Goal: Information Seeking & Learning: Learn about a topic

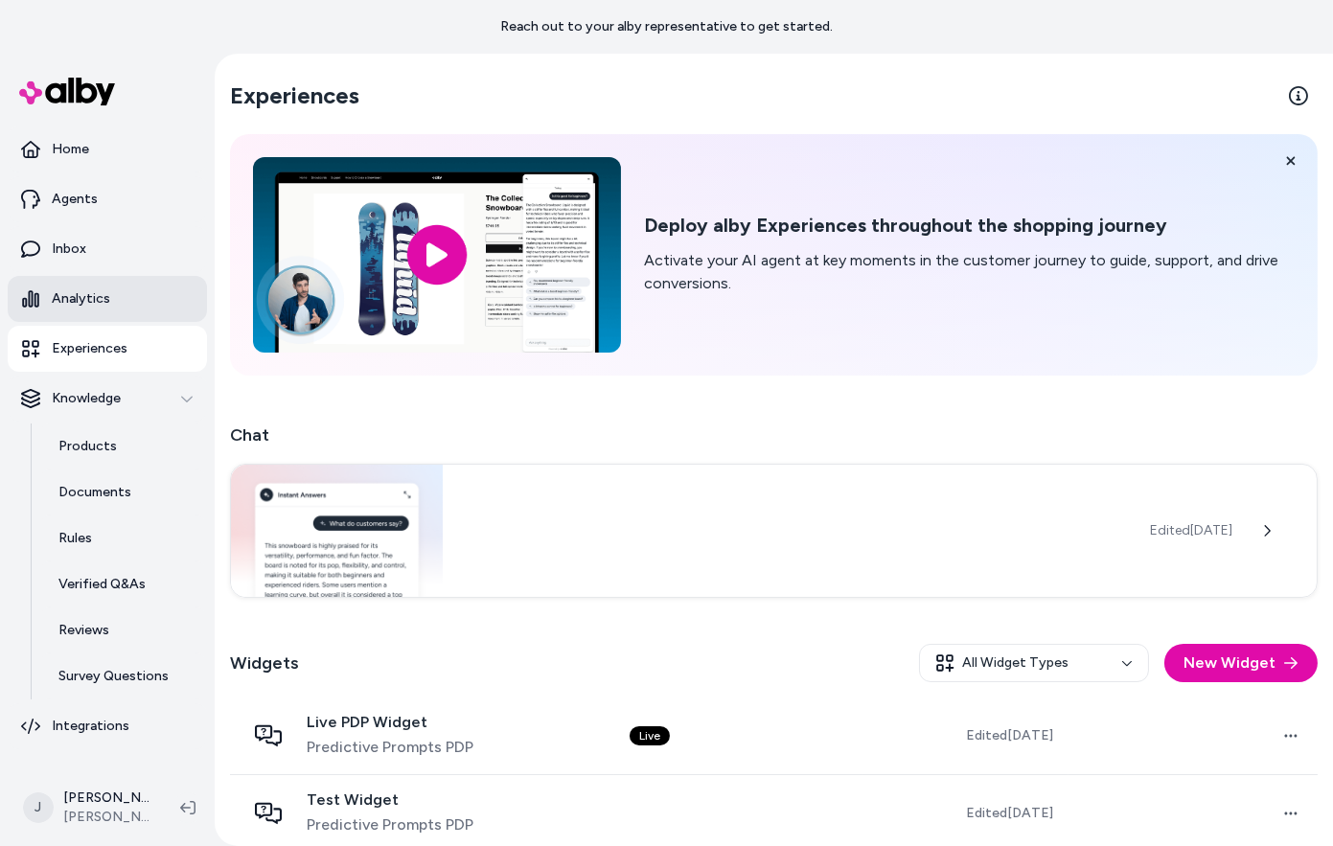
click at [57, 292] on p "Analytics" at bounding box center [81, 298] width 58 height 19
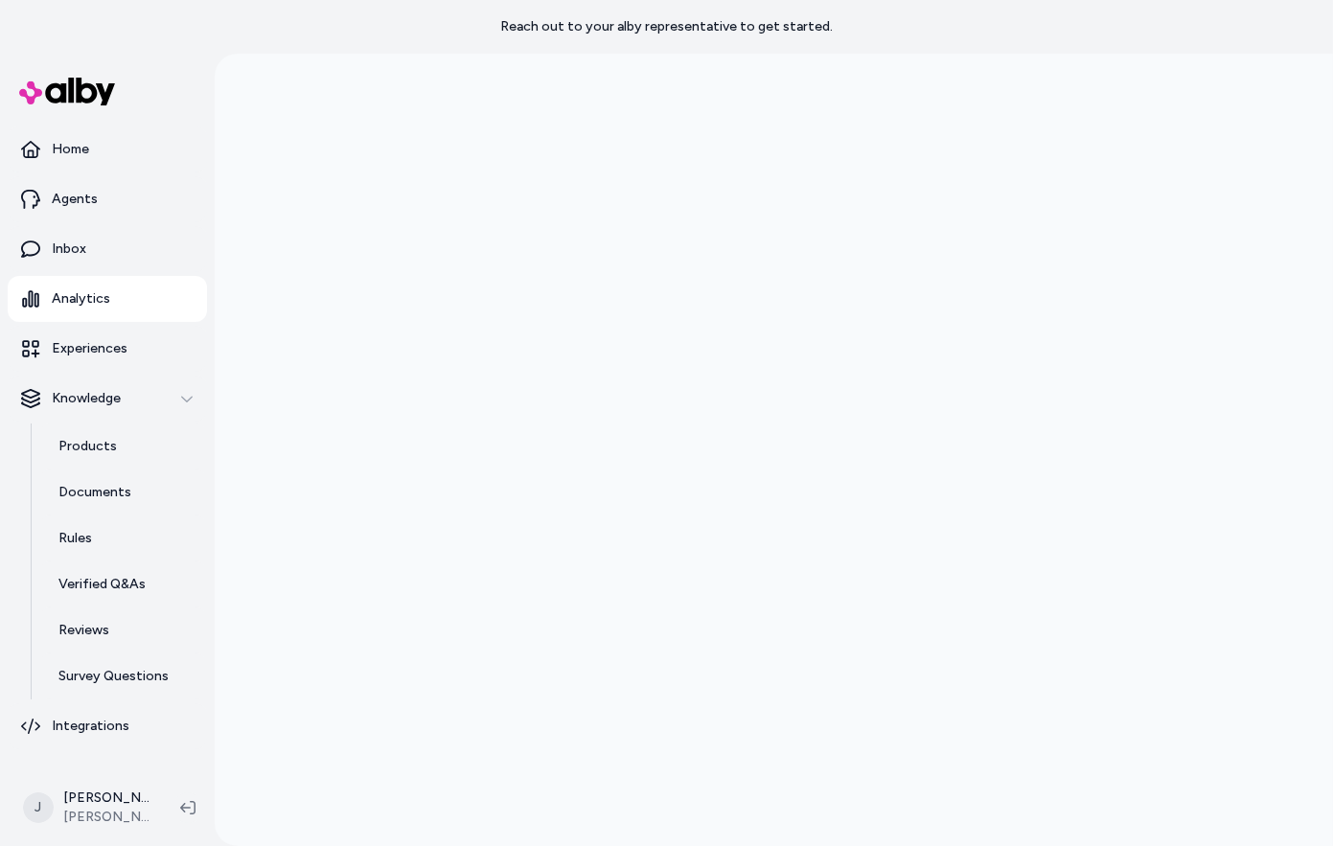
scroll to position [54, 0]
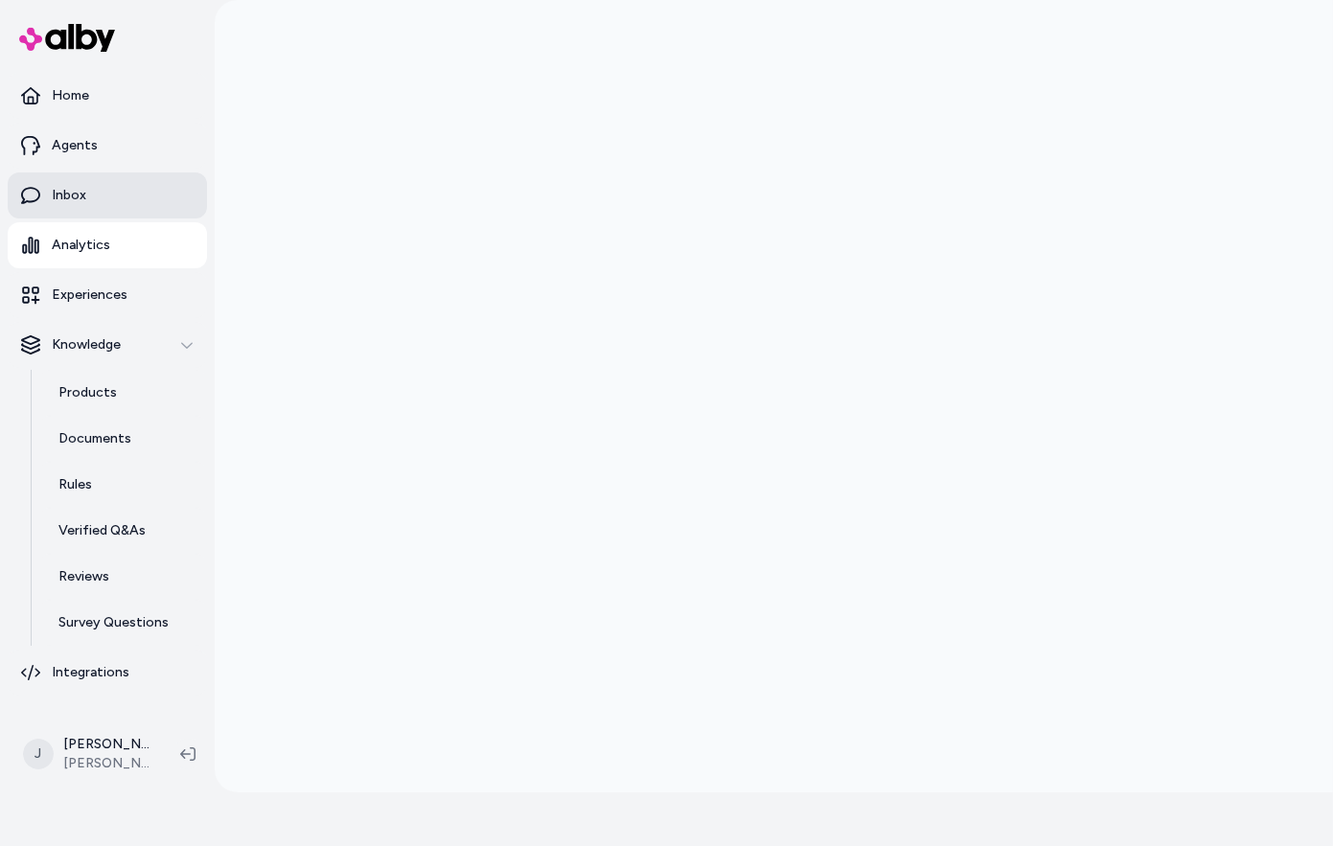
click at [88, 191] on link "Inbox" at bounding box center [107, 196] width 199 height 46
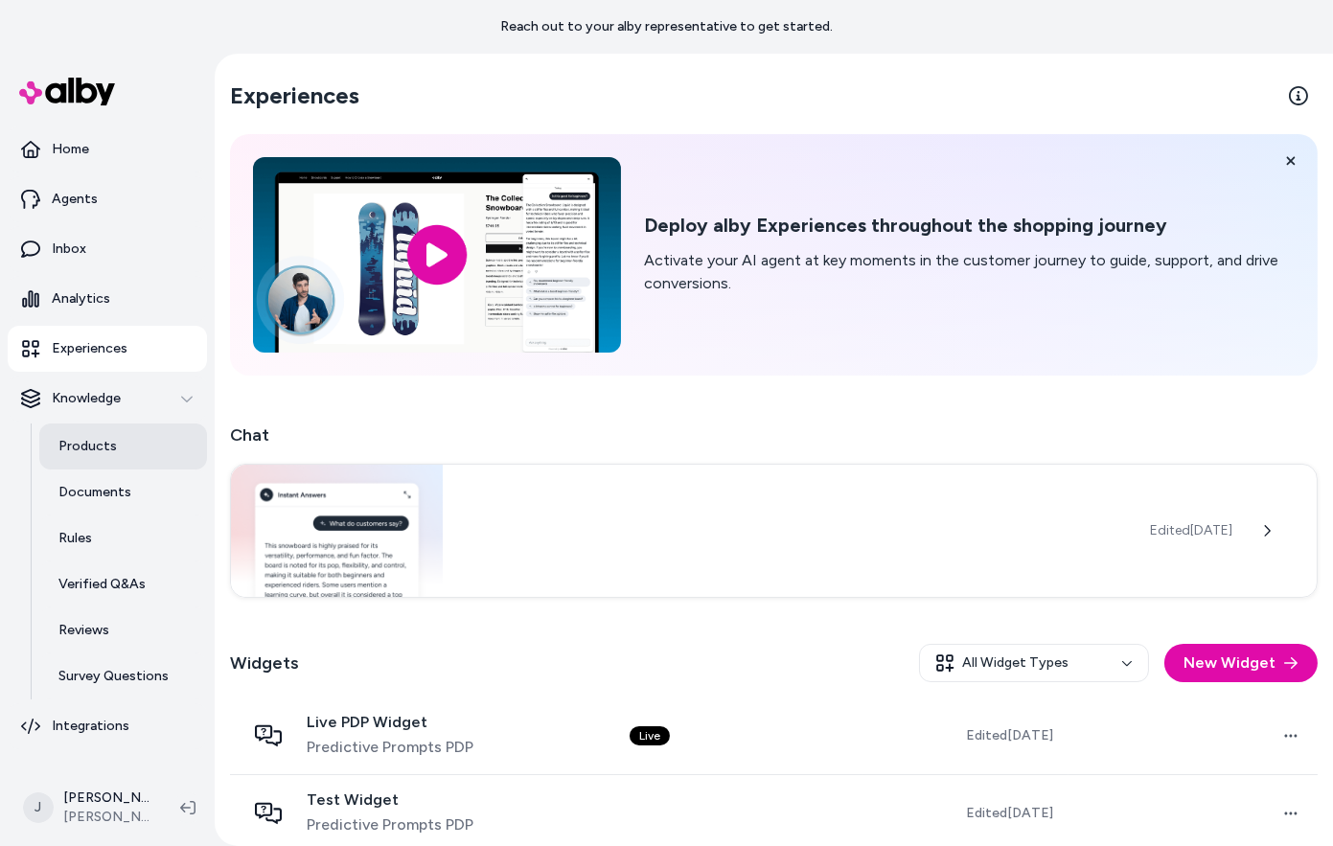
click at [123, 450] on link "Products" at bounding box center [123, 447] width 168 height 46
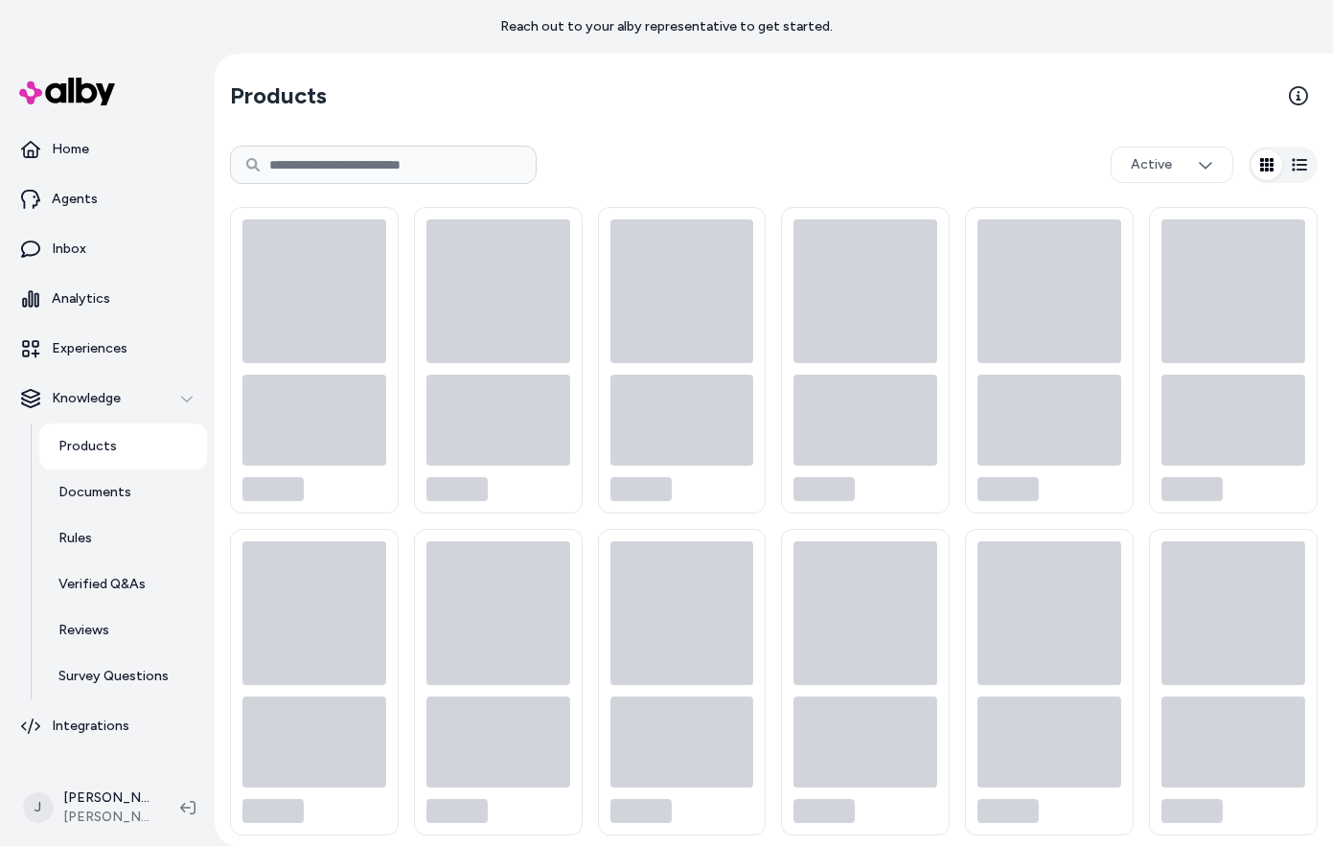
click at [81, 449] on p "Products" at bounding box center [87, 446] width 58 height 19
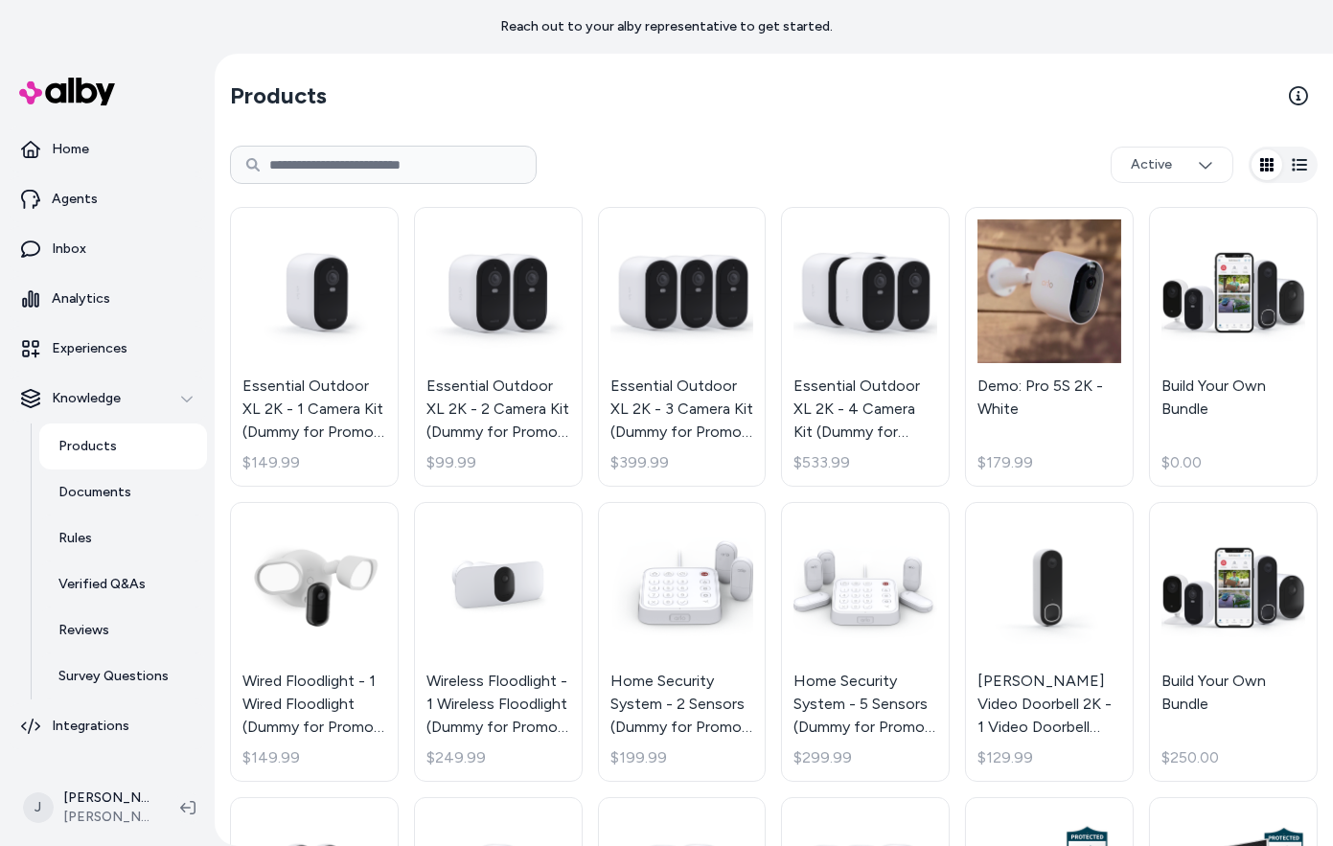
click at [324, 156] on input at bounding box center [383, 165] width 307 height 38
paste input "**********"
type input "**********"
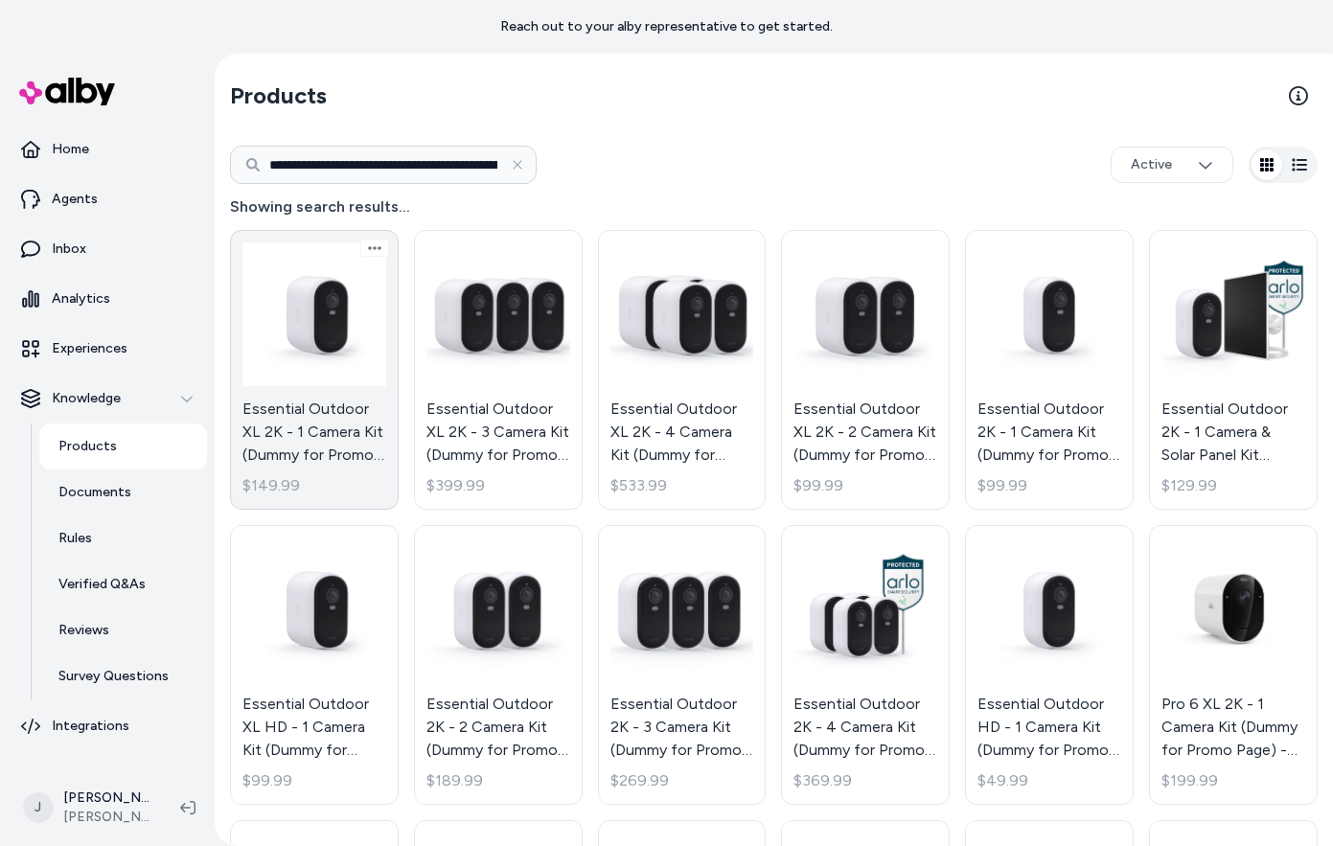
click at [285, 342] on link "Essential Outdoor XL 2K - 1 Camera Kit (Dummy for Promo Page) $149.99" at bounding box center [314, 370] width 169 height 280
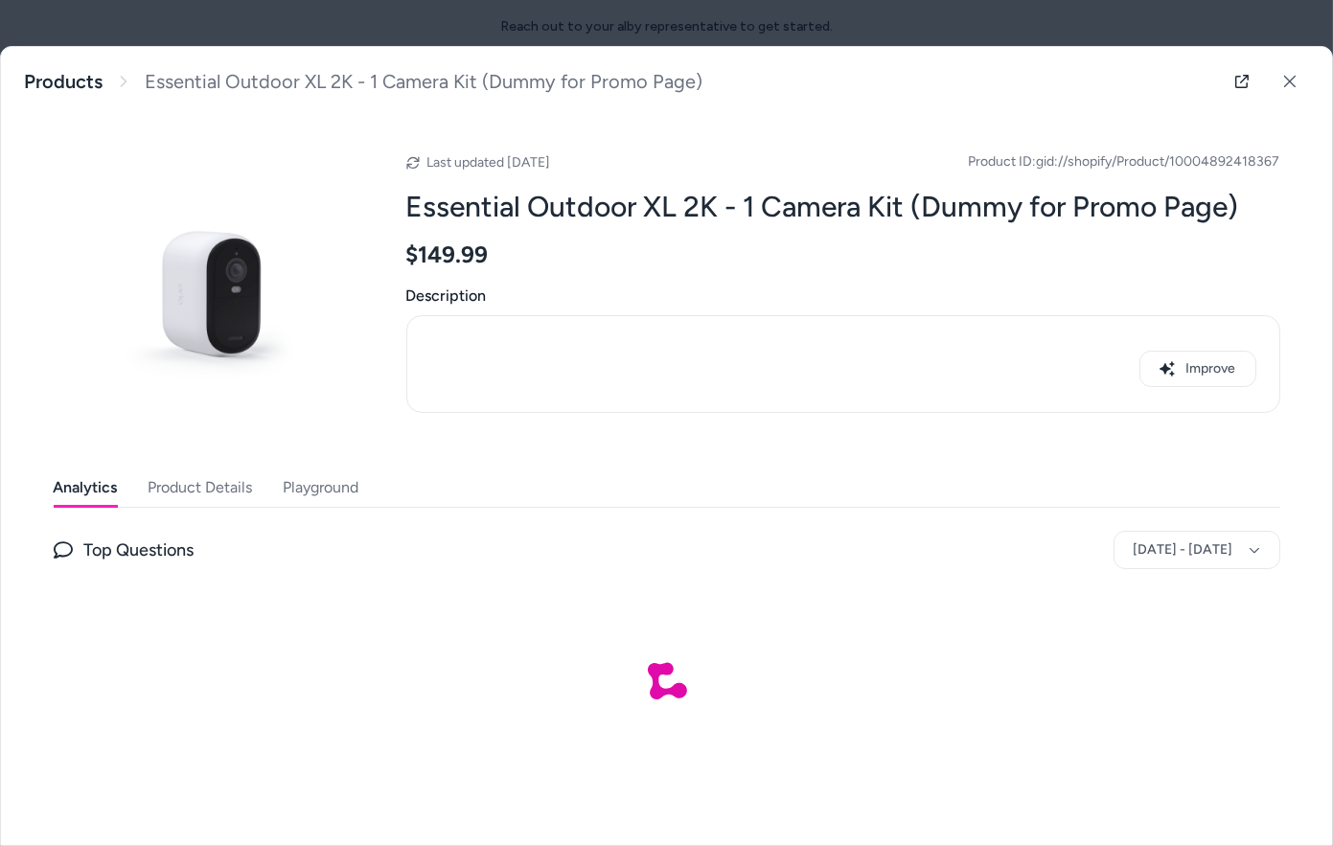
click at [208, 486] on button "Product Details" at bounding box center [201, 488] width 104 height 38
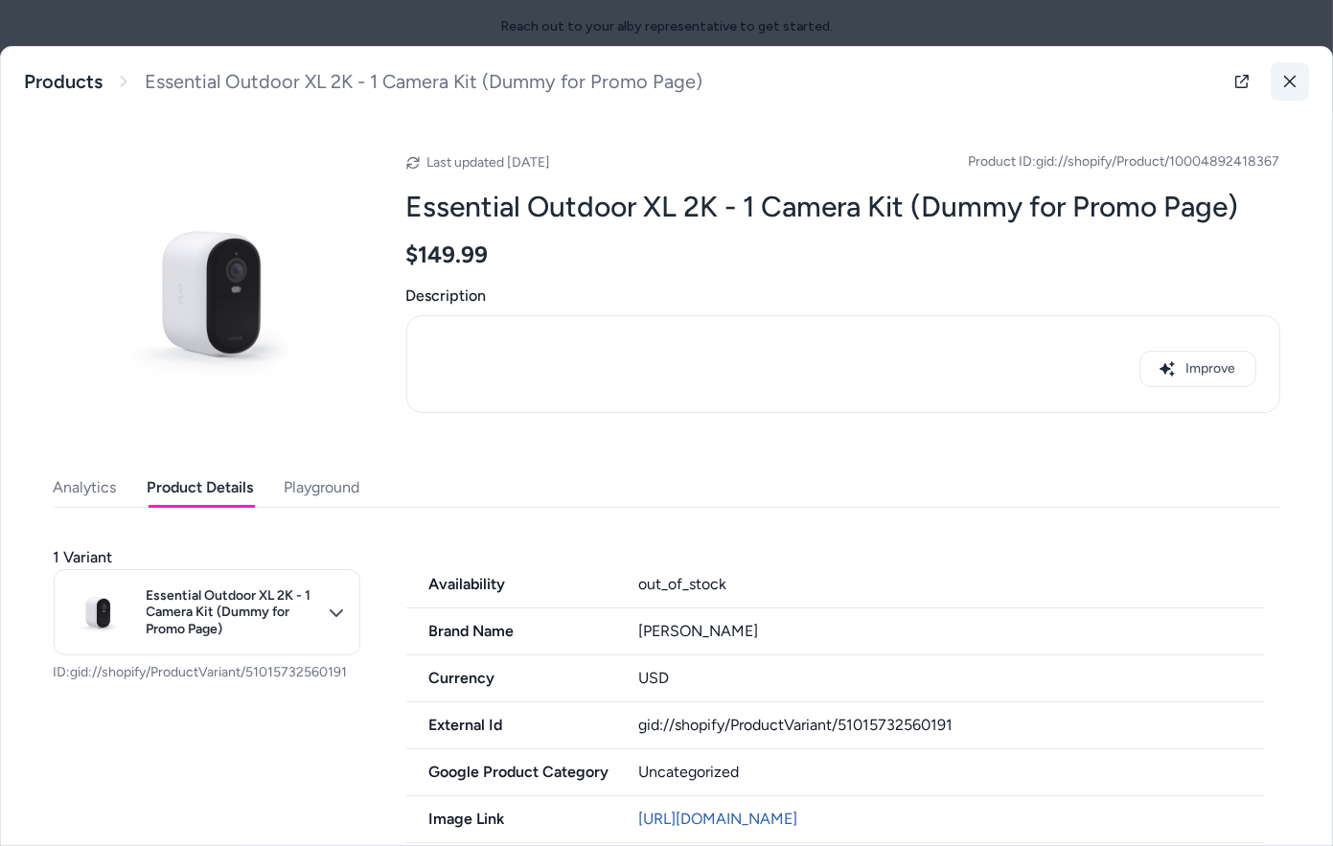
click at [1284, 81] on icon at bounding box center [1290, 82] width 12 height 12
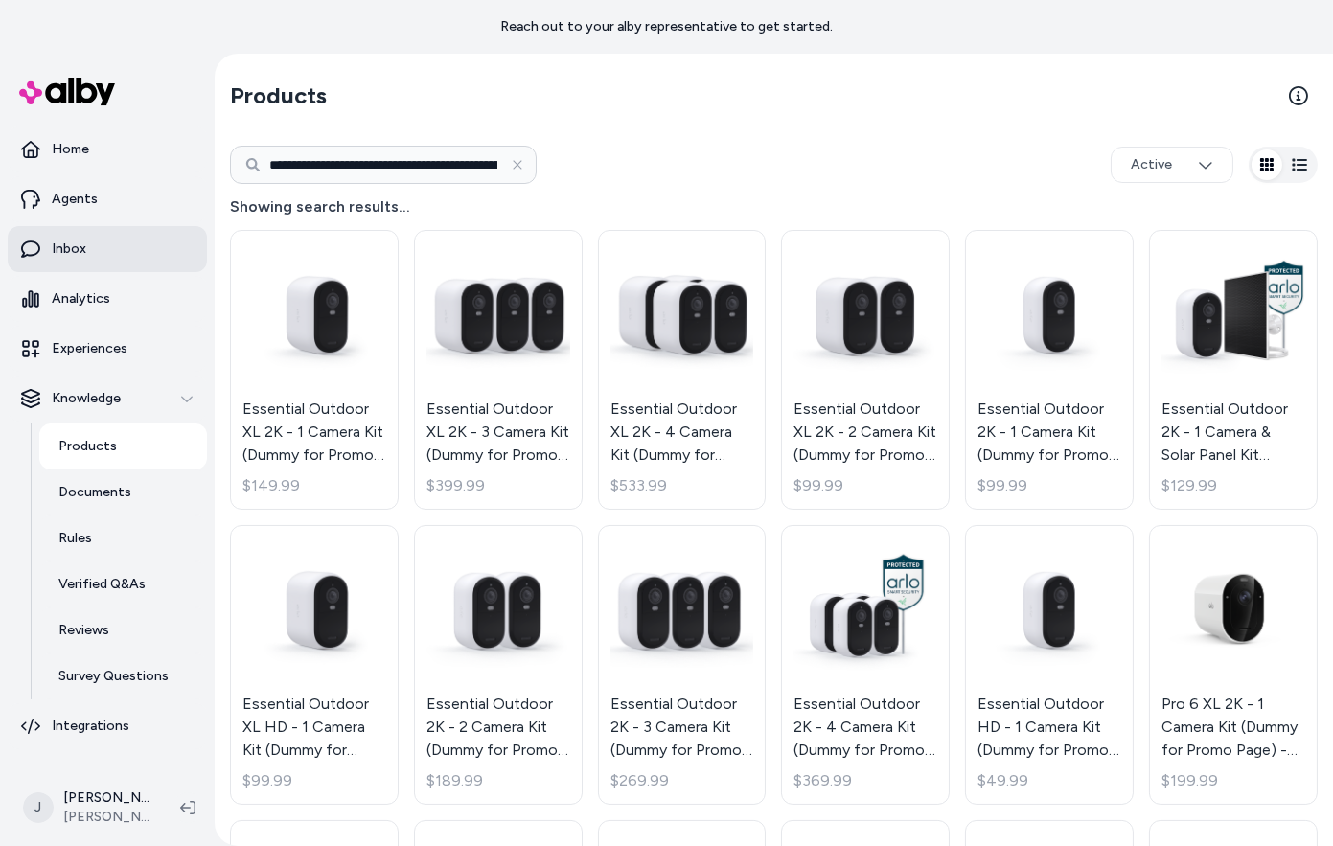
click at [75, 248] on p "Inbox" at bounding box center [69, 249] width 35 height 19
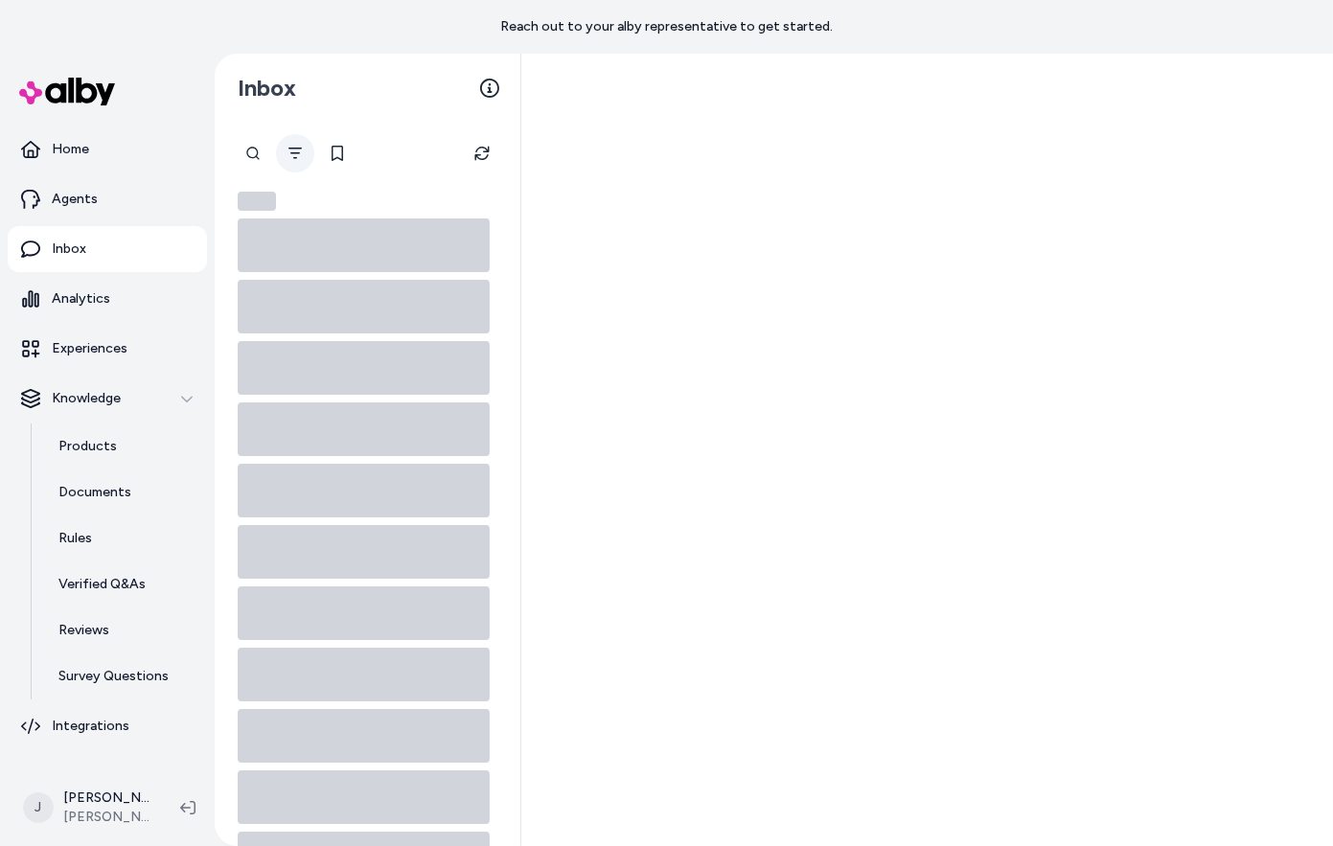
click at [298, 158] on icon "Filter" at bounding box center [295, 153] width 15 height 15
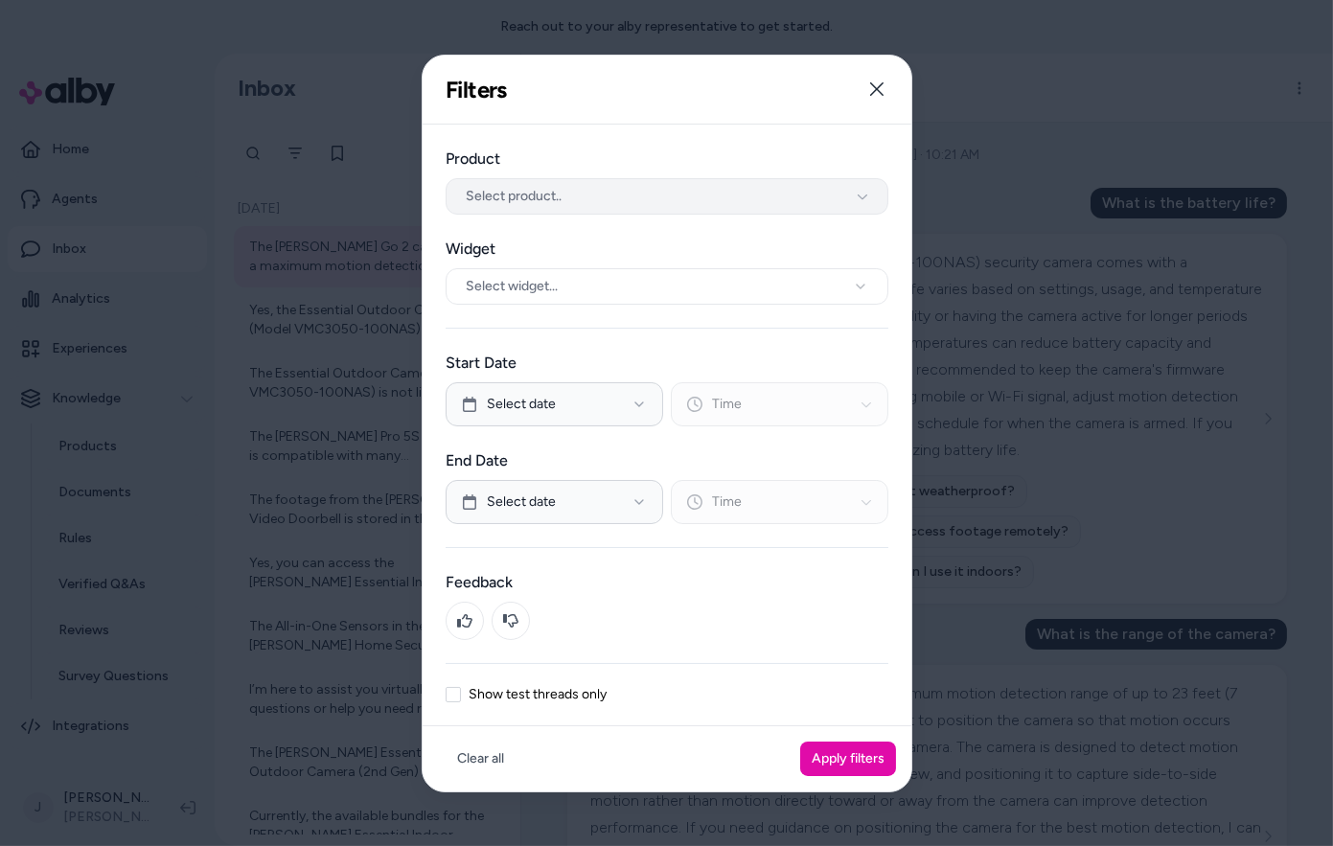
click at [508, 196] on span "Select product.." at bounding box center [514, 196] width 96 height 19
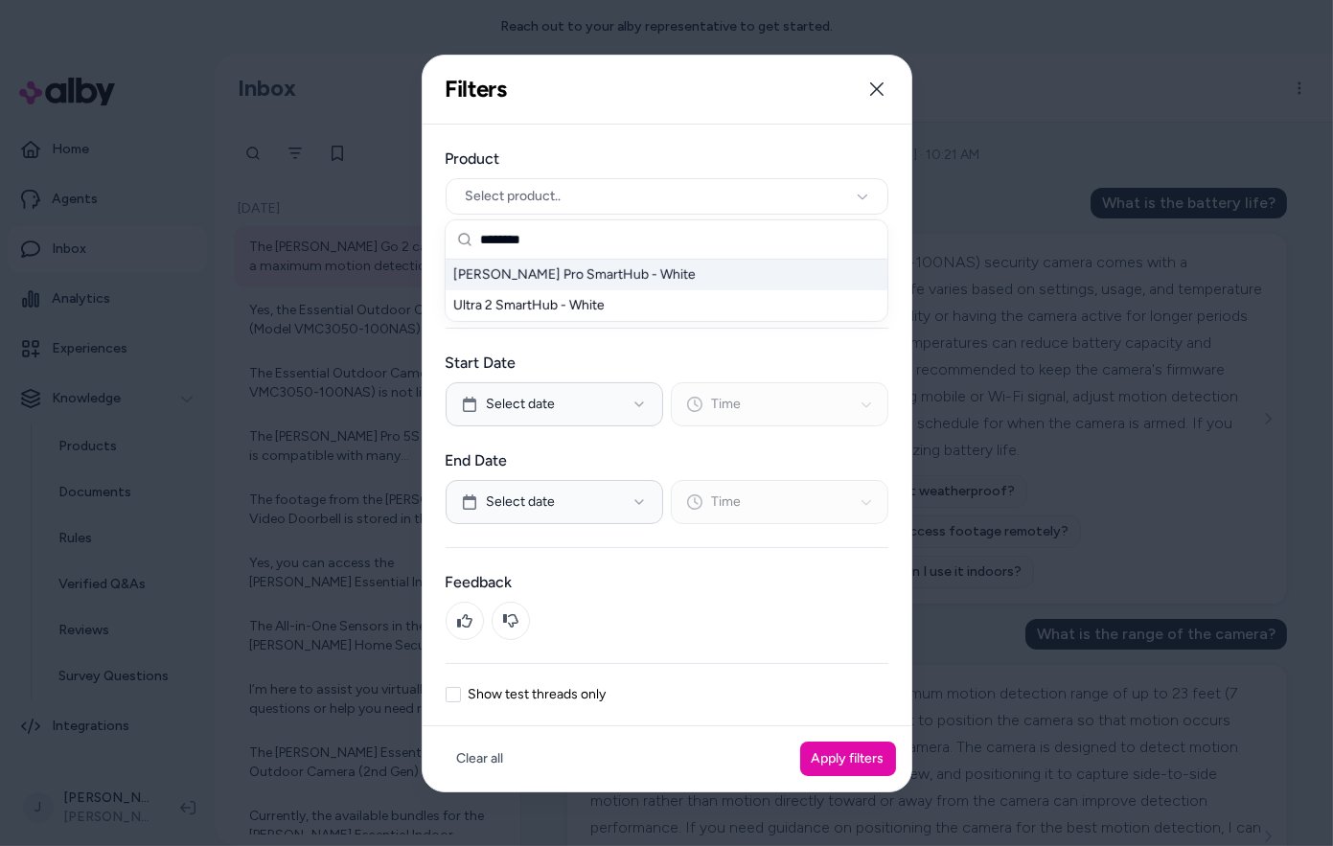
type input "********"
click at [554, 273] on div "Arlo Pro SmartHub - White" at bounding box center [667, 275] width 442 height 31
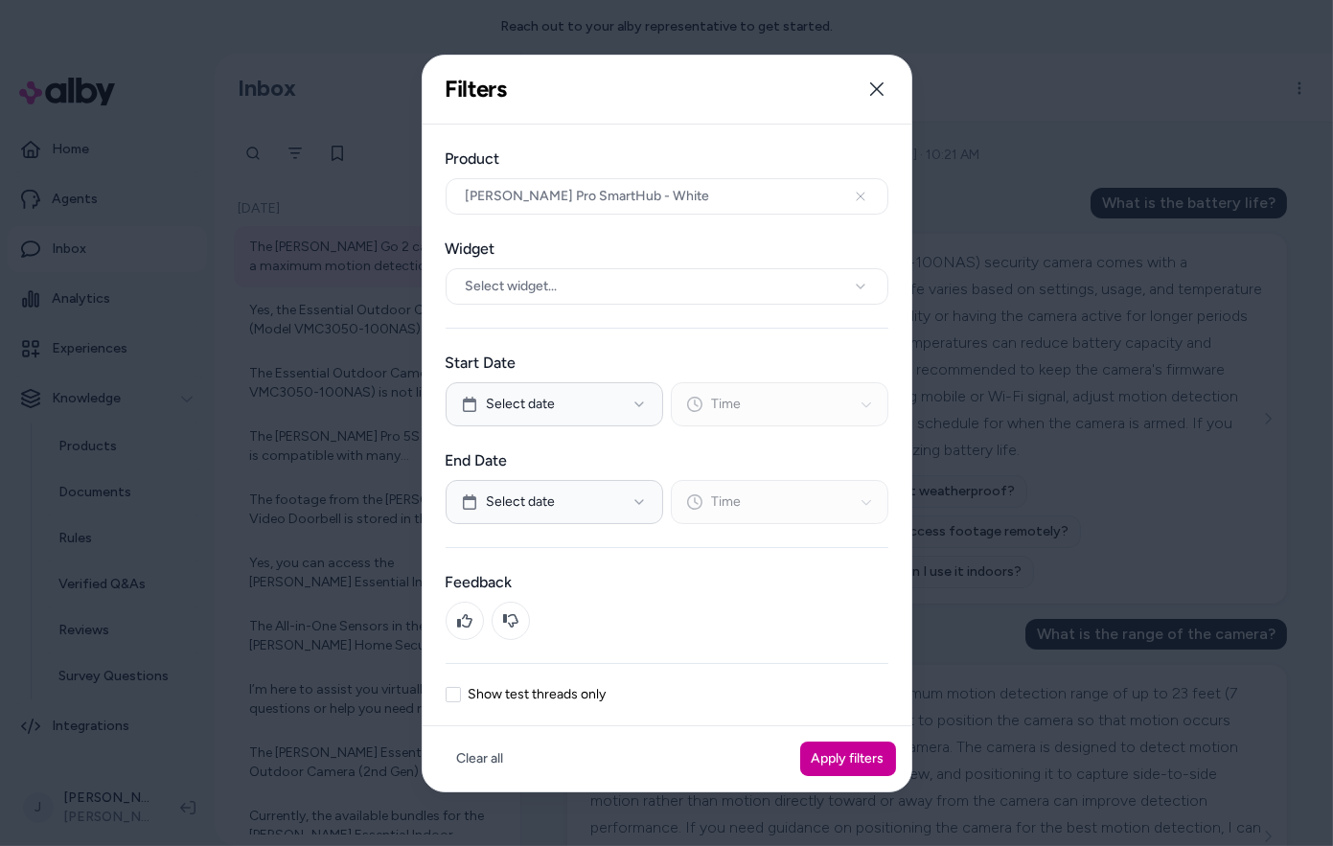
click at [840, 759] on button "Apply filters" at bounding box center [848, 759] width 96 height 35
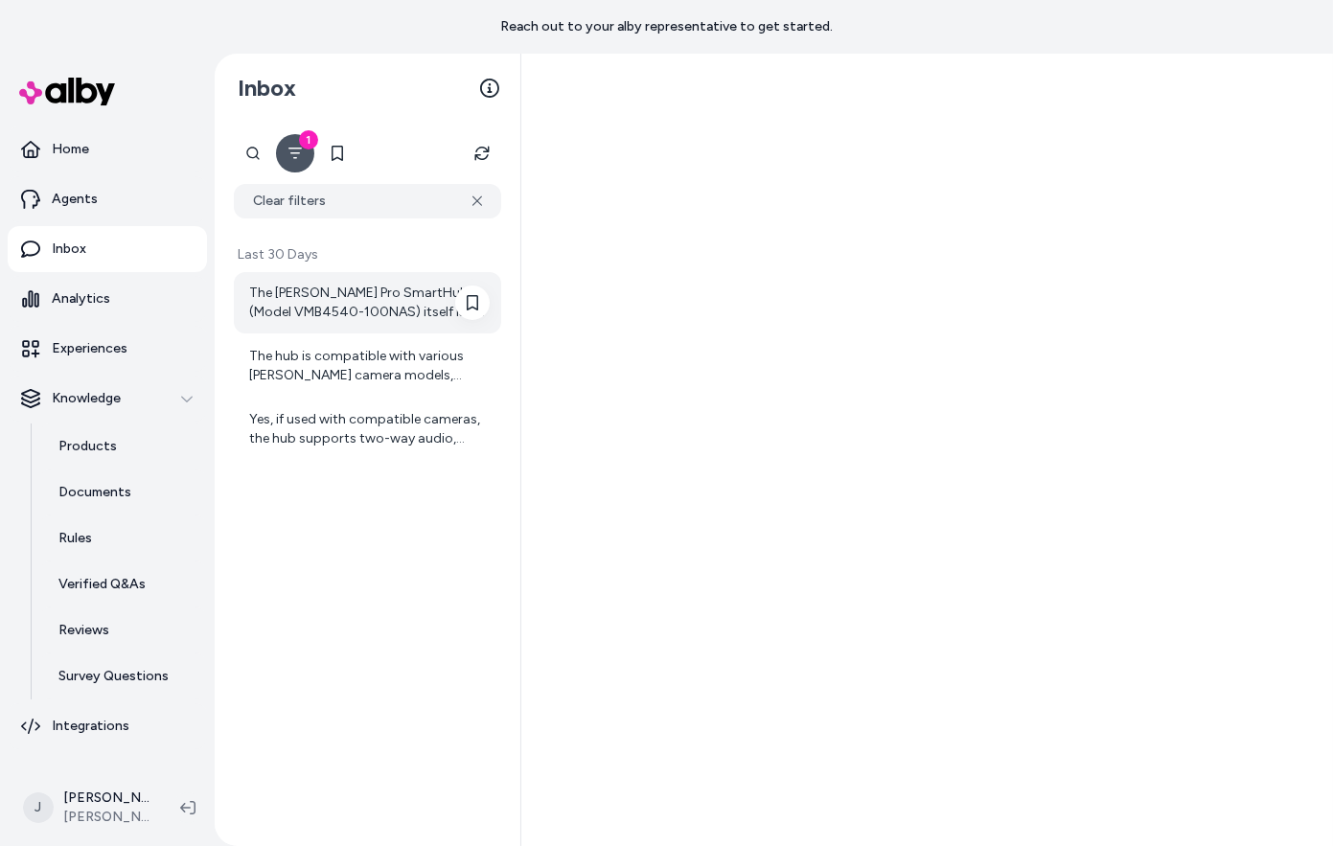
click at [314, 313] on div "The Arlo Pro SmartHub (Model VMB4540-100NAS) itself is a hub device that secure…" at bounding box center [369, 303] width 241 height 38
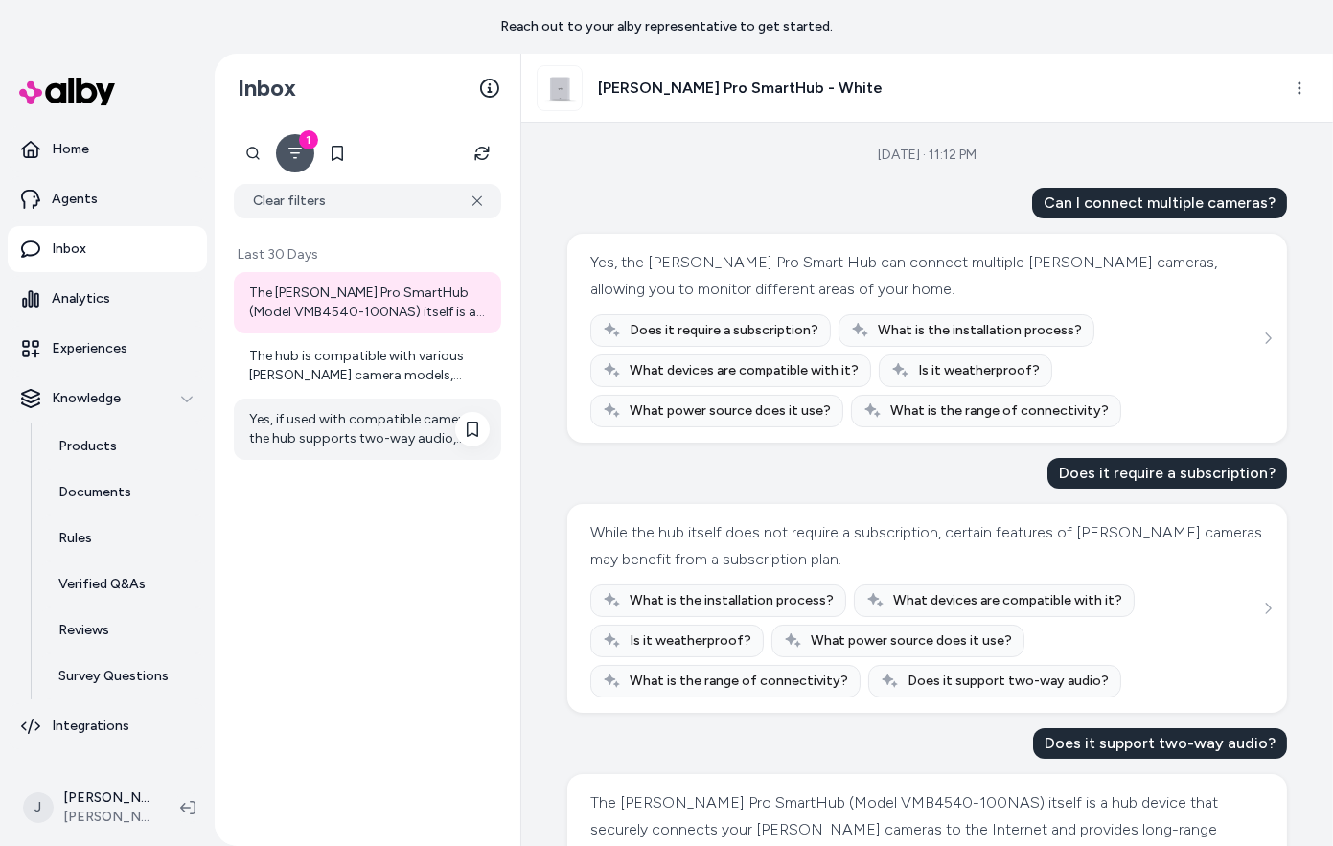
click at [305, 414] on div "Yes, if used with compatible cameras, the hub supports two-way audio, allowing …" at bounding box center [369, 429] width 241 height 38
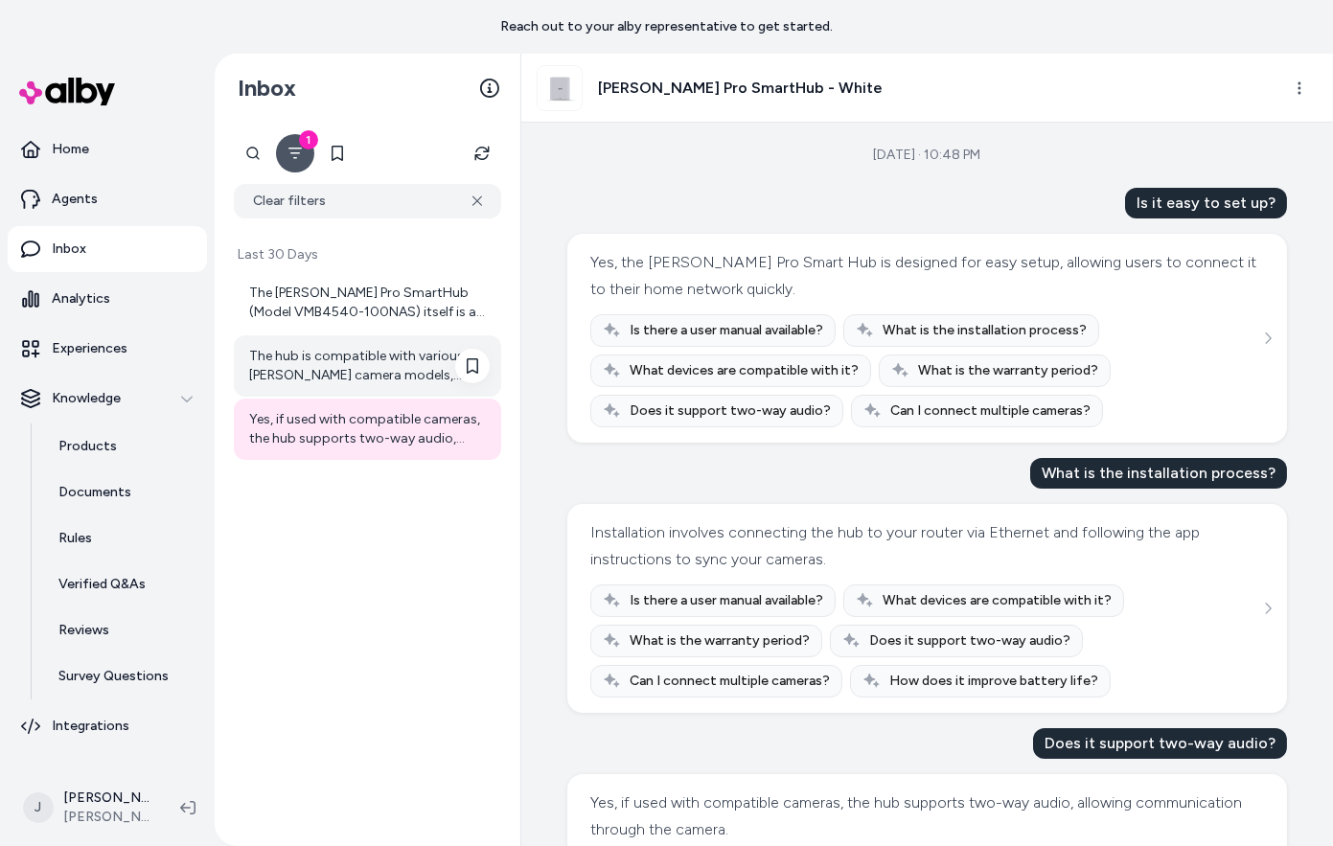
click at [300, 376] on div "The hub is compatible with various Arlo camera models, including Ultra, Pro, an…" at bounding box center [369, 366] width 241 height 38
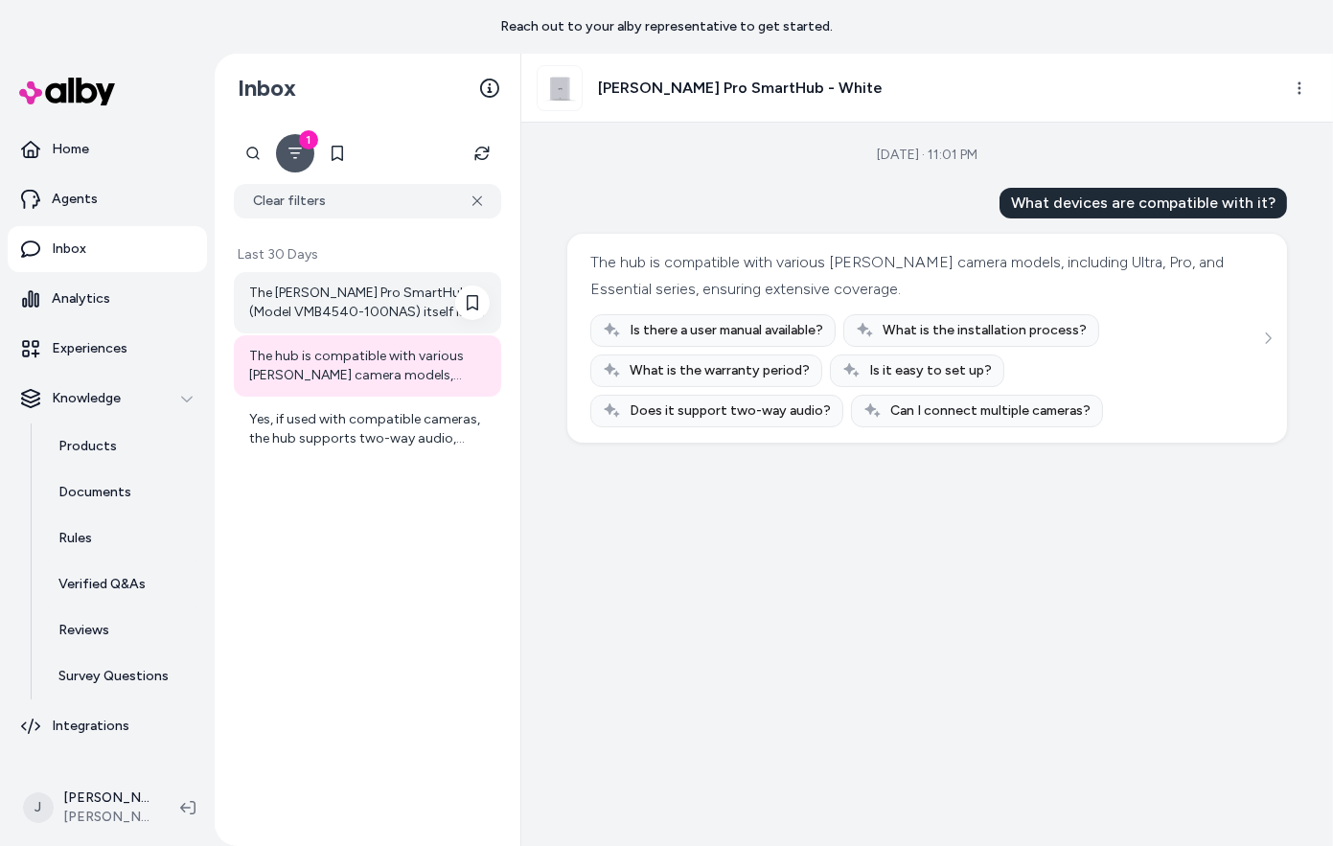
click at [308, 306] on div "The Arlo Pro SmartHub (Model VMB4540-100NAS) itself is a hub device that secure…" at bounding box center [369, 303] width 241 height 38
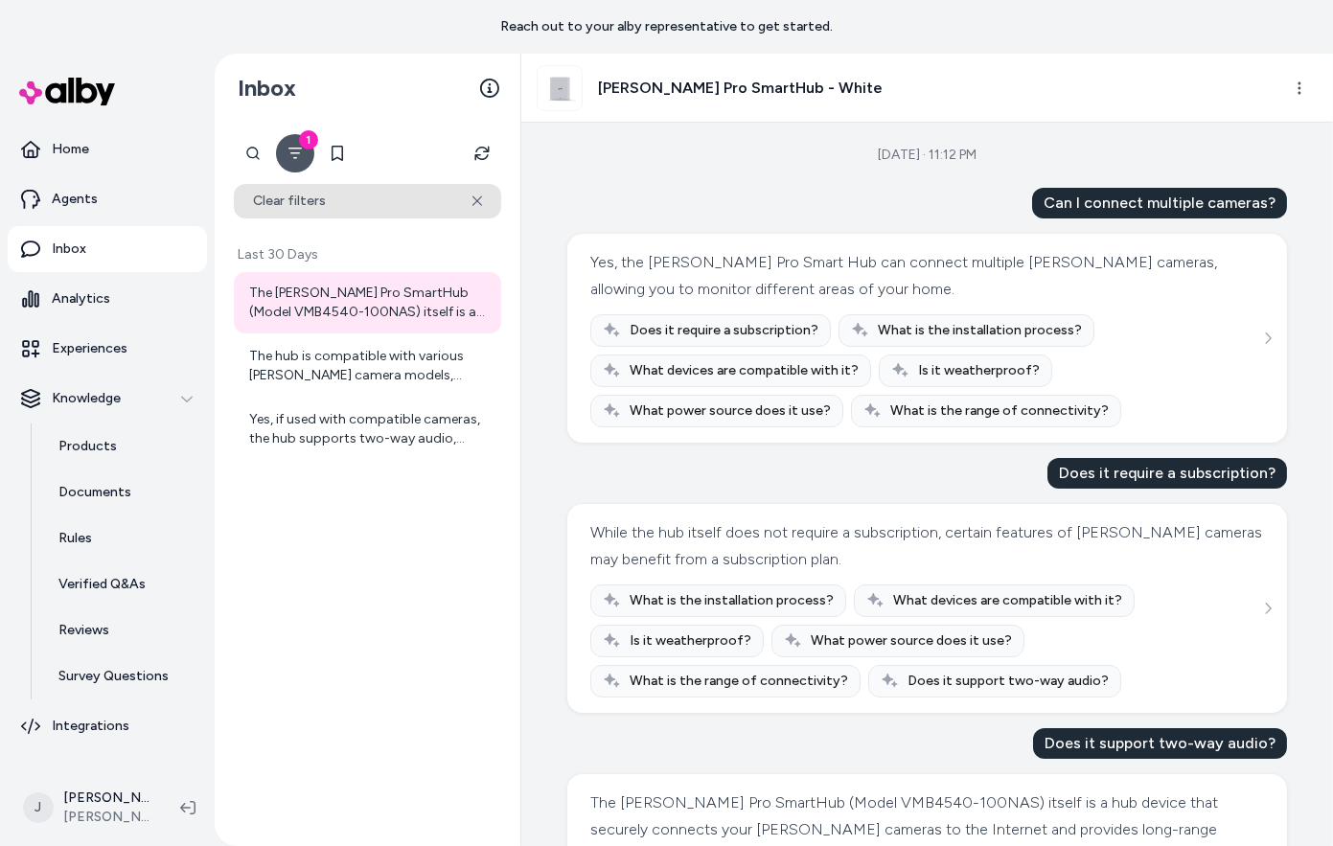
click at [366, 202] on button "Clear filters" at bounding box center [367, 201] width 267 height 35
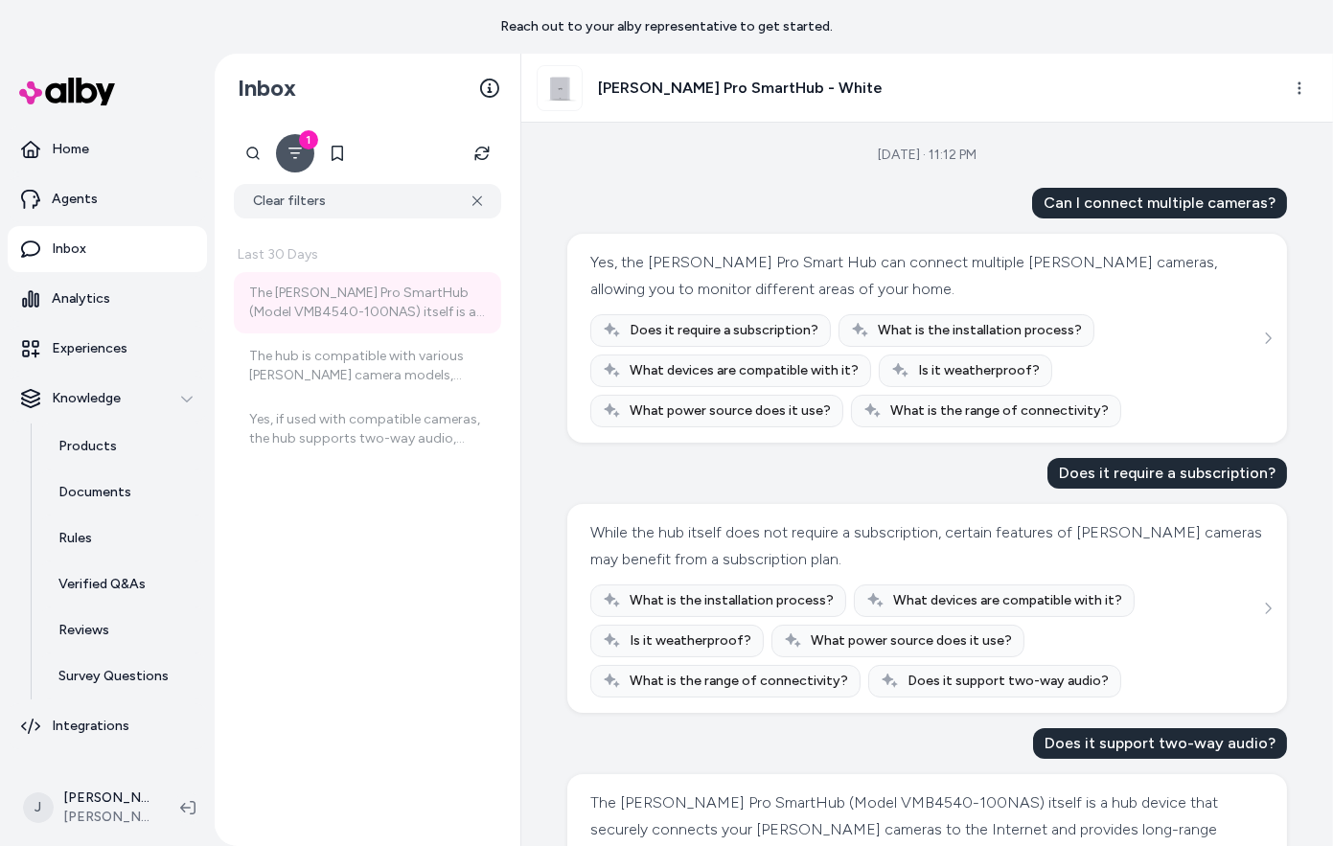
click at [290, 150] on icon "Filter" at bounding box center [295, 153] width 15 height 15
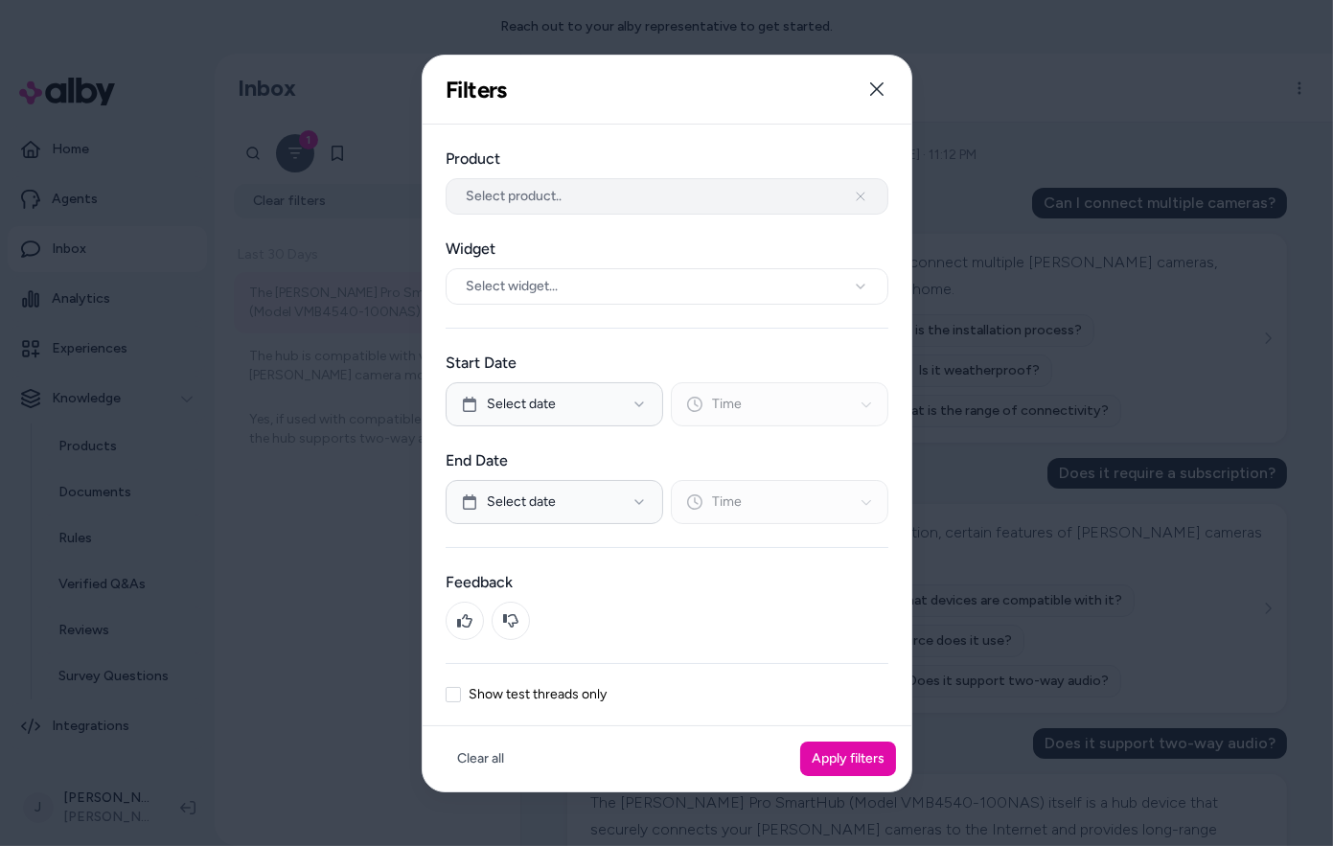
click at [495, 193] on span "Select product.." at bounding box center [514, 196] width 96 height 19
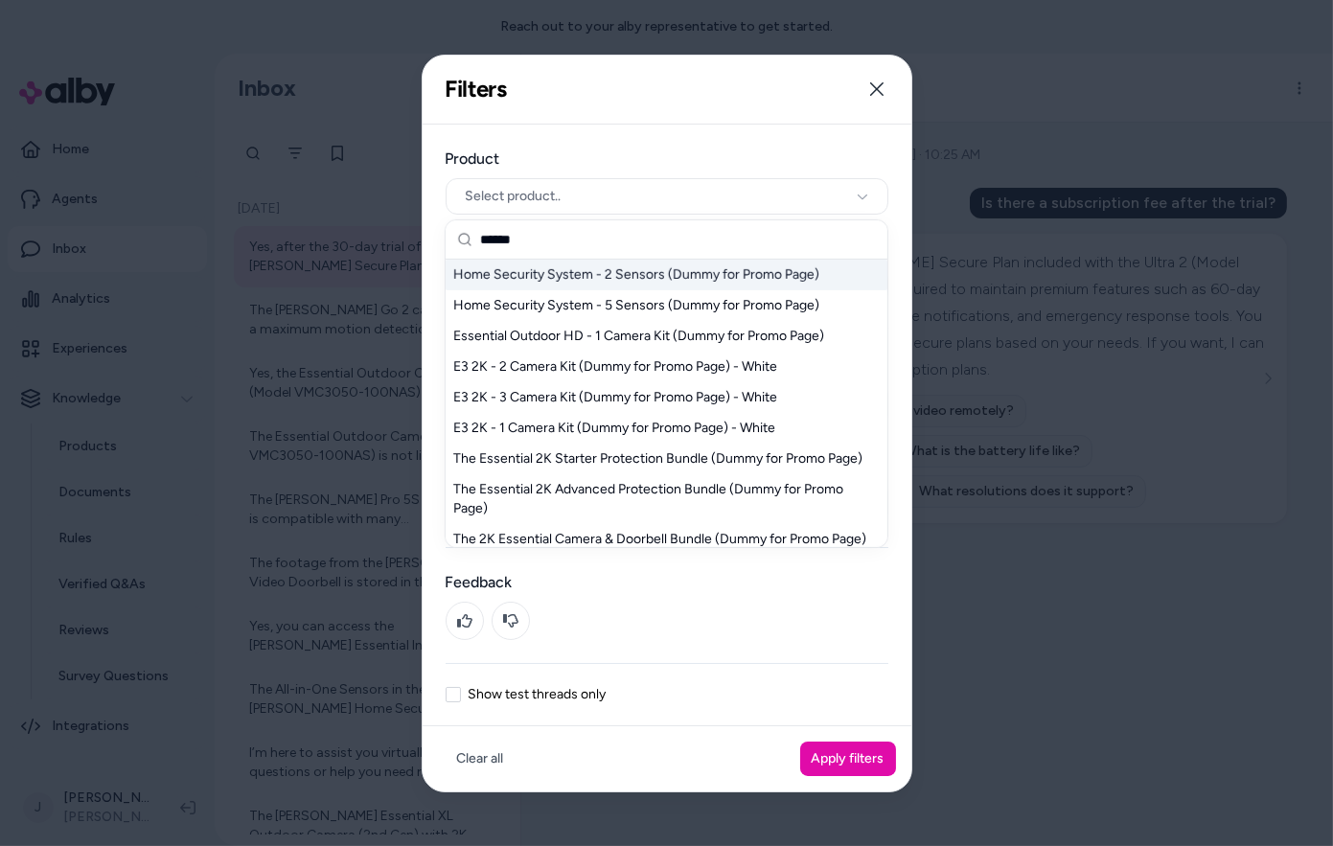
scroll to position [252, 0]
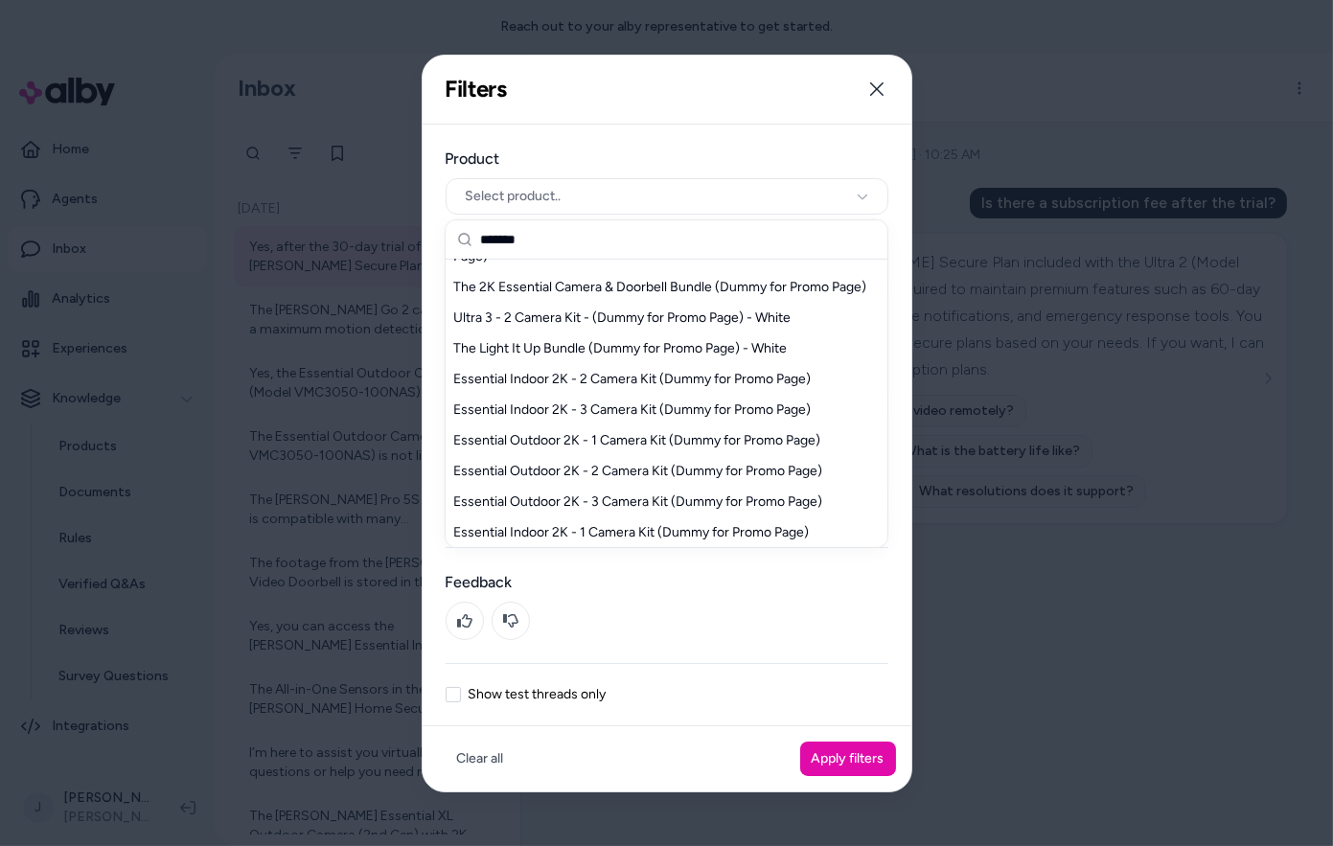
type input "********"
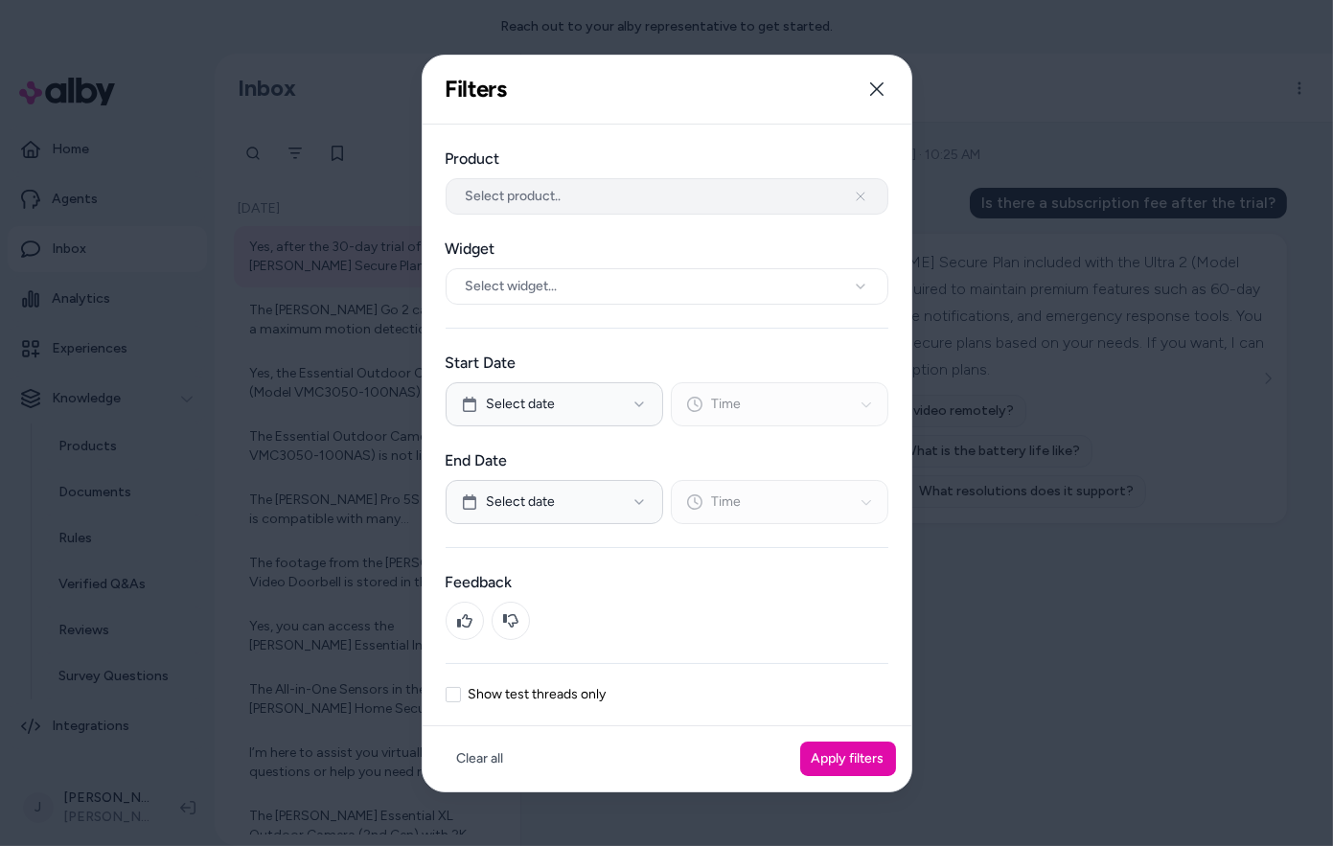
click at [505, 191] on span "Select product.." at bounding box center [514, 196] width 96 height 19
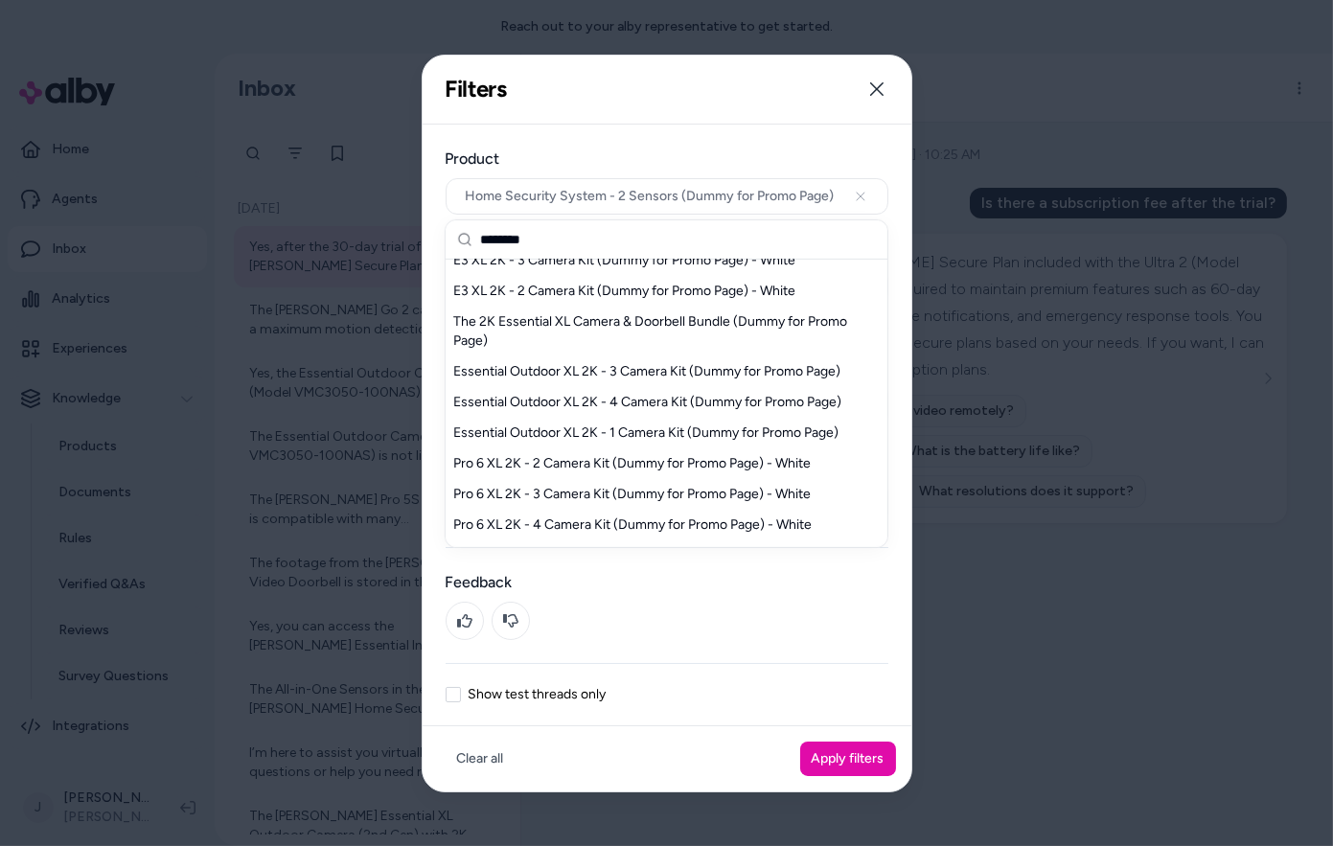
scroll to position [141, 0]
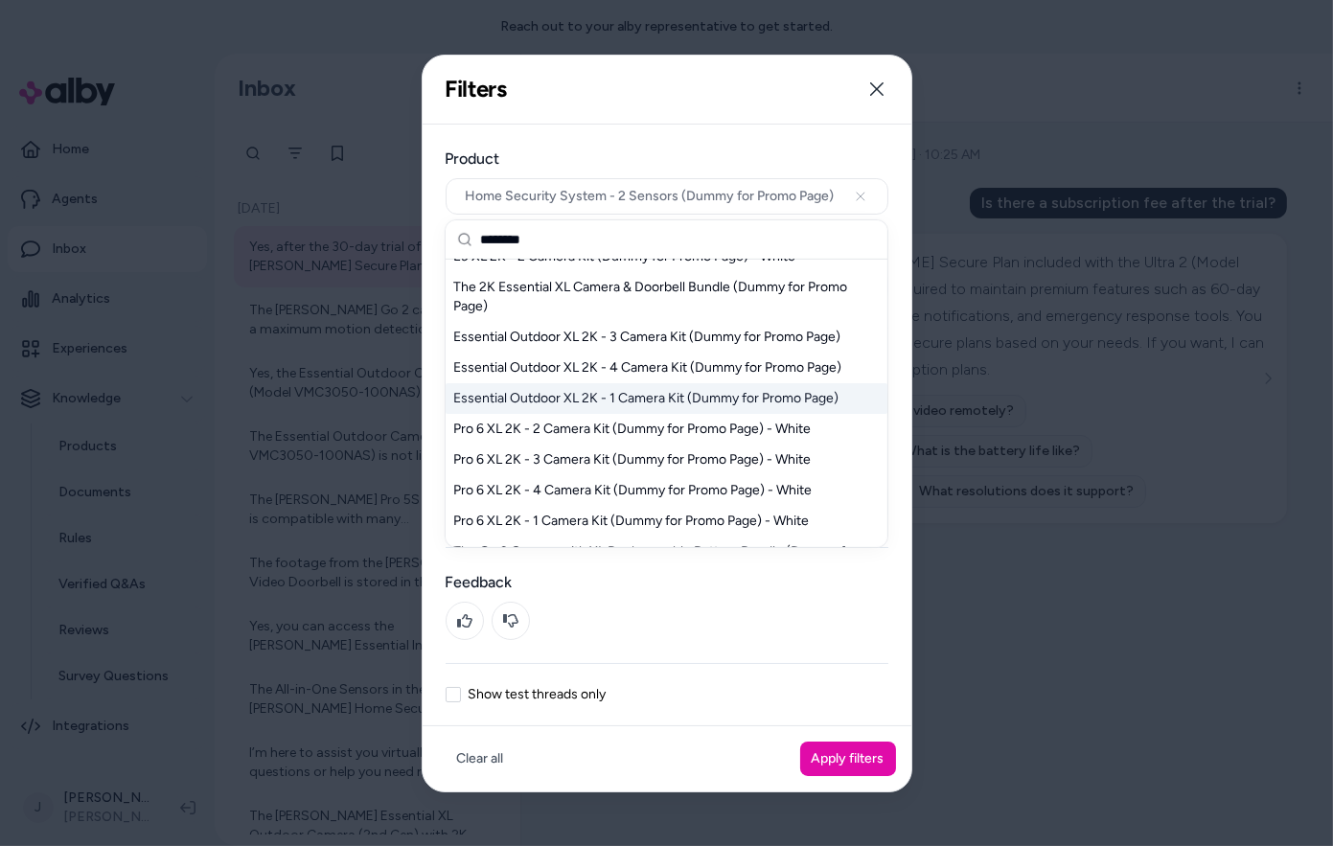
type input "********"
click at [586, 393] on div "Essential Outdoor XL 2K - 1 Camera Kit (Dummy for Promo Page)" at bounding box center [667, 398] width 442 height 31
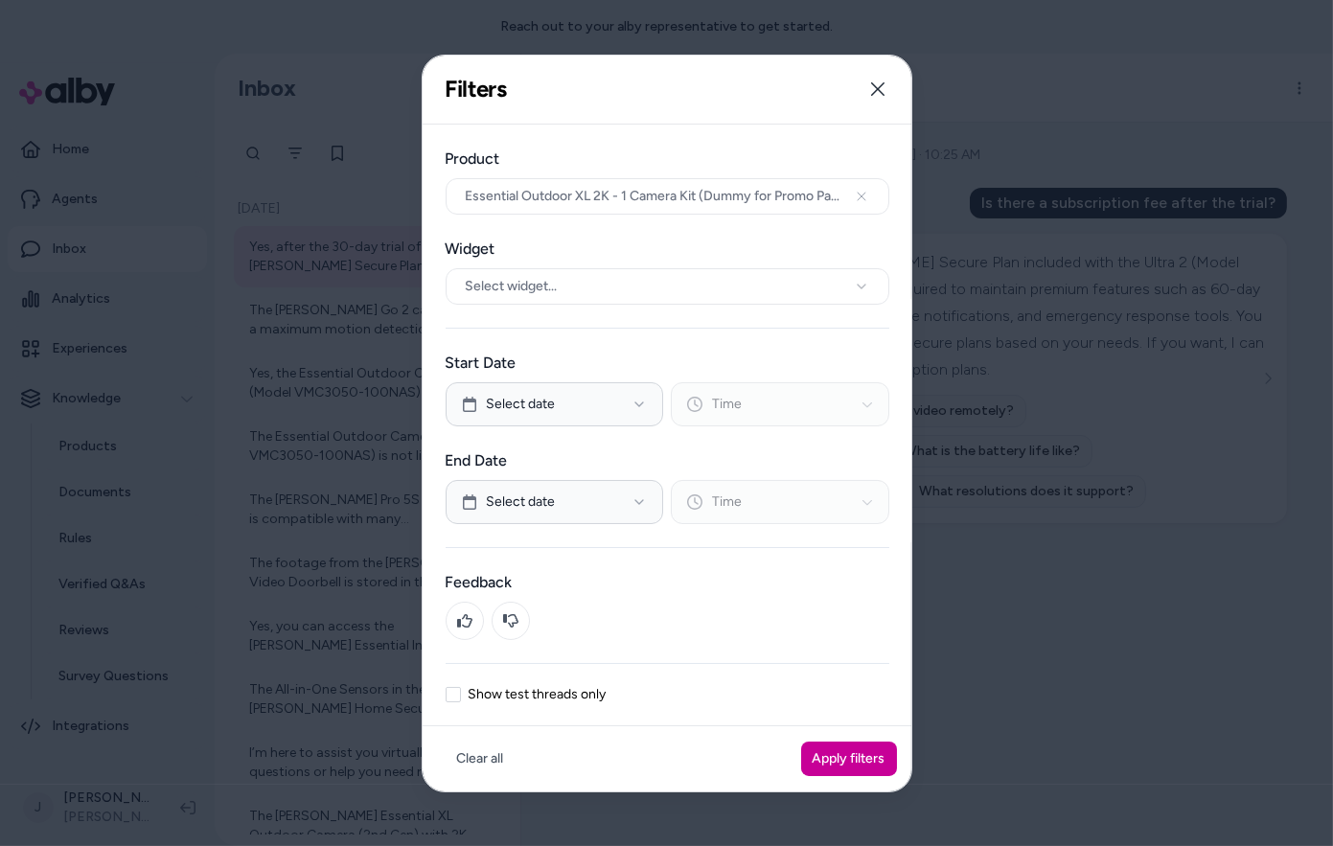
click at [828, 747] on button "Apply filters" at bounding box center [849, 759] width 96 height 35
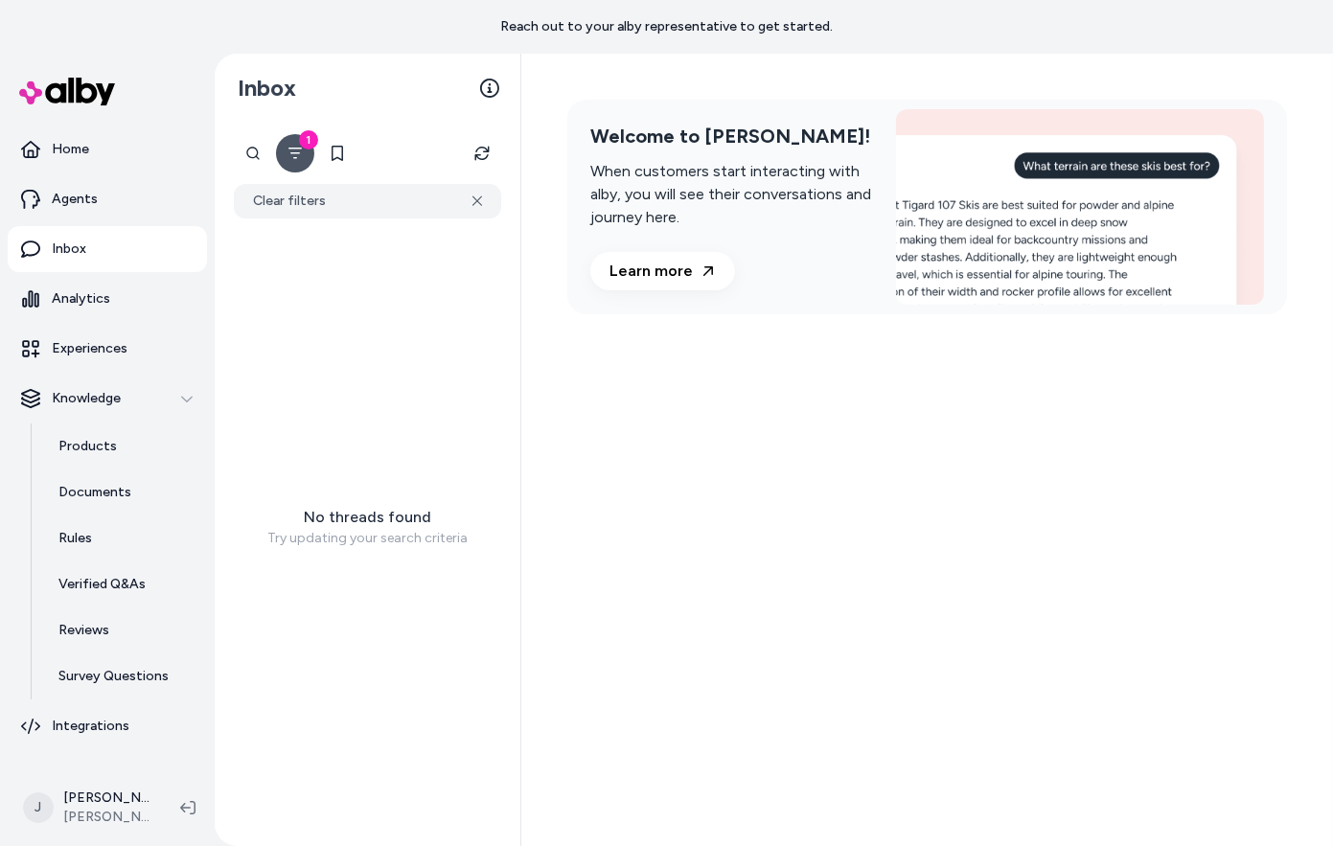
click at [288, 153] on icon "Filter" at bounding box center [295, 153] width 15 height 15
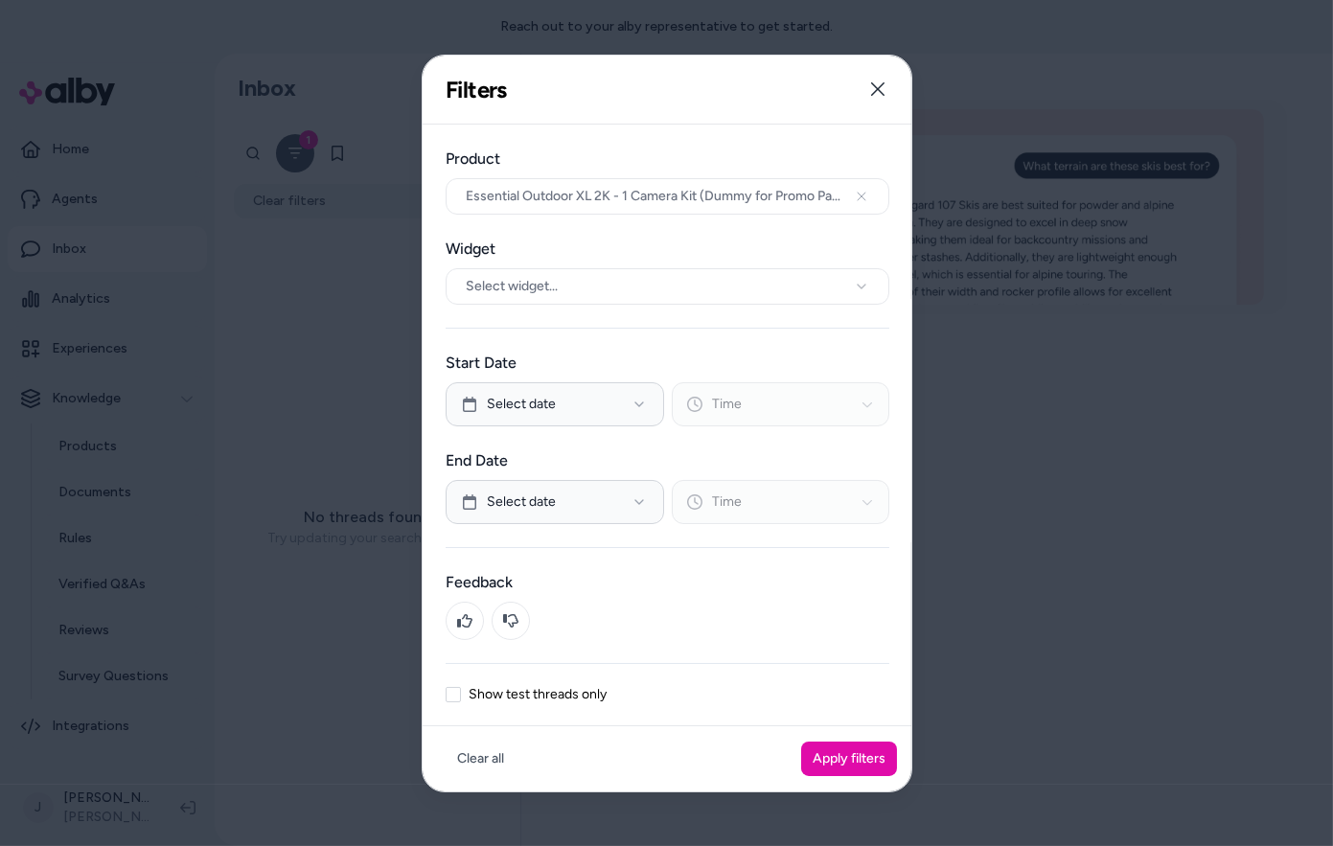
click at [545, 691] on label "Show test threads only" at bounding box center [538, 694] width 138 height 13
click at [461, 691] on button "Show test threads only" at bounding box center [453, 694] width 15 height 15
click at [809, 766] on button "Apply filters" at bounding box center [849, 759] width 96 height 35
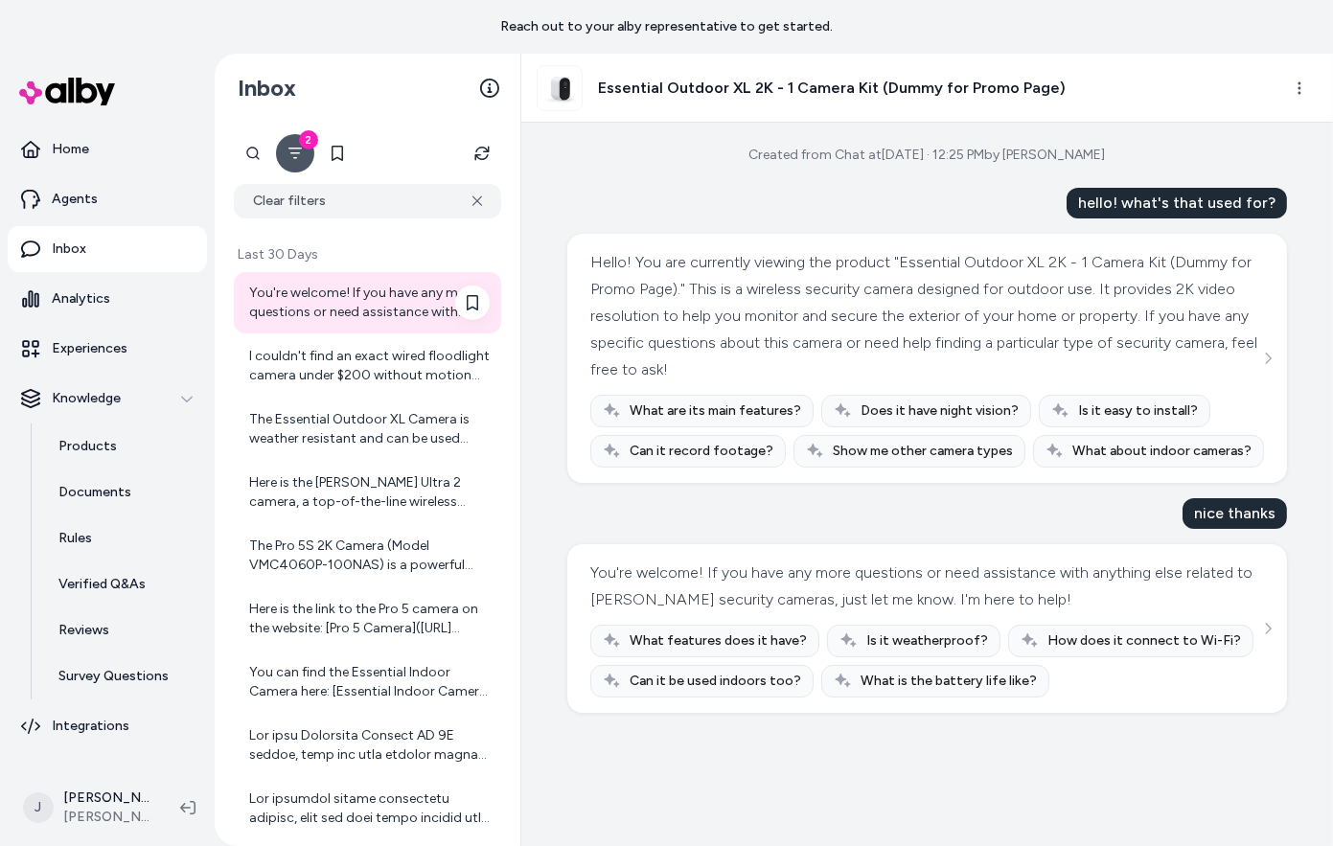
click at [379, 323] on div "You're welcome! If you have any more questions or need assistance with anything…" at bounding box center [367, 302] width 267 height 61
click at [335, 388] on div "I couldn't find an exact wired floodlight camera under $200 without motion dete…" at bounding box center [367, 365] width 267 height 61
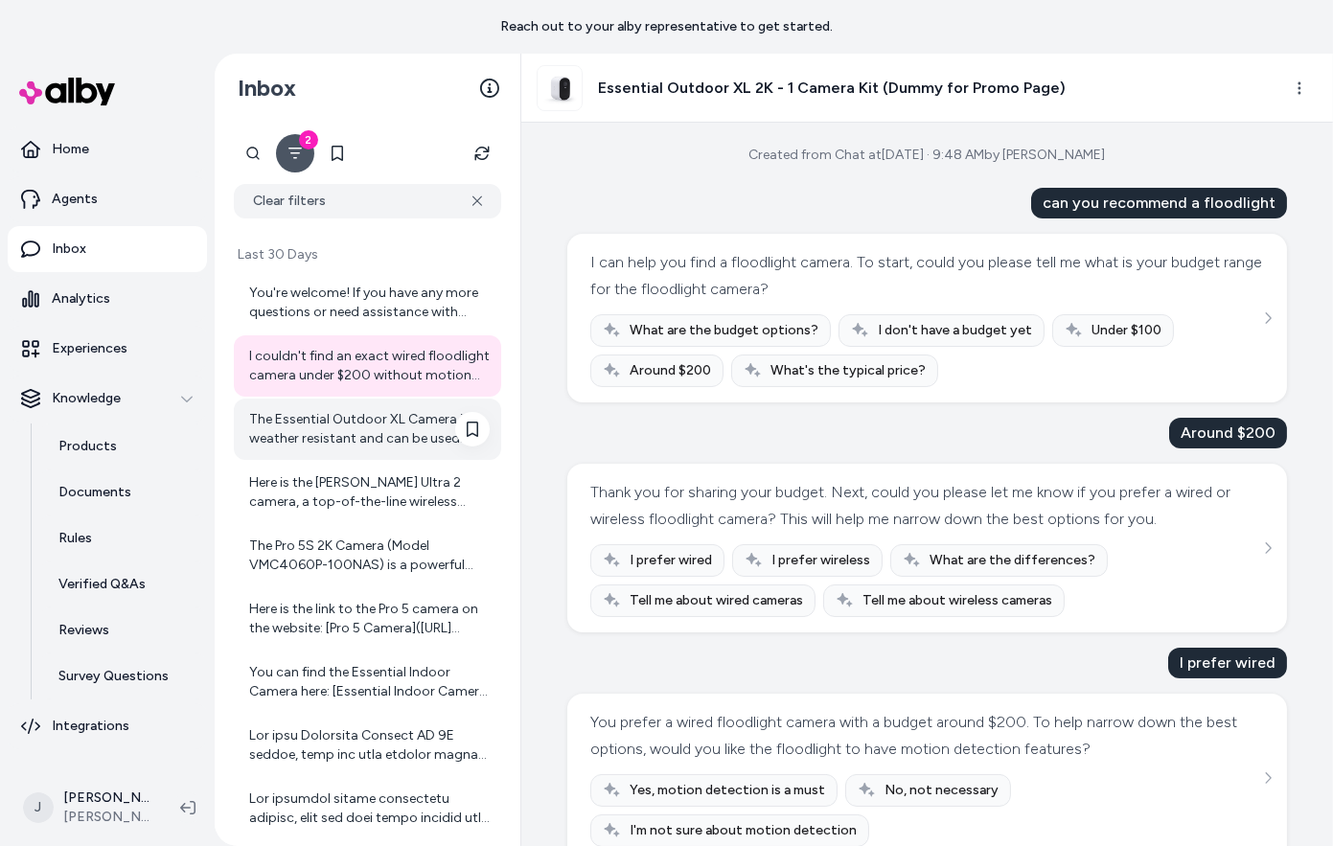
click at [333, 433] on div "The Essential Outdoor XL Camera is weather resistant and can be used outdoors. …" at bounding box center [369, 429] width 241 height 38
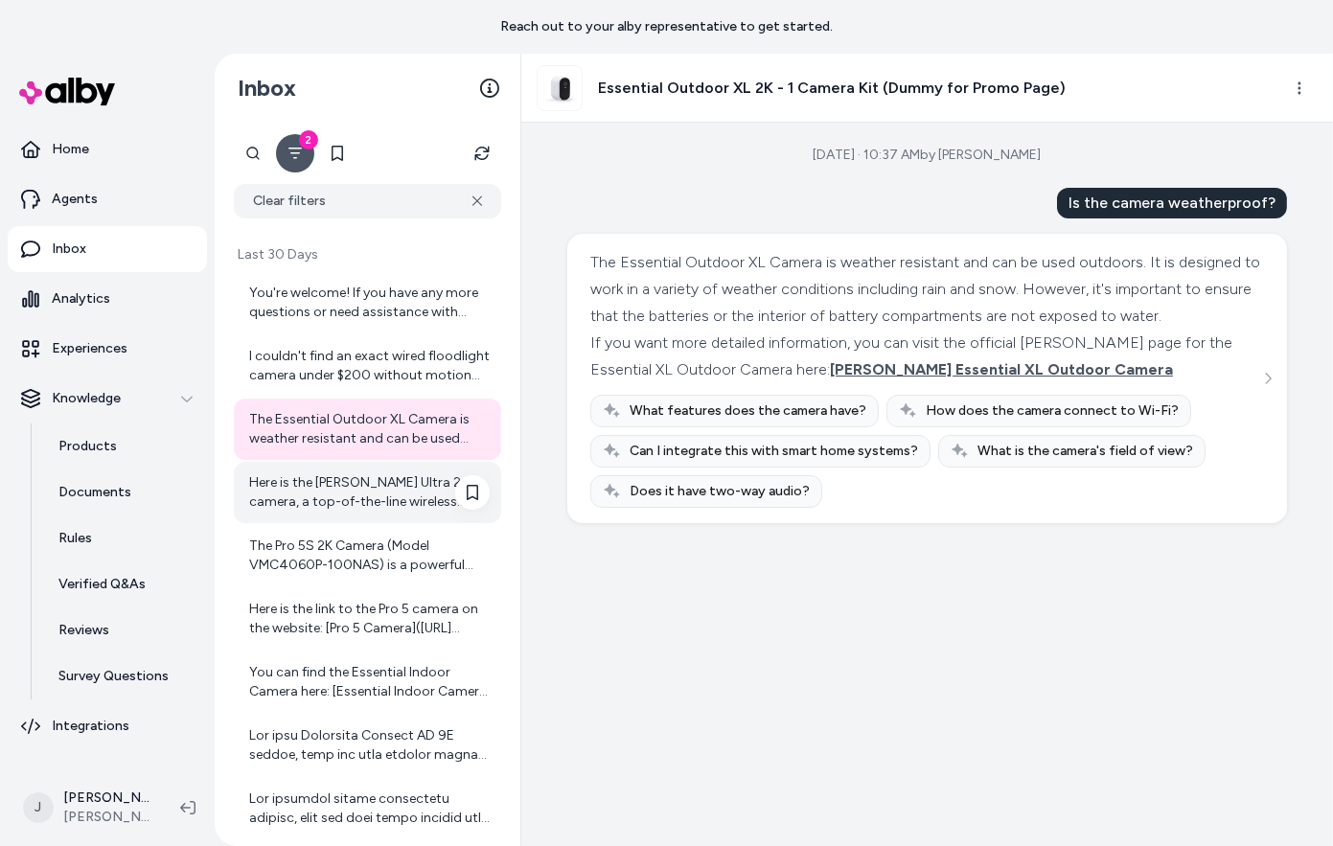
click at [352, 496] on div "Here is the Arlo Ultra 2 camera, a top-of-the-line wireless security camera wit…" at bounding box center [369, 492] width 241 height 38
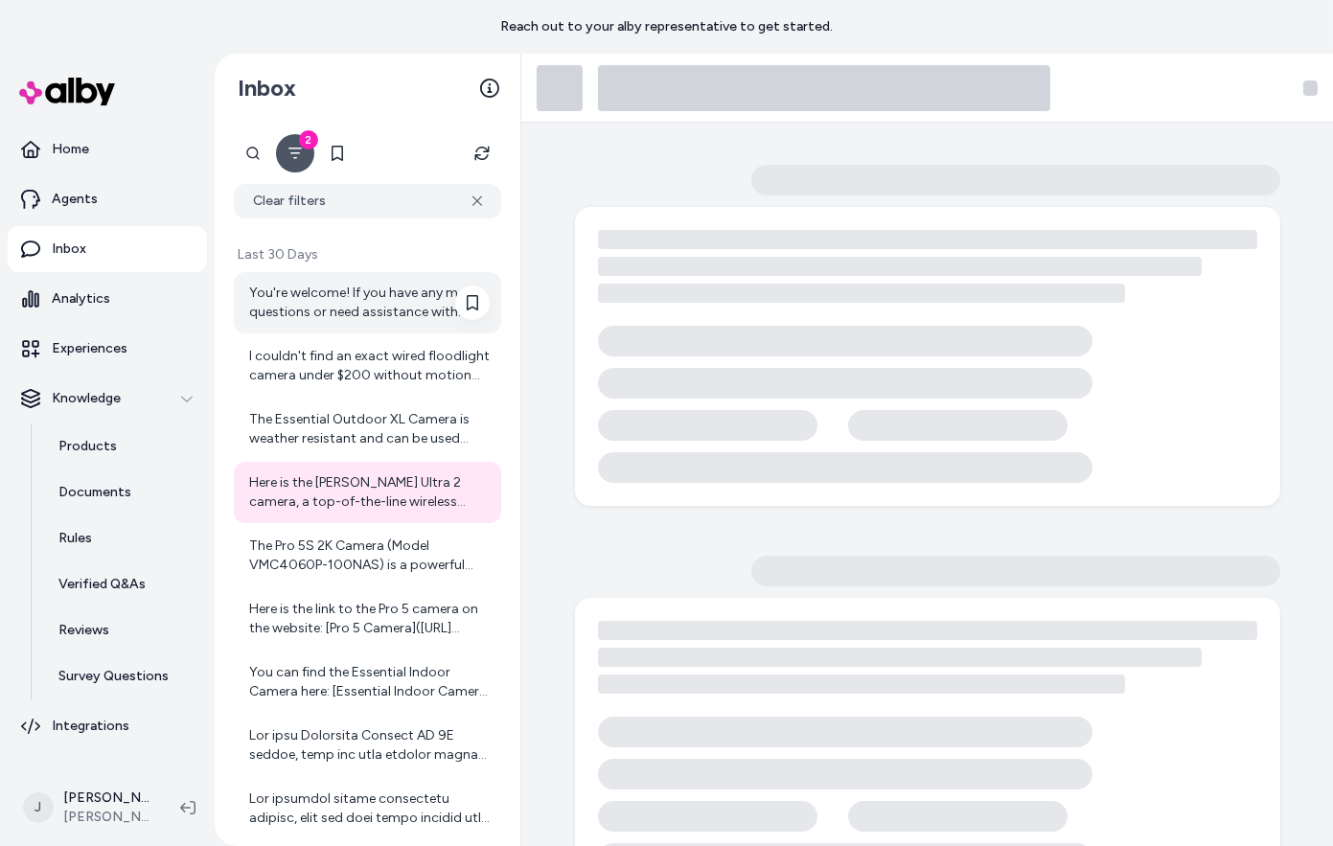
click at [355, 319] on div "You're welcome! If you have any more questions or need assistance with anything…" at bounding box center [369, 303] width 241 height 38
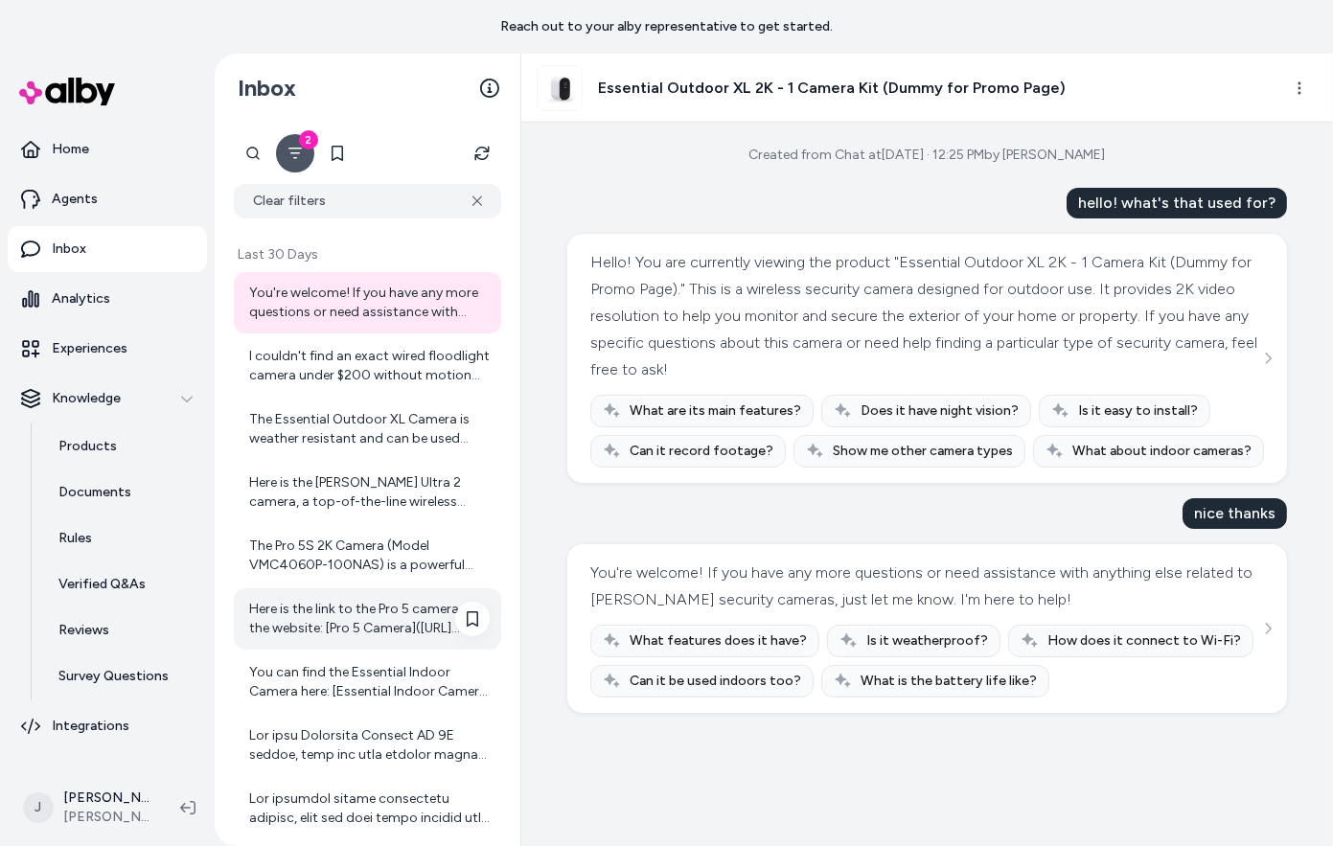
click at [369, 642] on div "Here is the link to the Pro 5 camera on the website: [Pro 5 Camera](https://ep0…" at bounding box center [367, 619] width 267 height 61
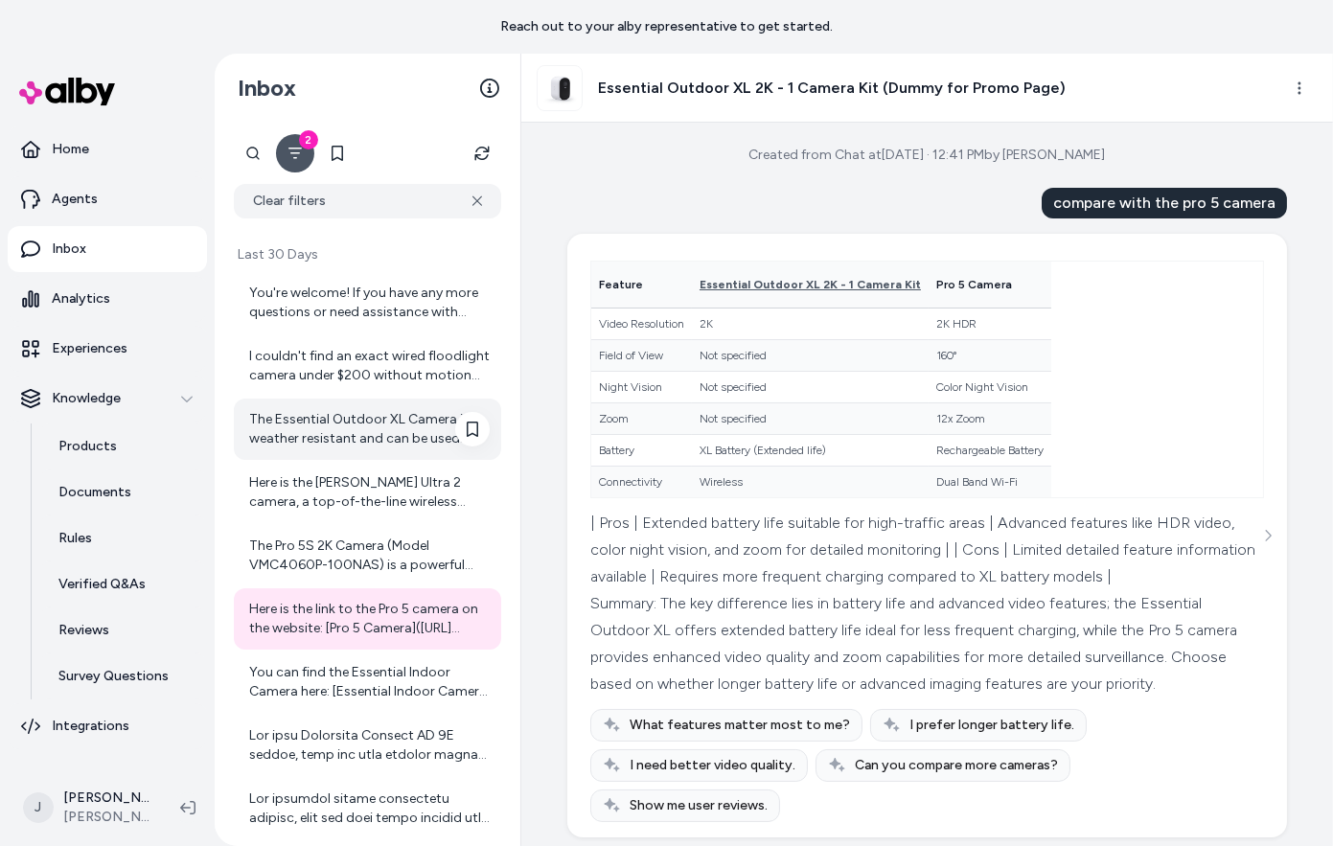
click at [354, 441] on div "The Essential Outdoor XL Camera is weather resistant and can be used outdoors. …" at bounding box center [369, 429] width 241 height 38
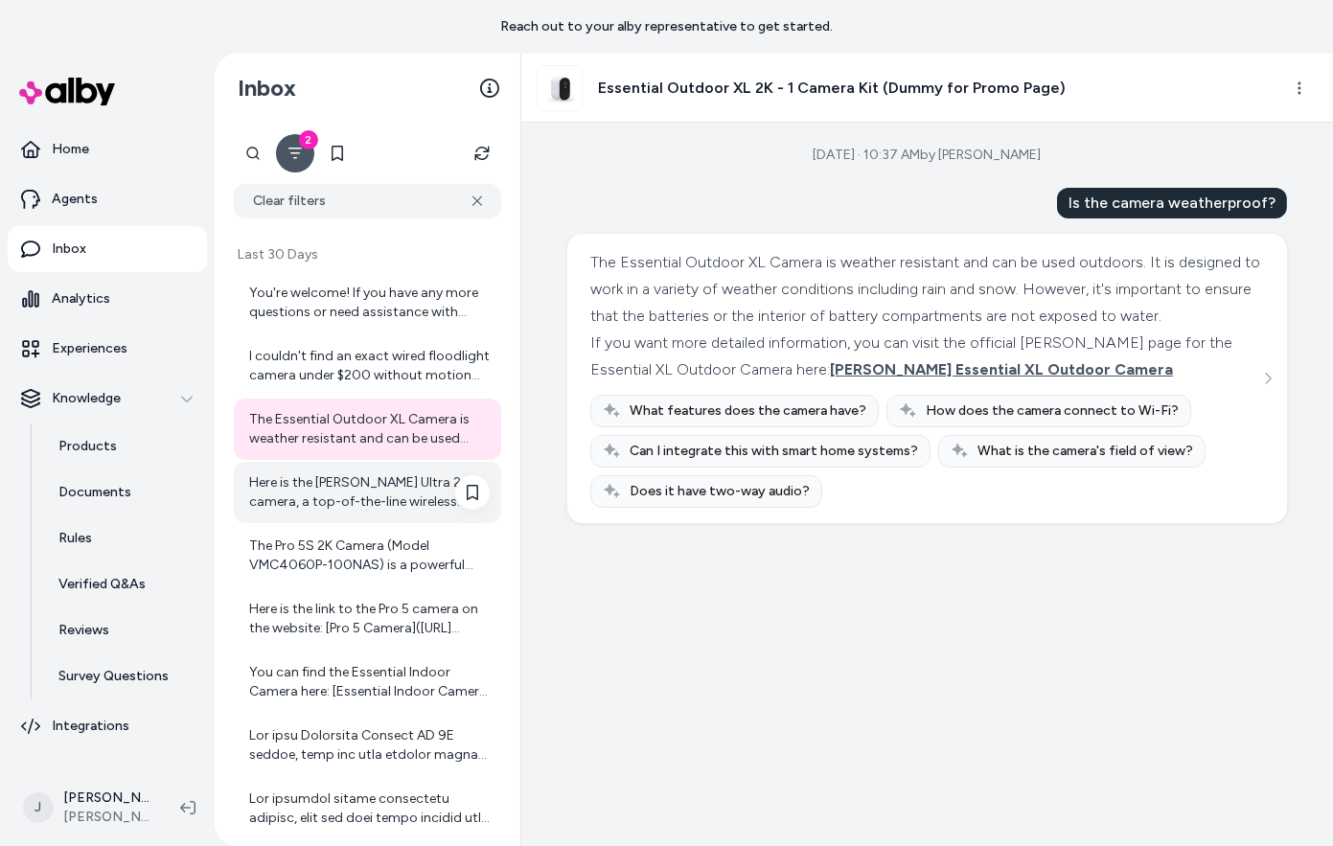
click at [358, 508] on div "Here is the Arlo Ultra 2 camera, a top-of-the-line wireless security camera wit…" at bounding box center [369, 492] width 241 height 38
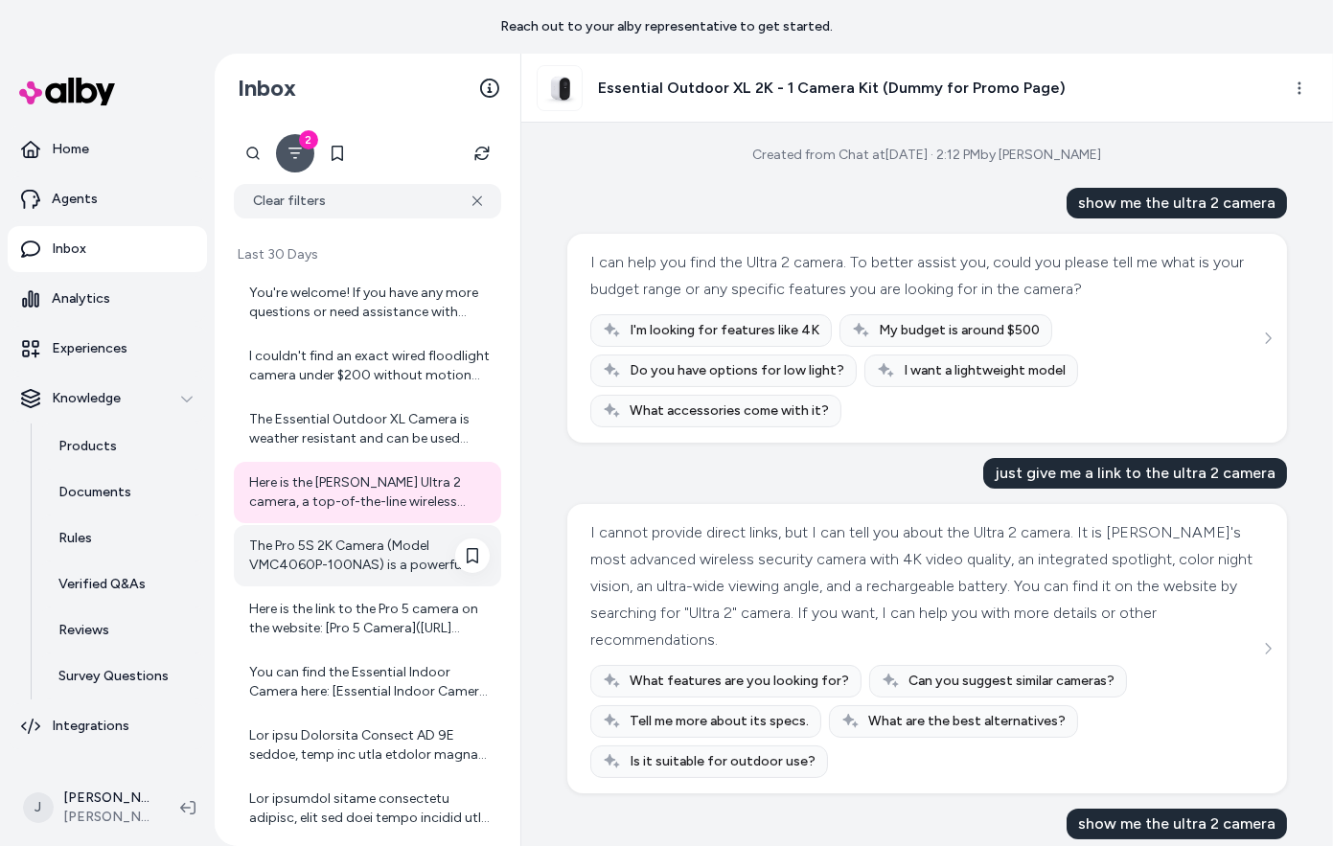
click at [372, 579] on div "The Pro 5S 2K Camera (Model VMC4060P-100NAS) is a powerful security camera desi…" at bounding box center [367, 555] width 267 height 61
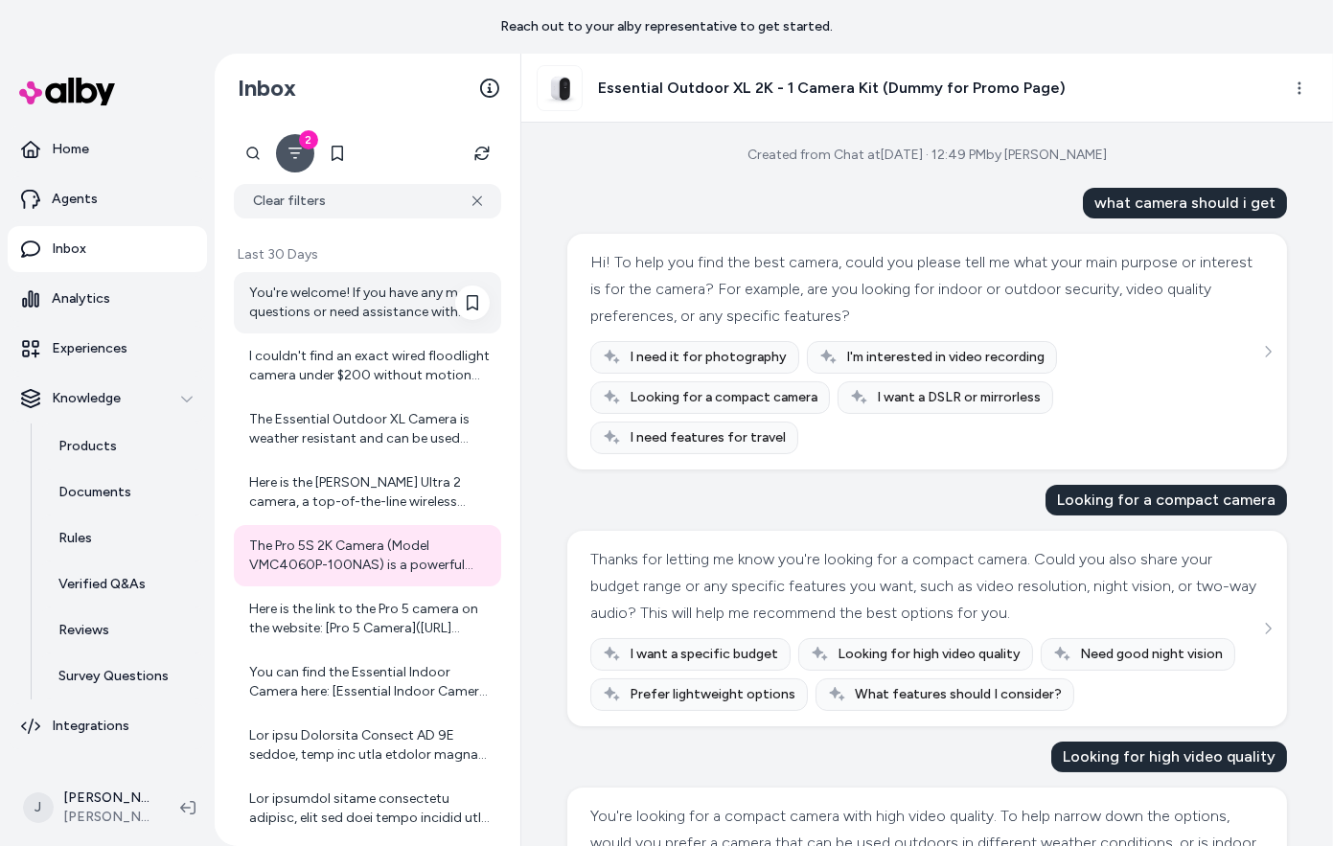
click at [355, 317] on div "You're welcome! If you have any more questions or need assistance with anything…" at bounding box center [369, 303] width 241 height 38
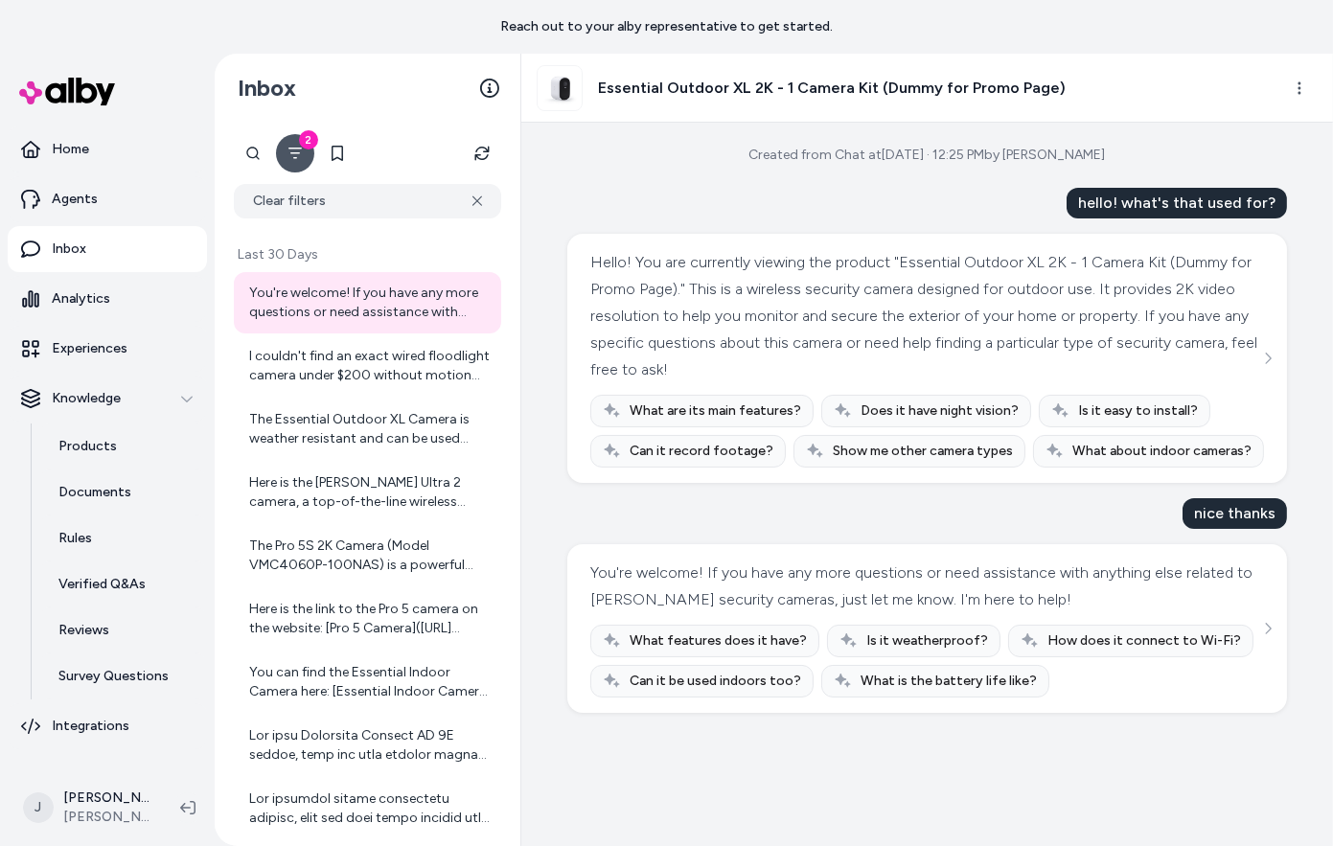
click at [289, 148] on icon "Filter" at bounding box center [295, 154] width 13 height 12
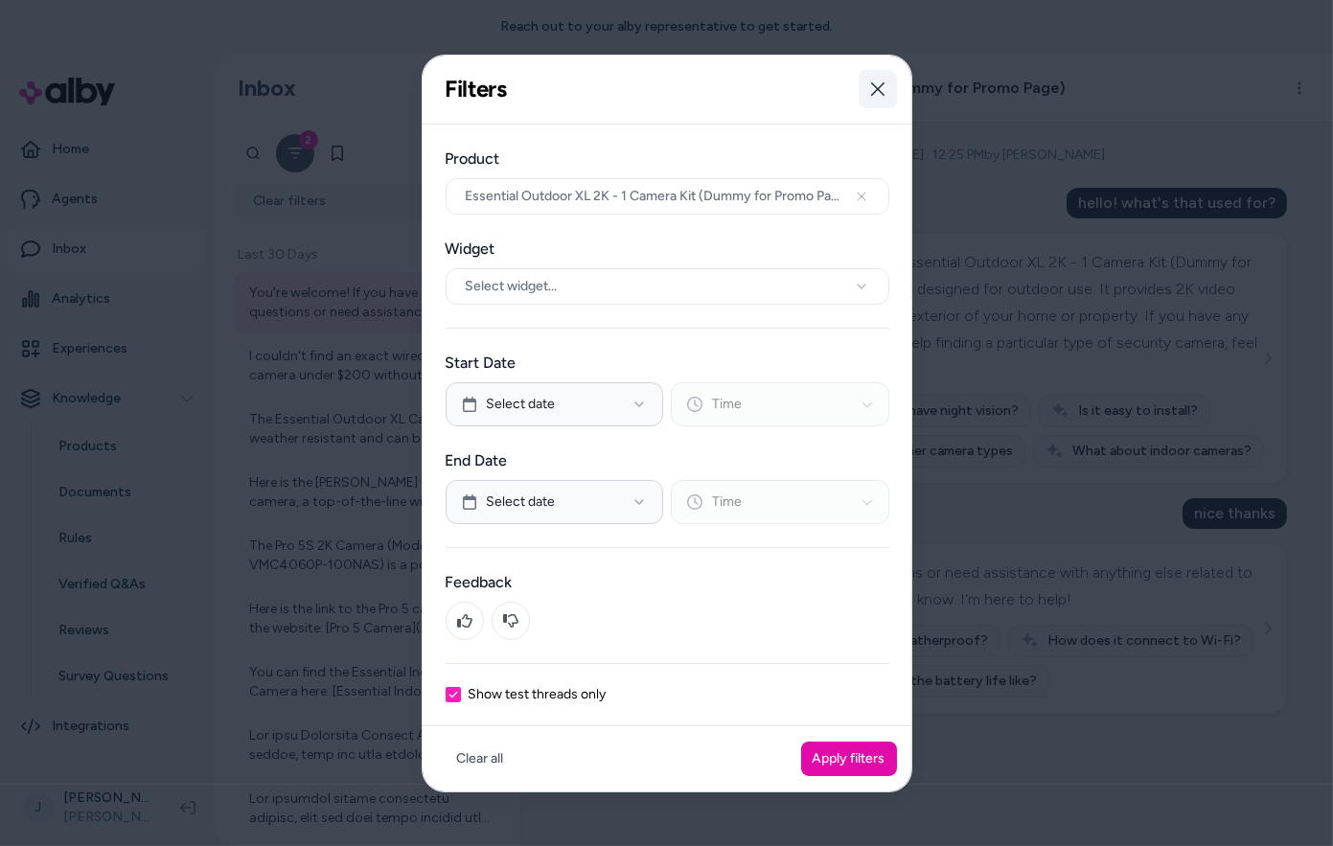
click at [870, 88] on icon "button" at bounding box center [877, 88] width 15 height 15
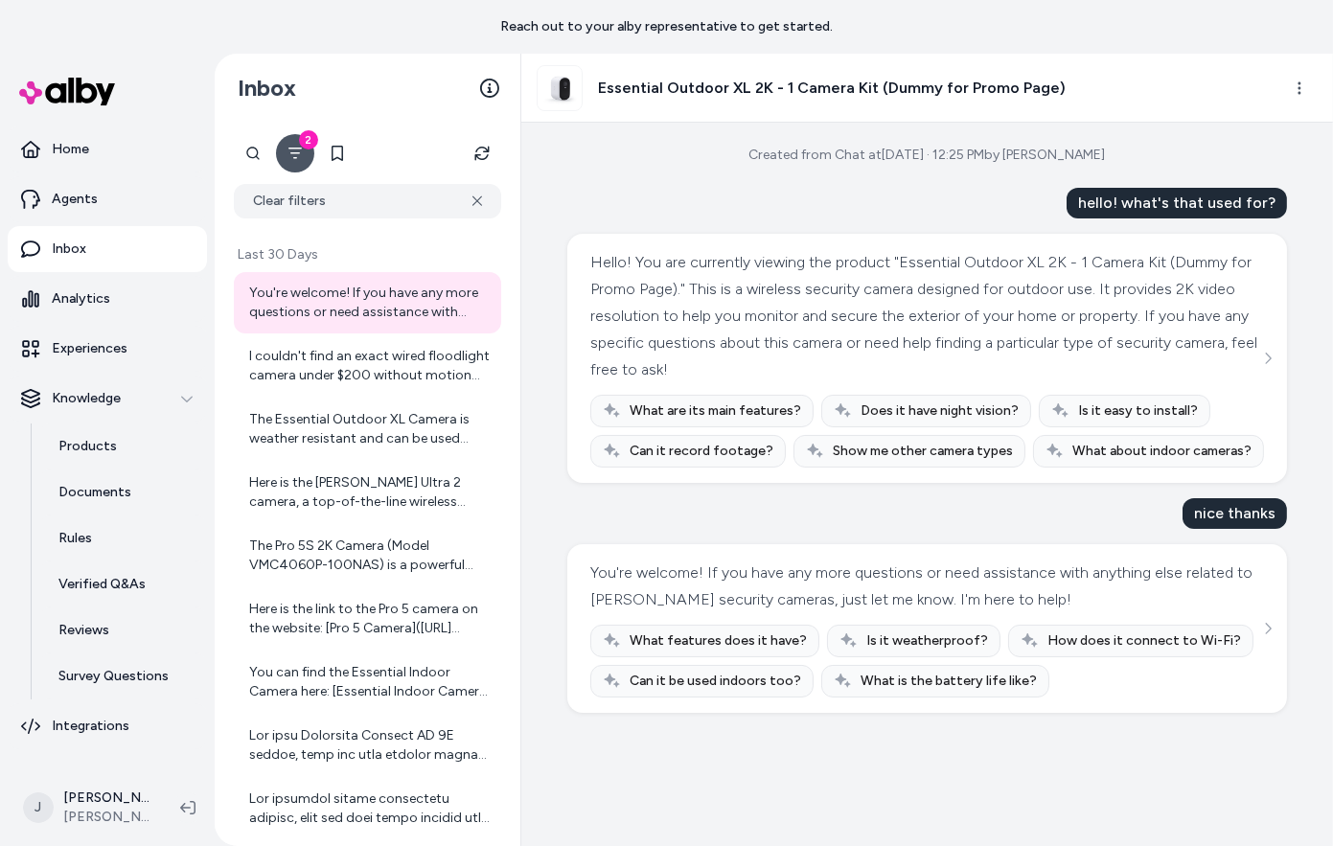
click at [299, 154] on icon "Filter" at bounding box center [295, 153] width 15 height 15
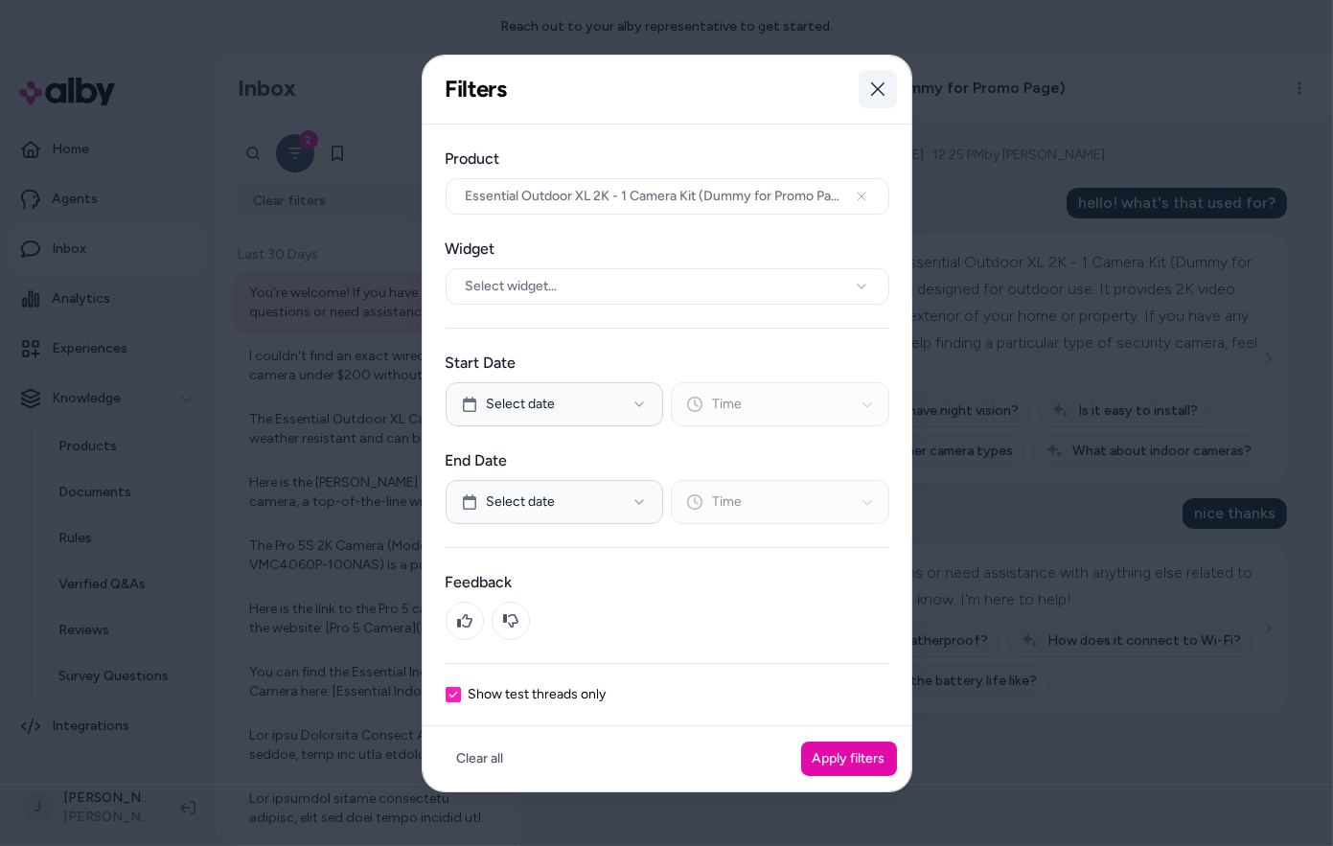
click at [866, 102] on button "Close" at bounding box center [878, 89] width 38 height 38
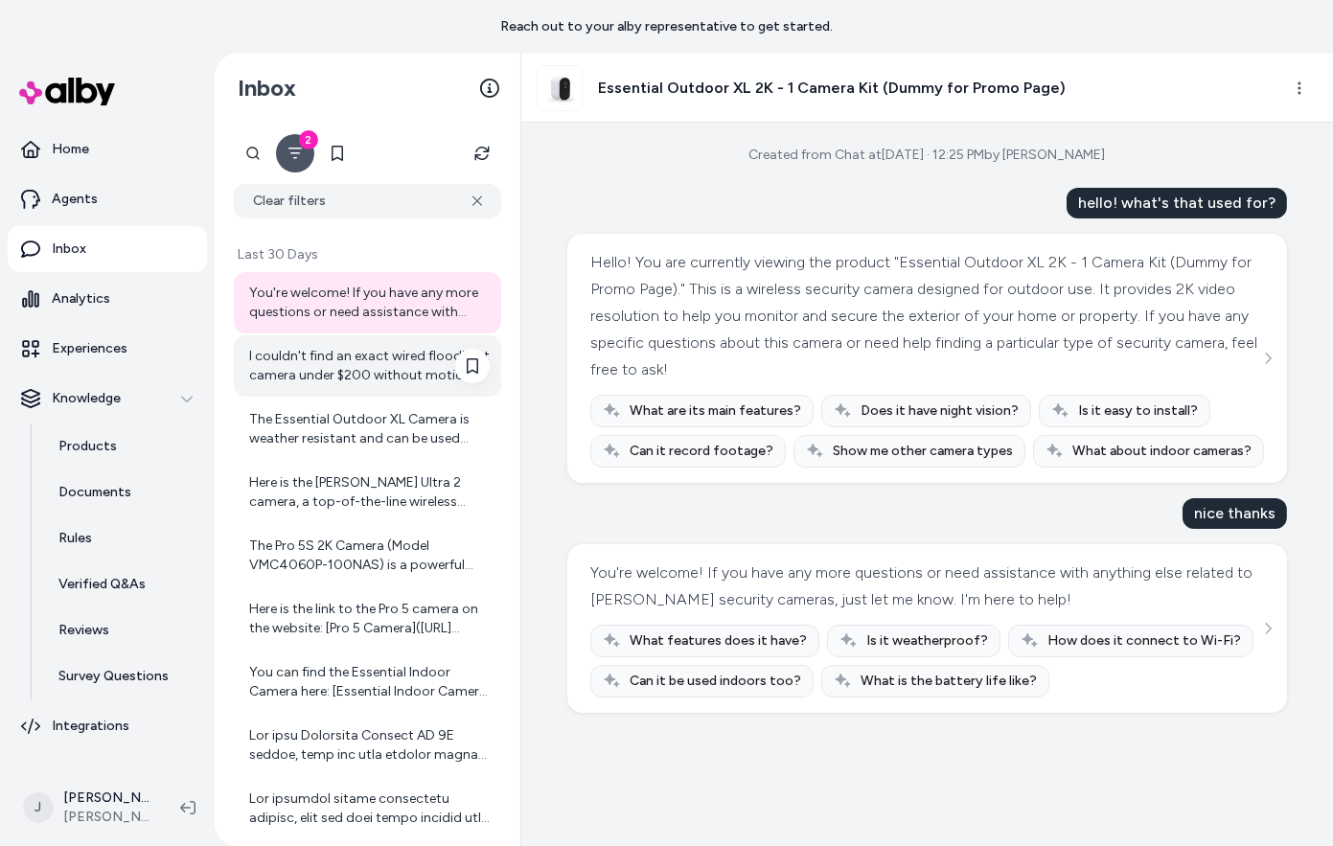
click at [346, 382] on div "I couldn't find an exact wired floodlight camera under $200 without motion dete…" at bounding box center [369, 366] width 241 height 38
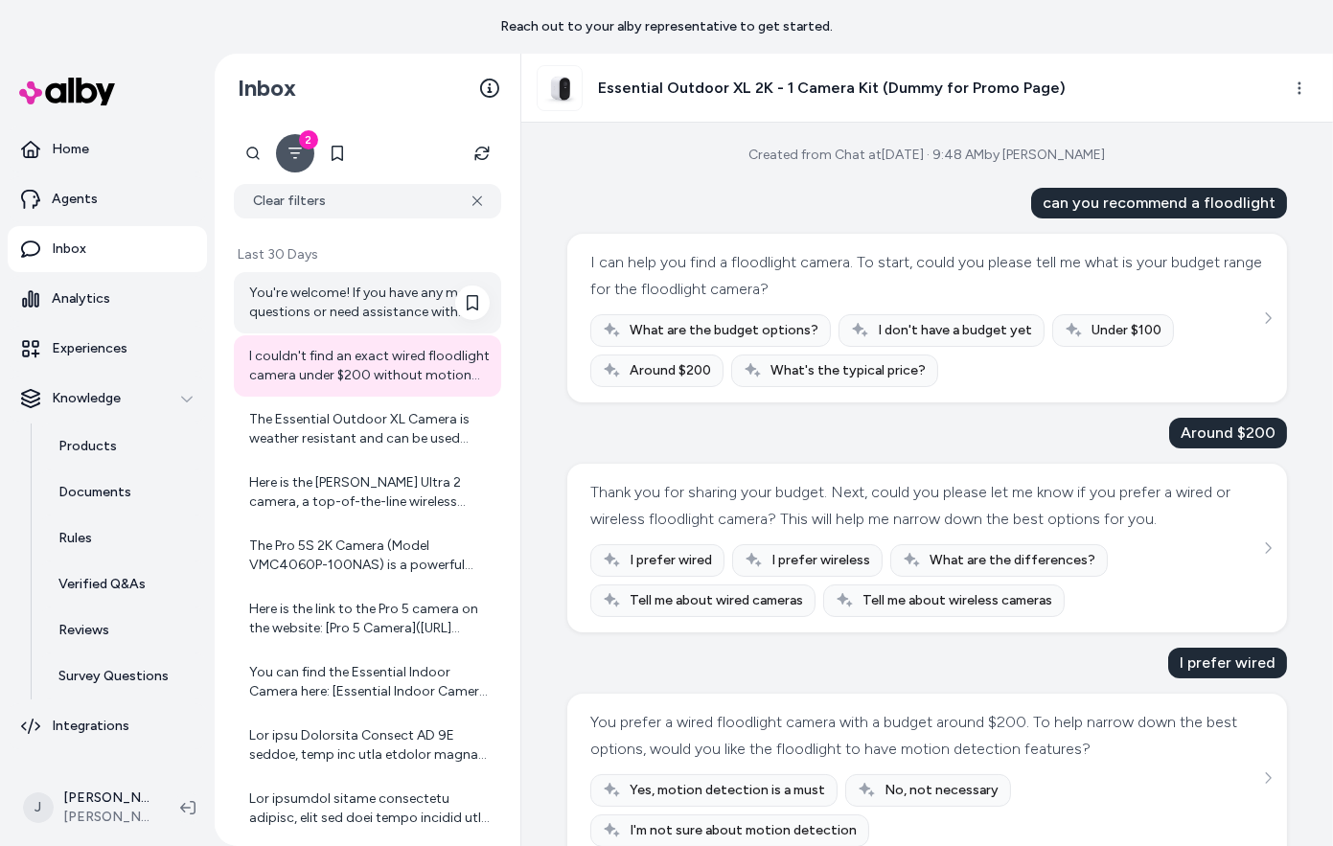
click at [318, 314] on div "You're welcome! If you have any more questions or need assistance with anything…" at bounding box center [369, 303] width 241 height 38
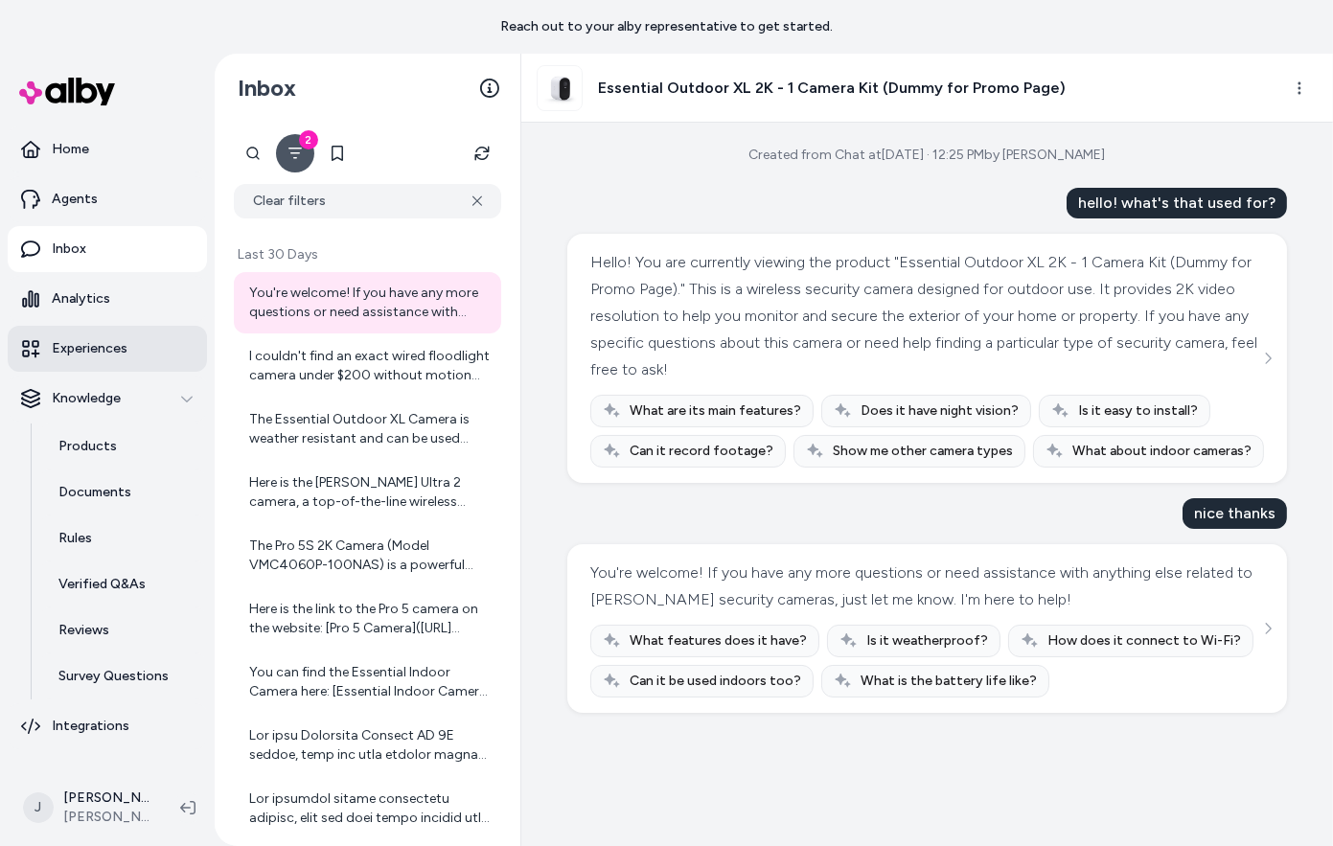
click at [78, 346] on p "Experiences" at bounding box center [90, 348] width 76 height 19
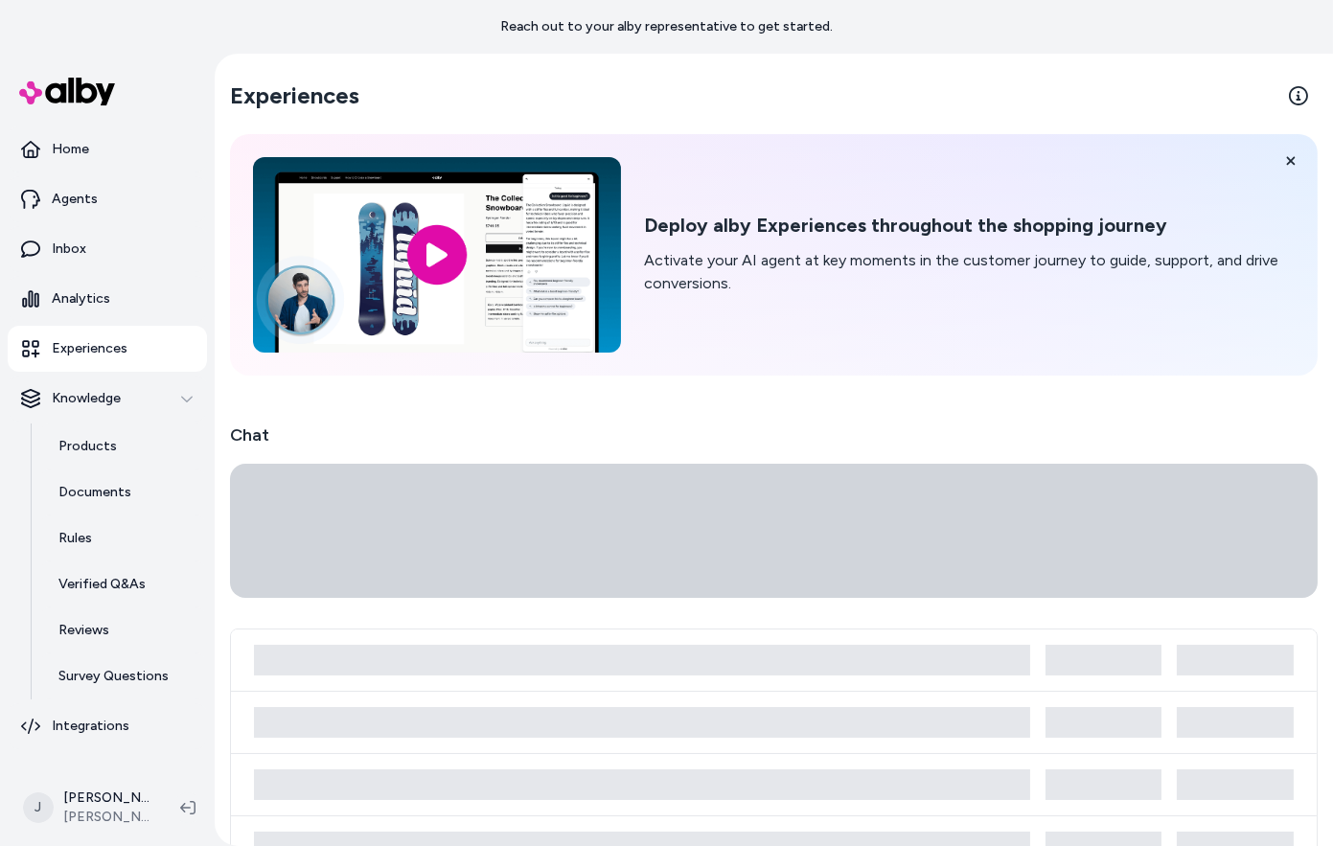
click at [78, 349] on p "Experiences" at bounding box center [90, 348] width 76 height 19
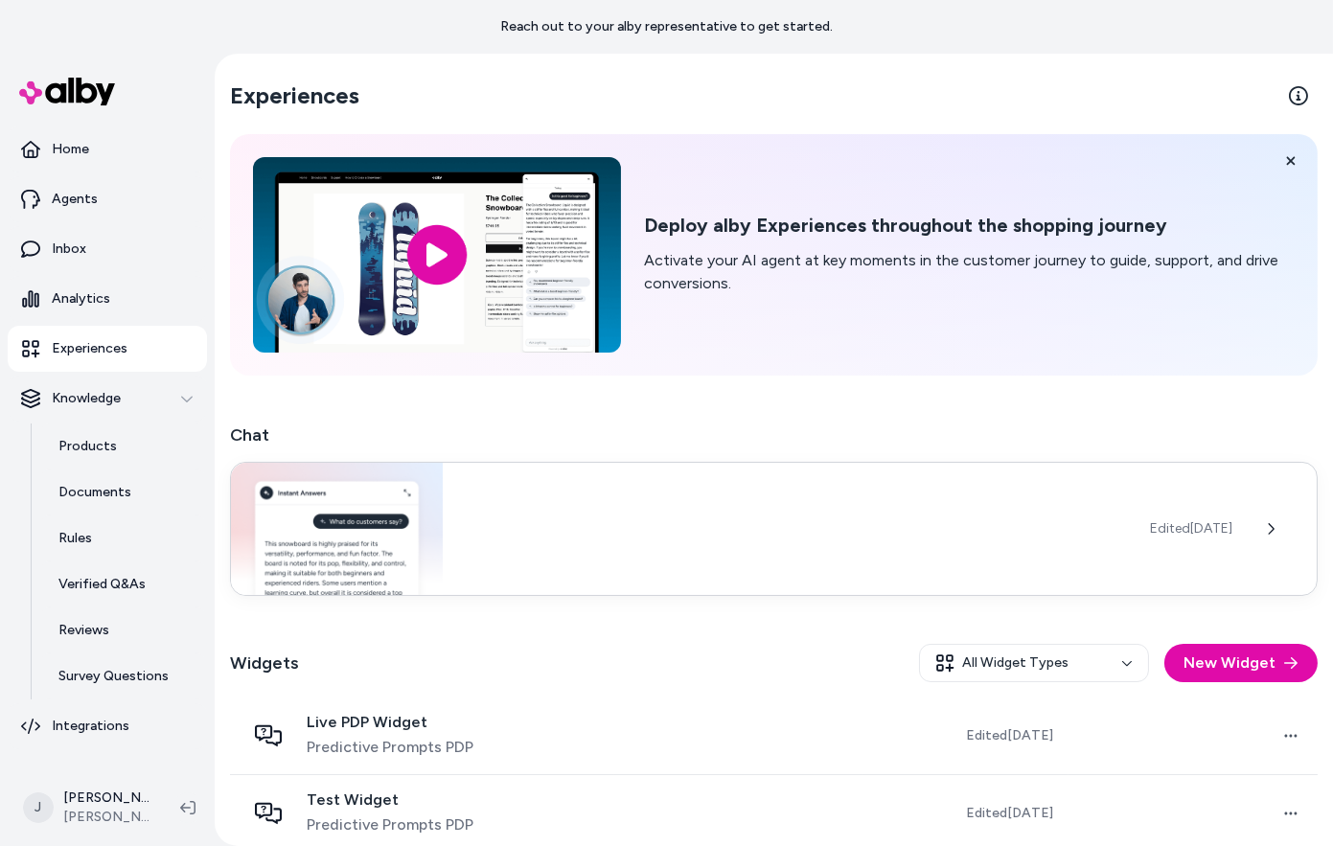
click at [732, 497] on div "Edited Jun 25, 2025" at bounding box center [774, 529] width 1088 height 134
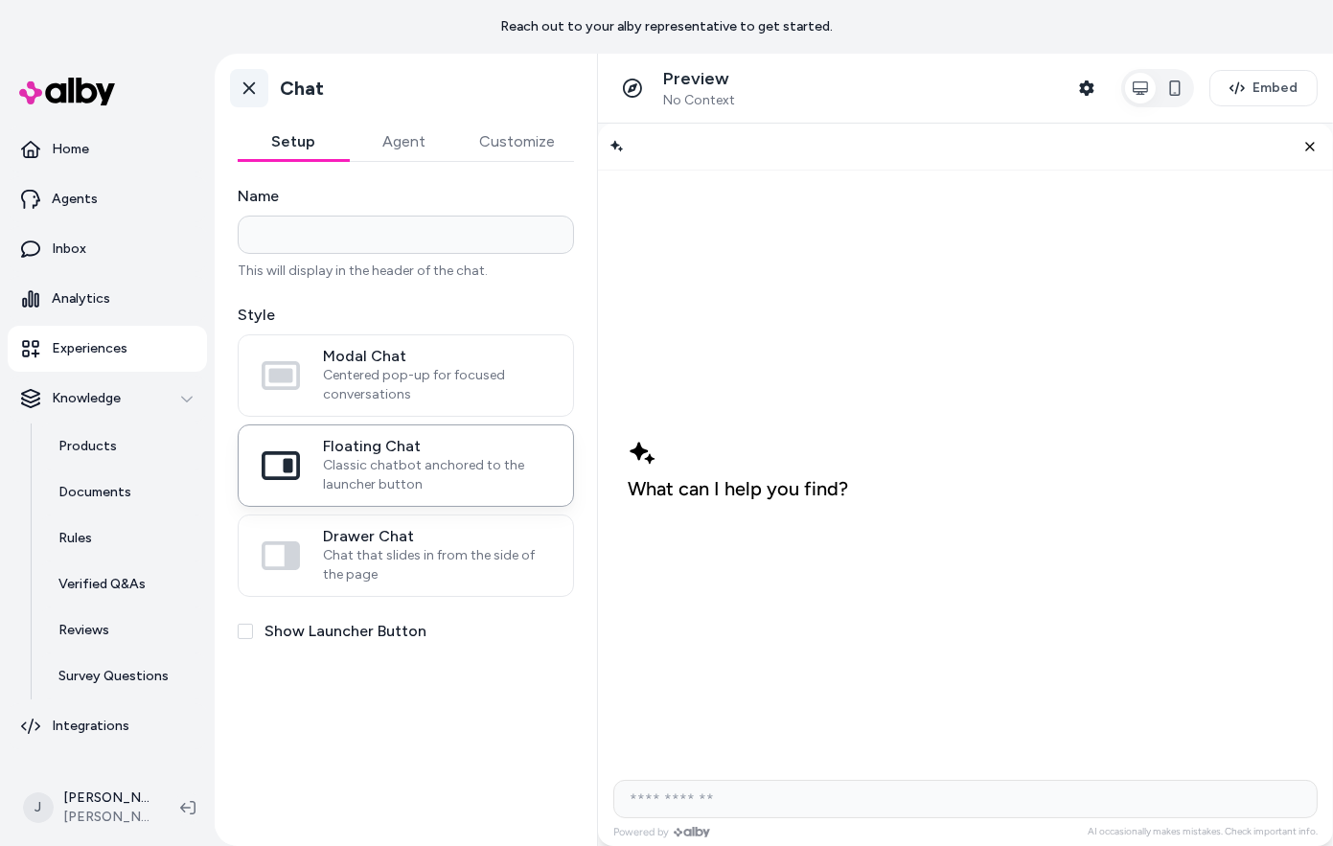
click at [255, 98] on link "Go back" at bounding box center [249, 88] width 38 height 38
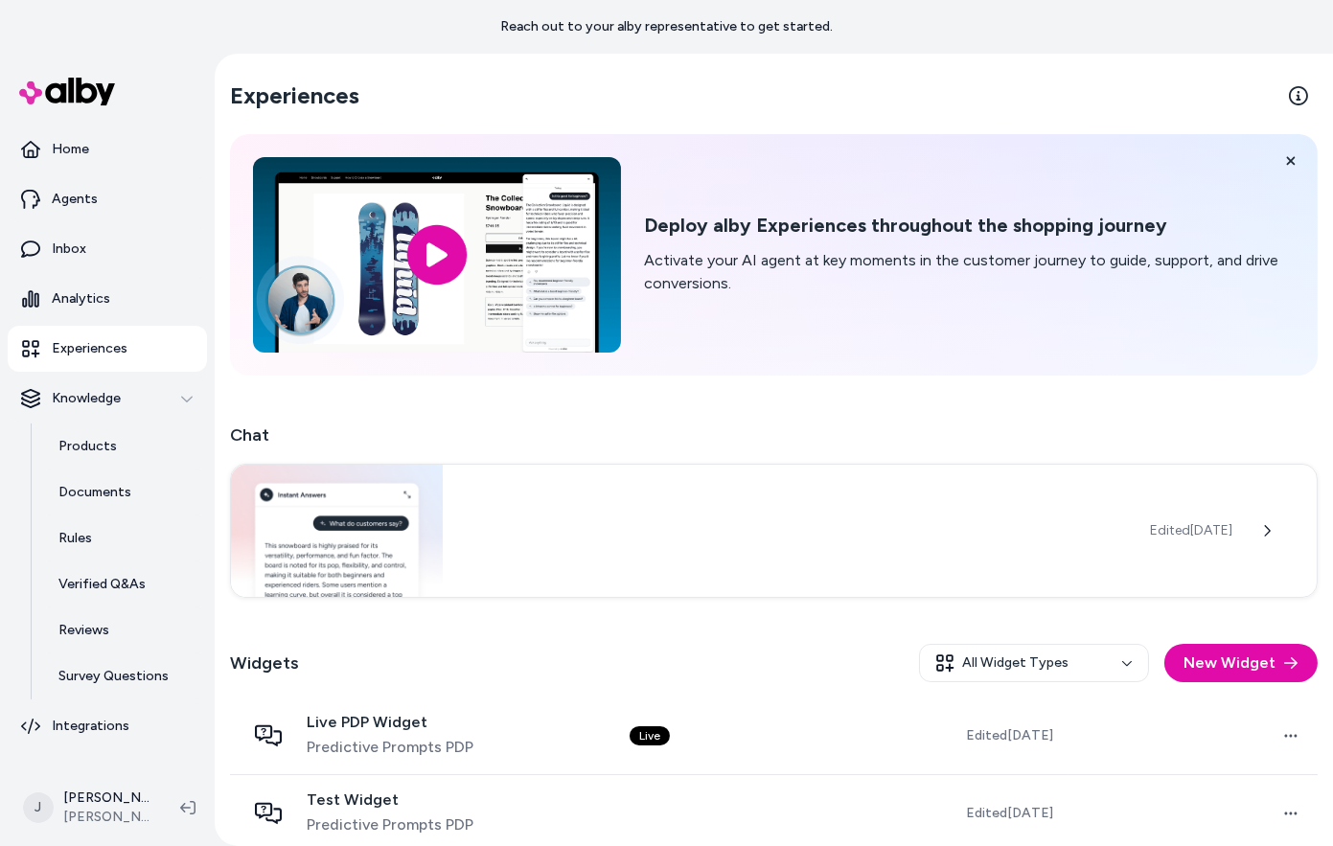
scroll to position [174, 0]
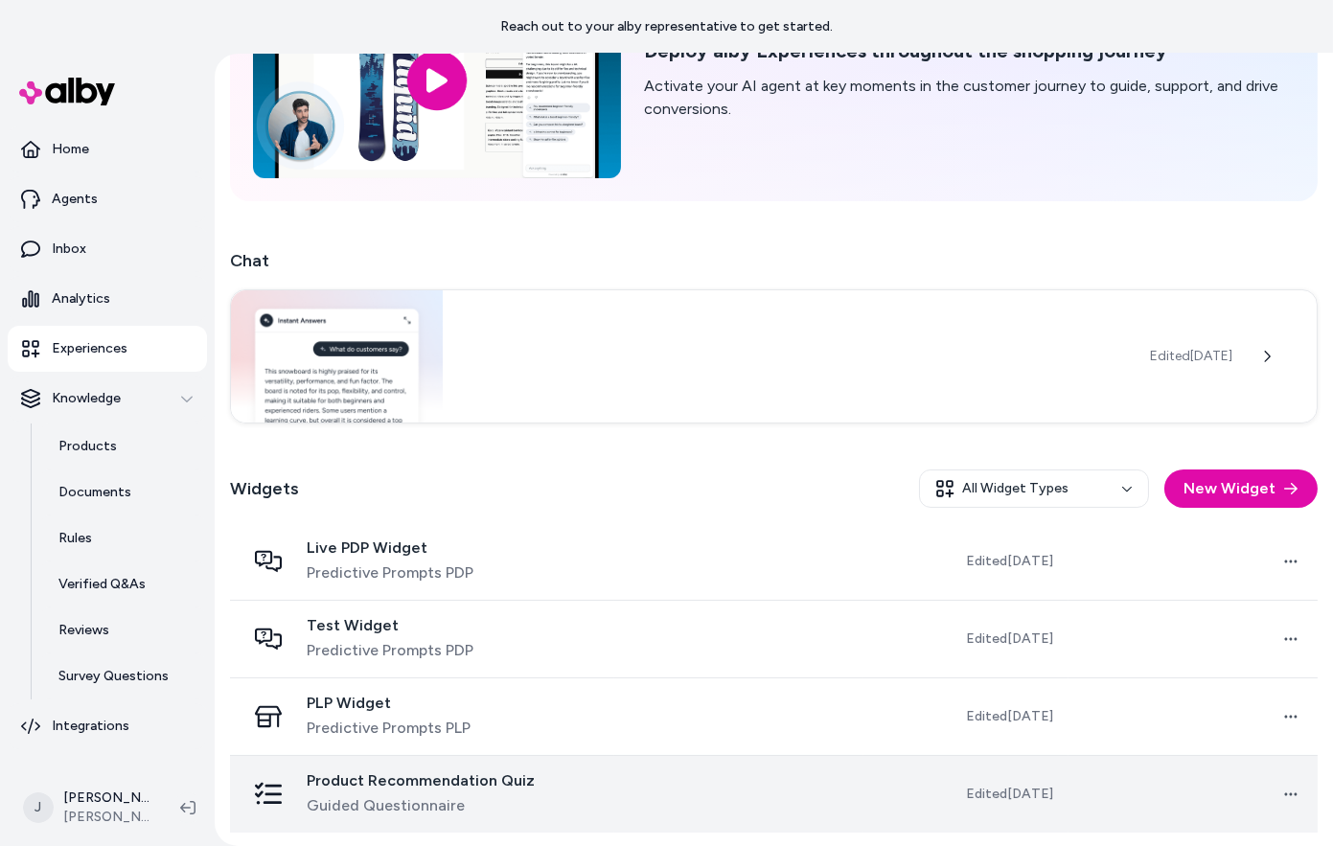
click at [422, 795] on span "Guided Questionnaire" at bounding box center [421, 806] width 228 height 23
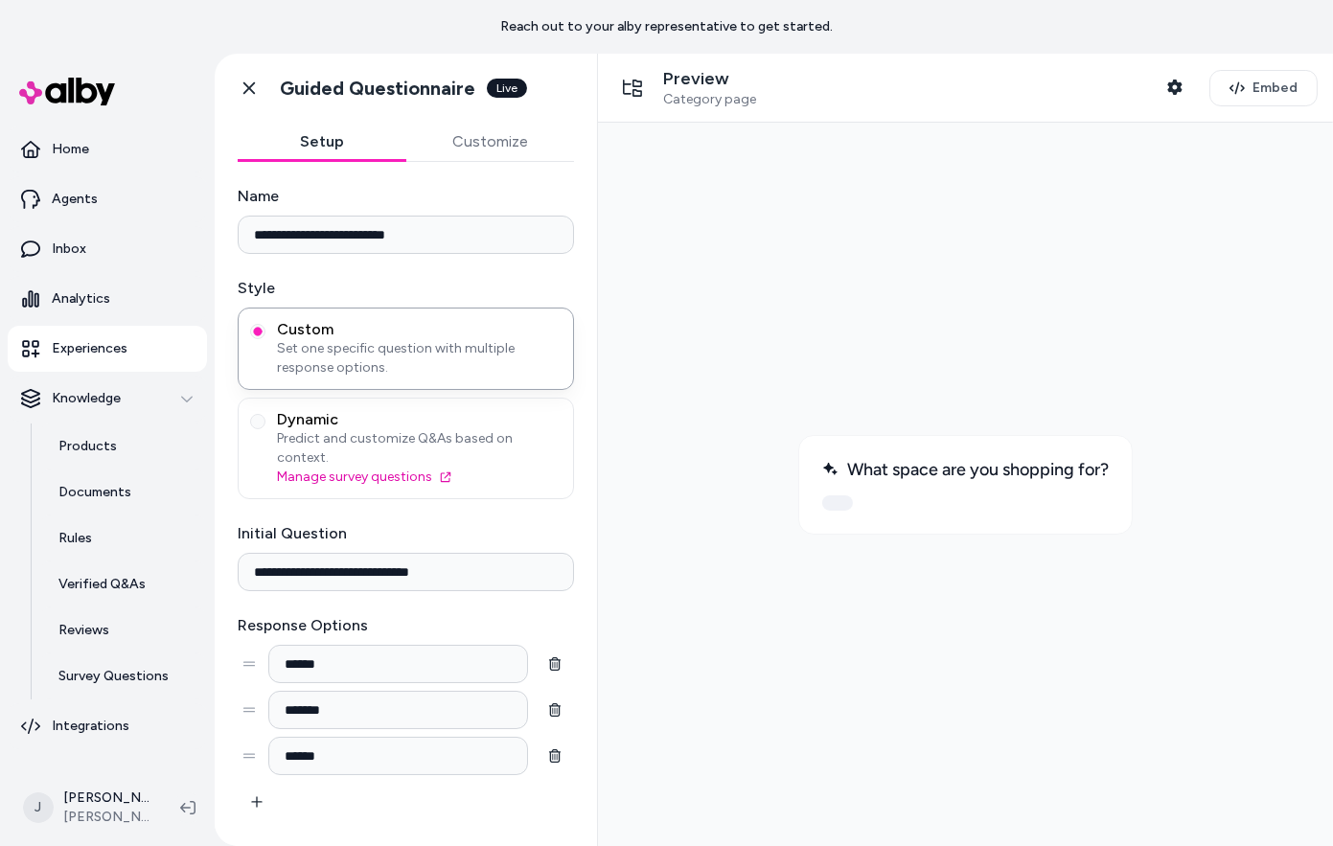
click at [652, 527] on div at bounding box center [964, 483] width 704 height 693
click at [833, 499] on button at bounding box center [836, 502] width 31 height 15
click at [1175, 90] on icon "button" at bounding box center [1174, 87] width 14 height 15
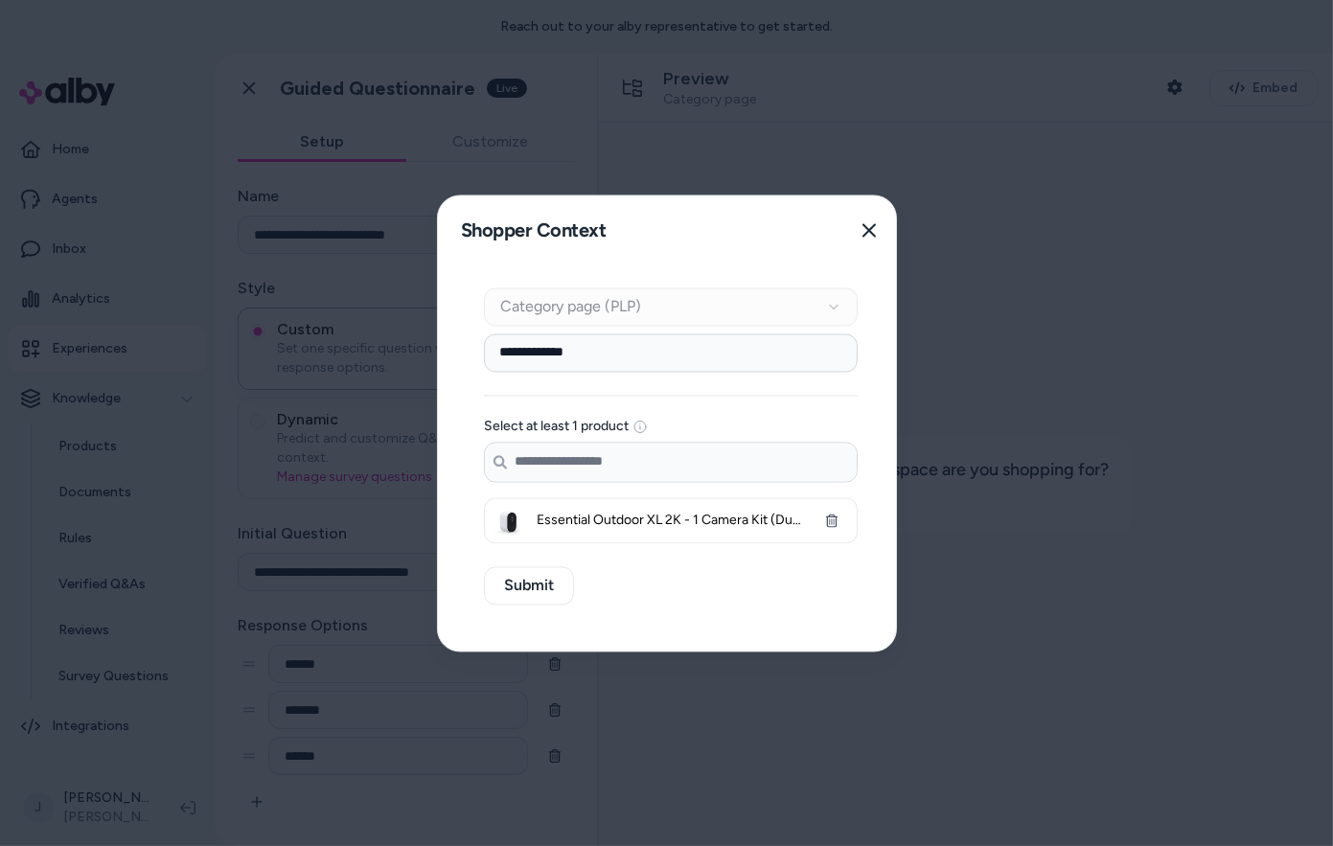
click at [517, 353] on input "**********" at bounding box center [671, 353] width 374 height 38
click at [579, 356] on input "**********" at bounding box center [671, 353] width 374 height 38
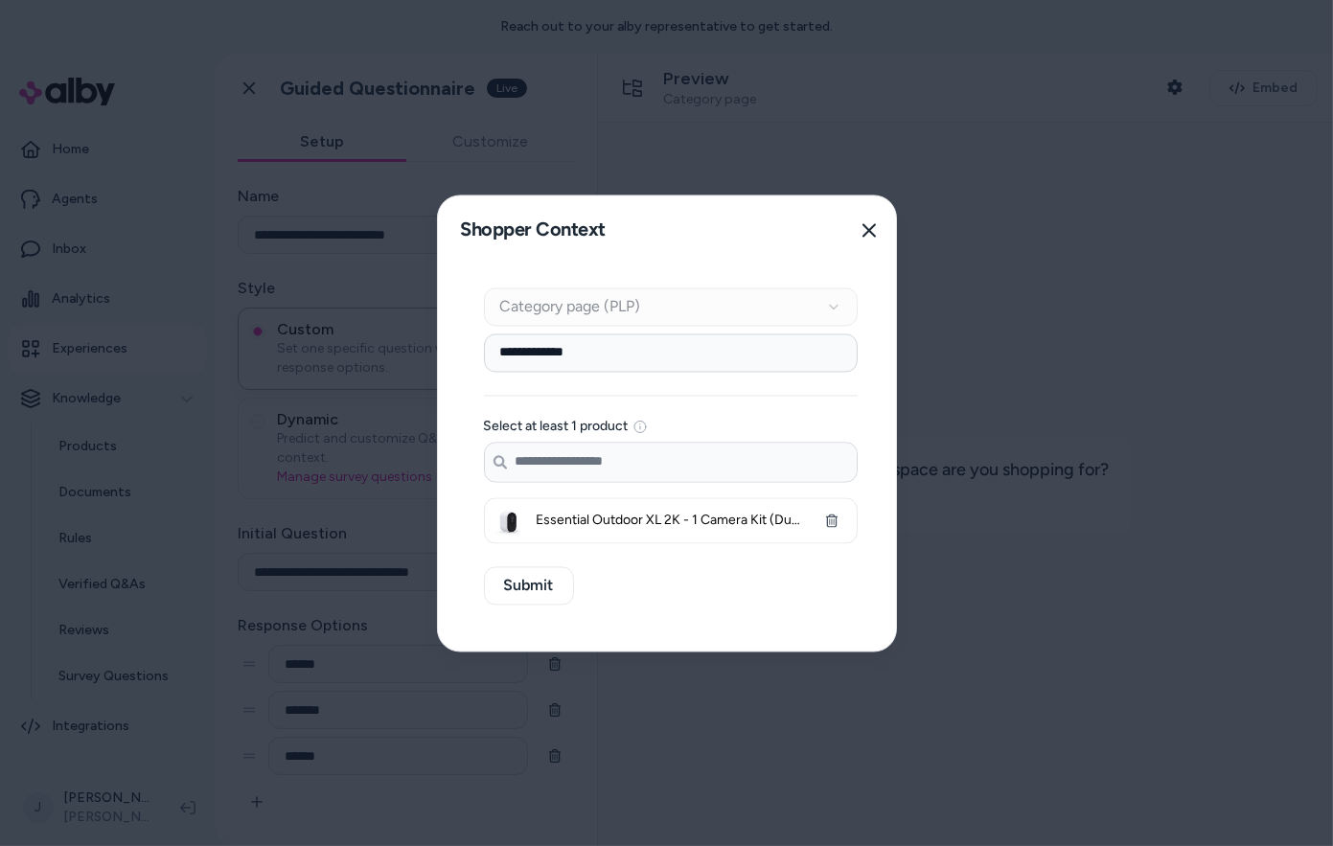
click at [579, 356] on input "**********" at bounding box center [671, 353] width 374 height 38
type input "*******"
click at [537, 588] on button "Submit" at bounding box center [529, 585] width 90 height 38
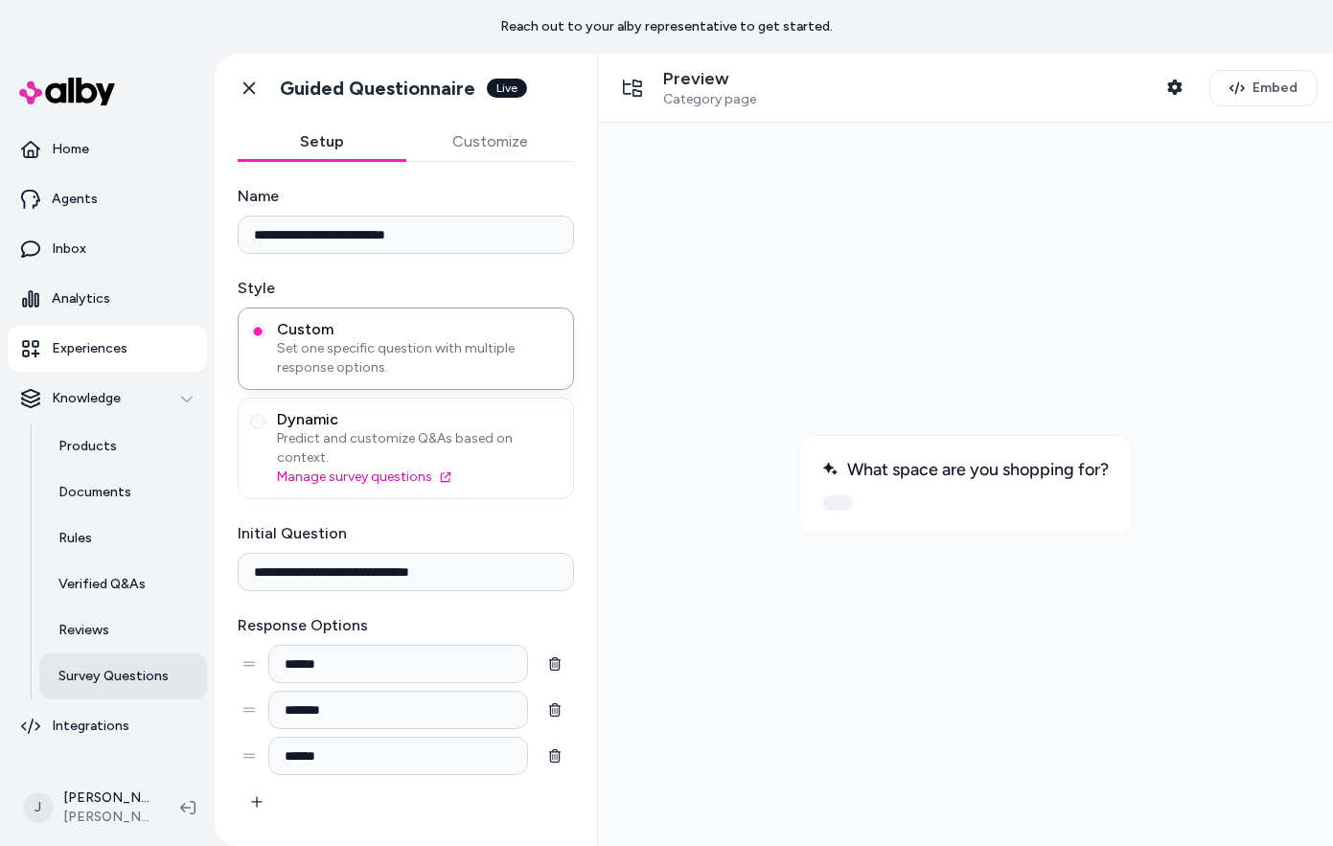
click at [99, 680] on p "Survey Questions" at bounding box center [113, 676] width 110 height 19
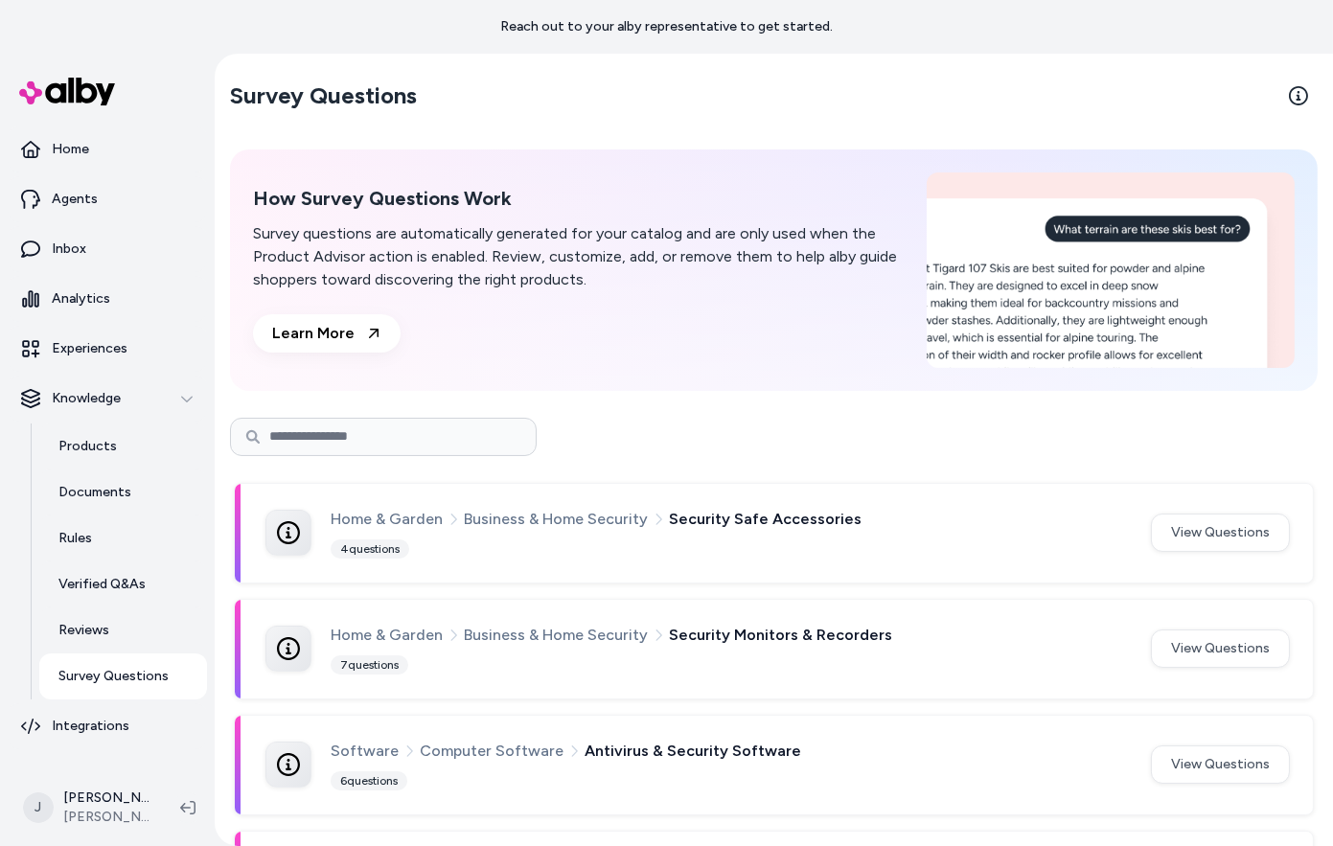
click at [388, 424] on input at bounding box center [383, 437] width 307 height 38
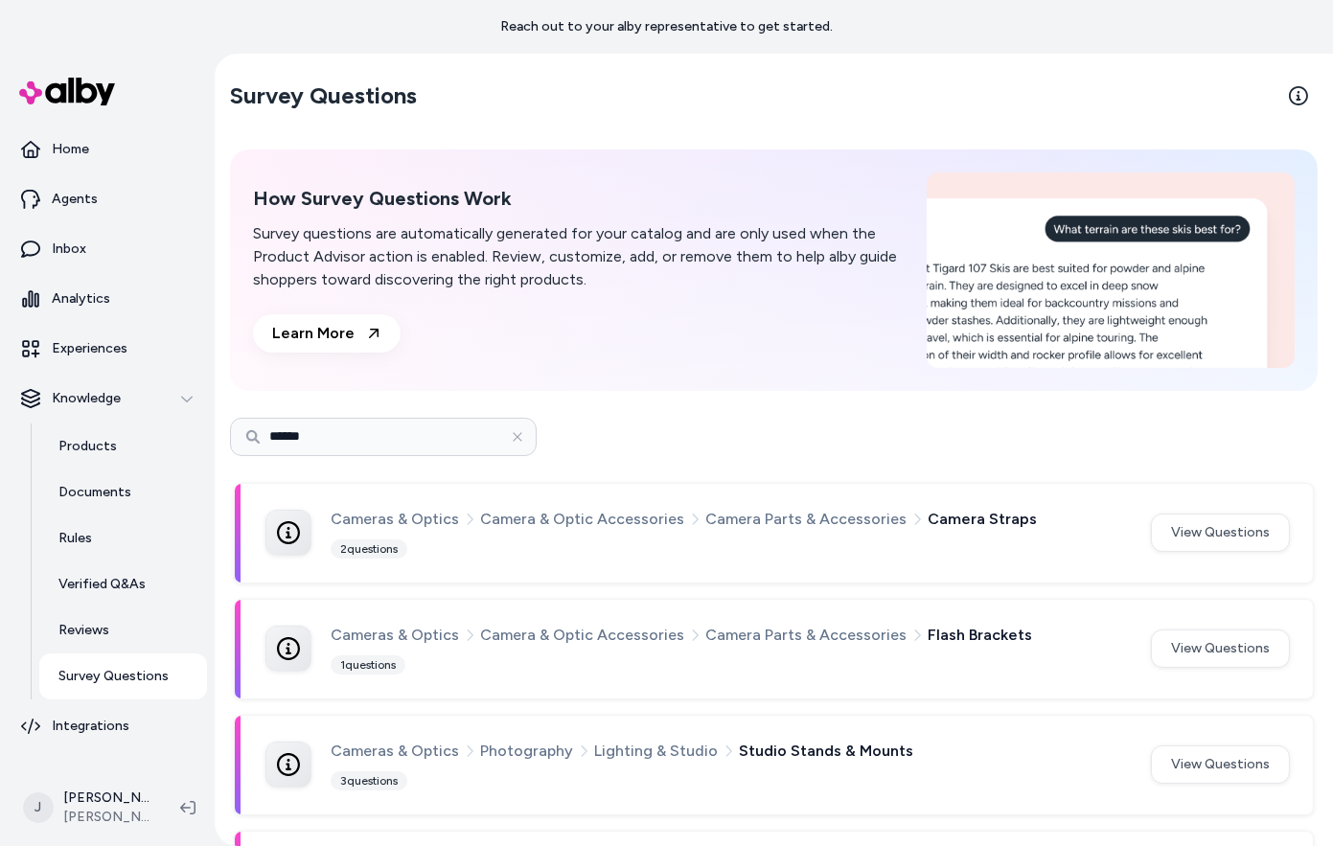
click at [403, 450] on input "******" at bounding box center [383, 437] width 307 height 38
type input "*******"
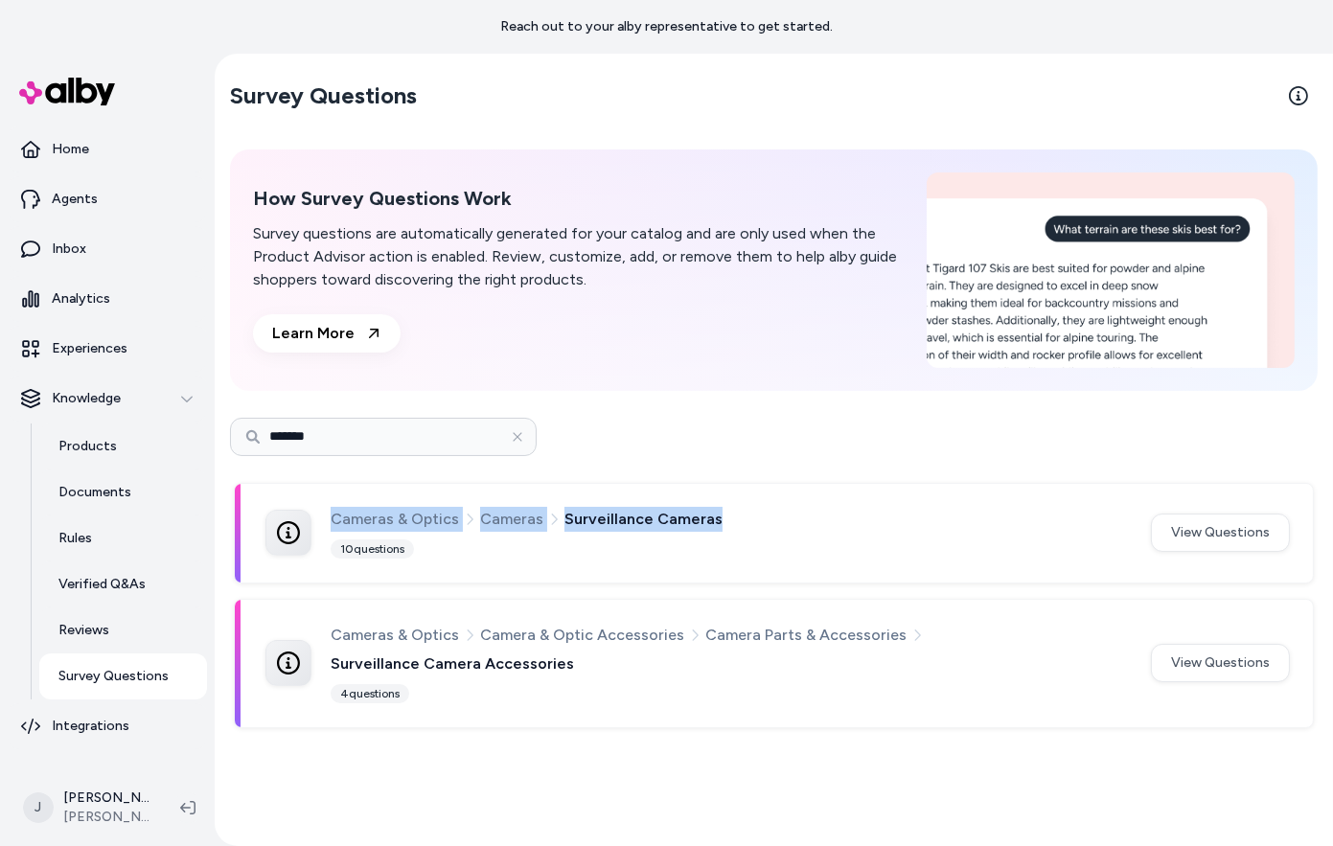
drag, startPoint x: 712, startPoint y: 519, endPoint x: 330, endPoint y: 528, distance: 382.6
click at [331, 528] on div "Cameras & Optics Cameras Surveillance Cameras" at bounding box center [729, 519] width 797 height 25
copy div "Cameras & Optics Cameras Surveillance Cameras"
click at [90, 337] on link "Experiences" at bounding box center [107, 349] width 199 height 46
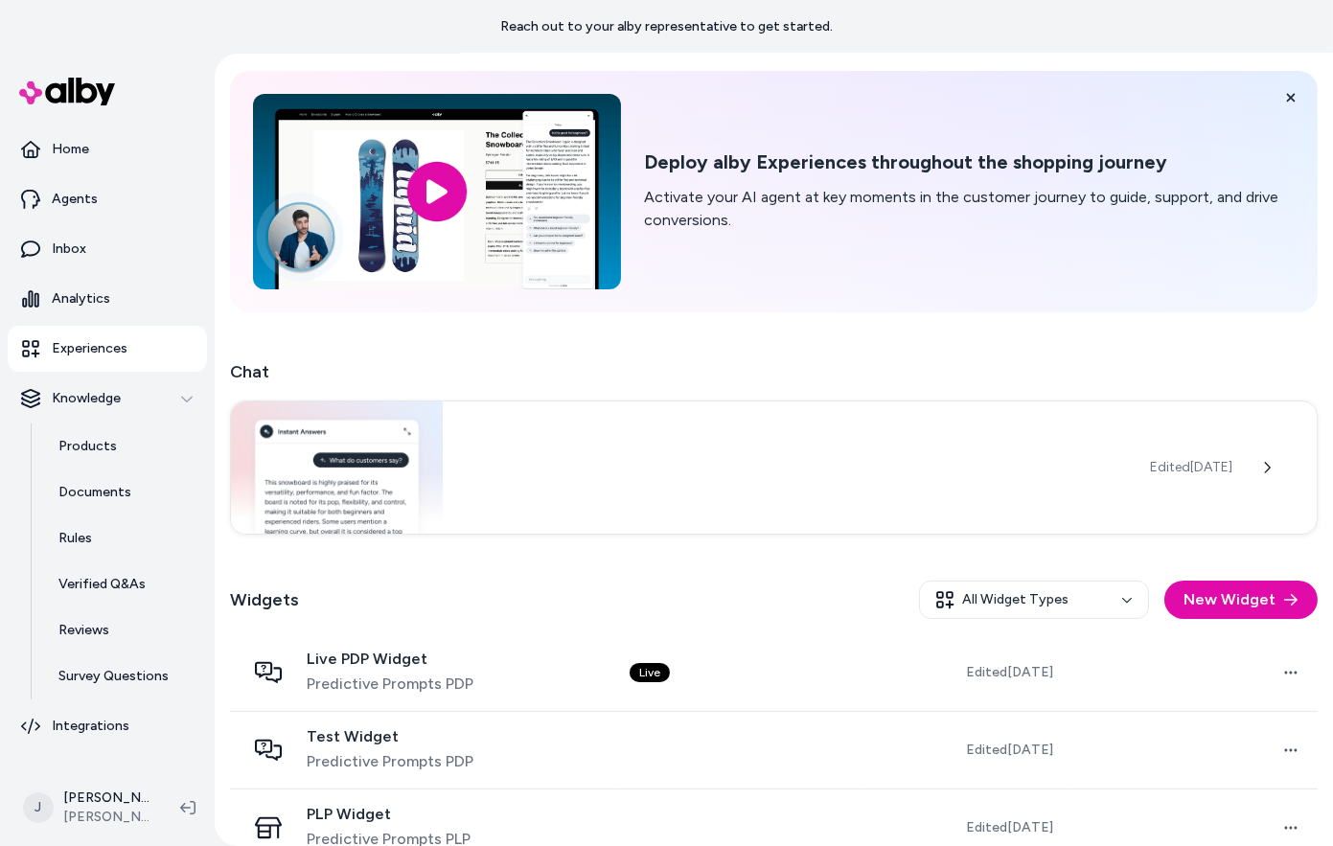
scroll to position [174, 0]
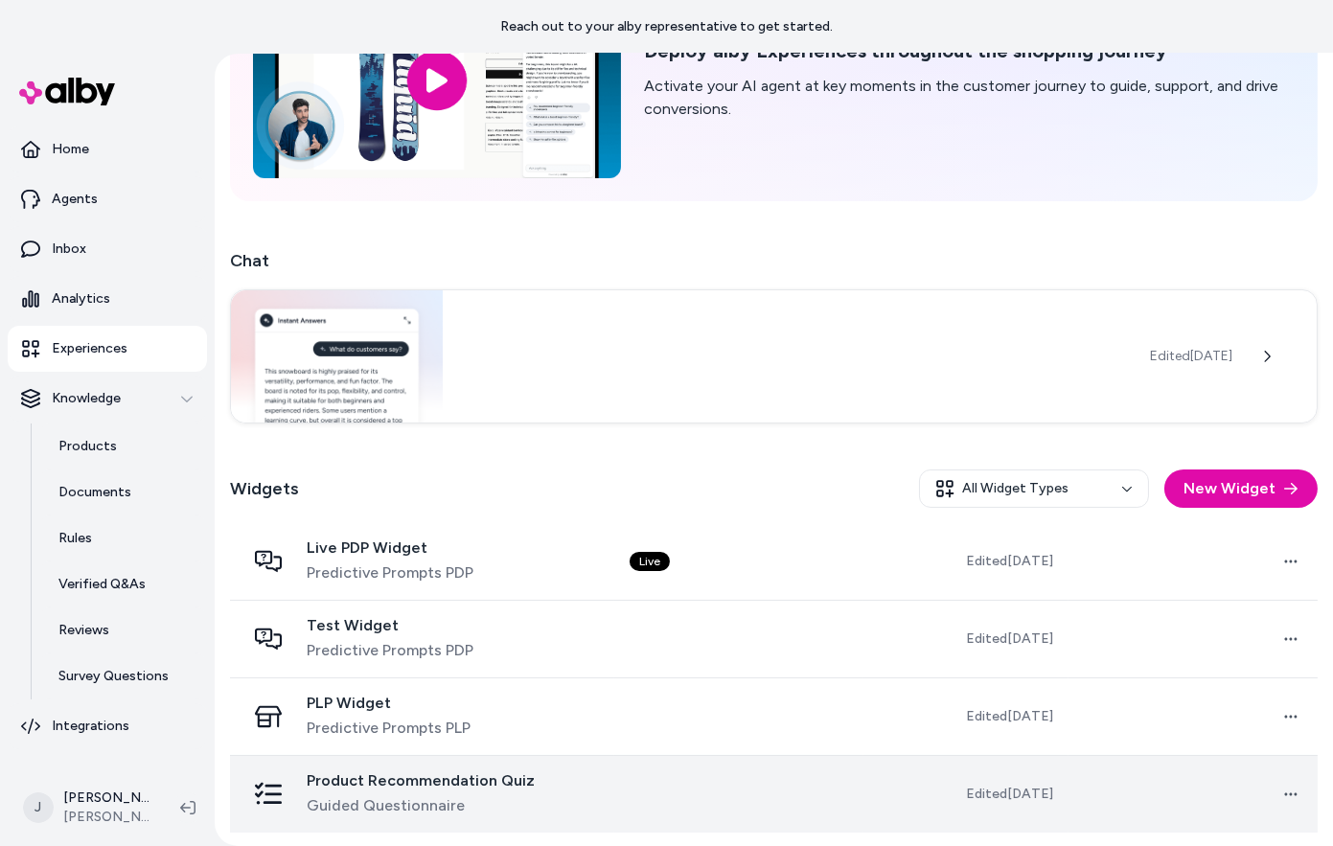
click at [369, 788] on span "Product Recommendation Quiz" at bounding box center [421, 781] width 228 height 19
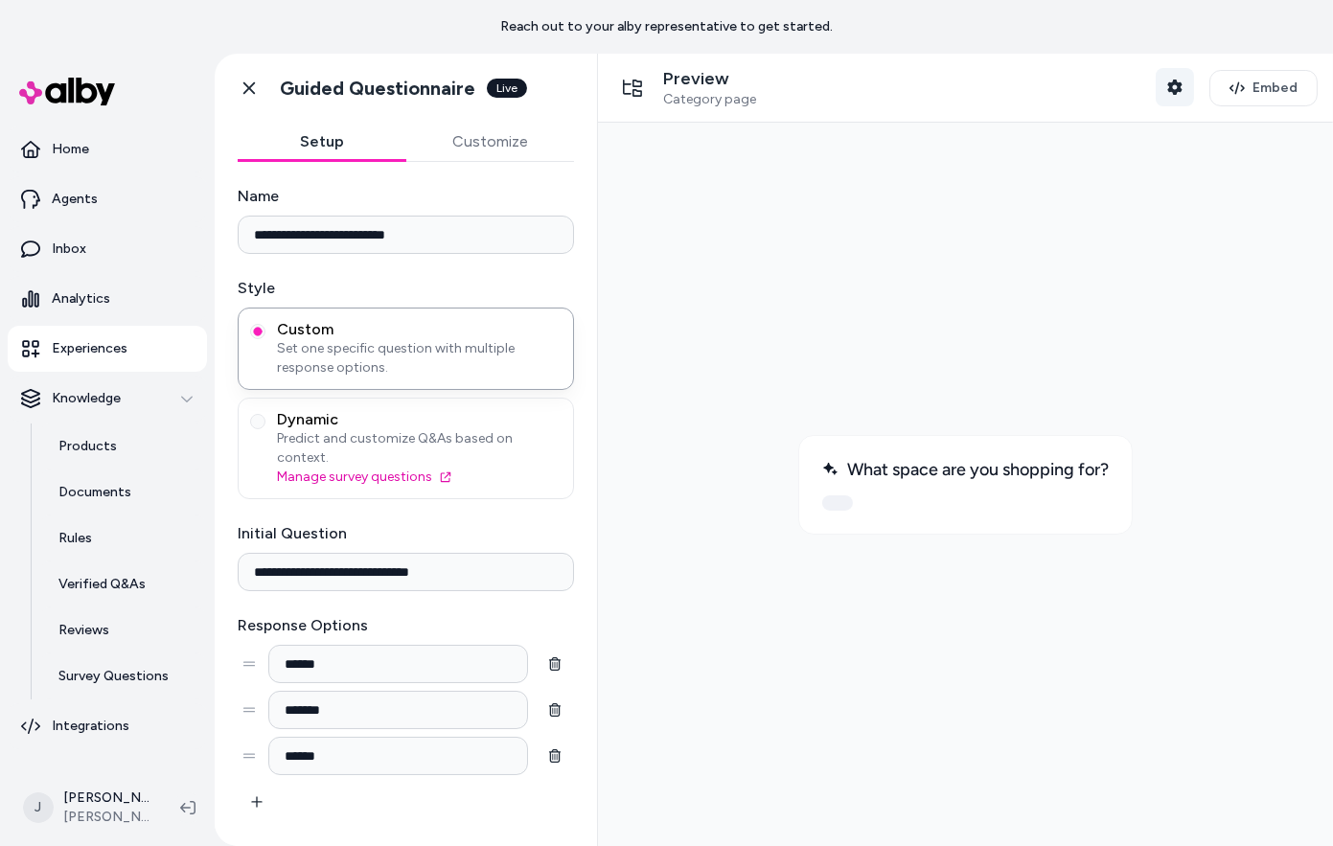
click at [1179, 84] on icon "button" at bounding box center [1174, 87] width 14 height 15
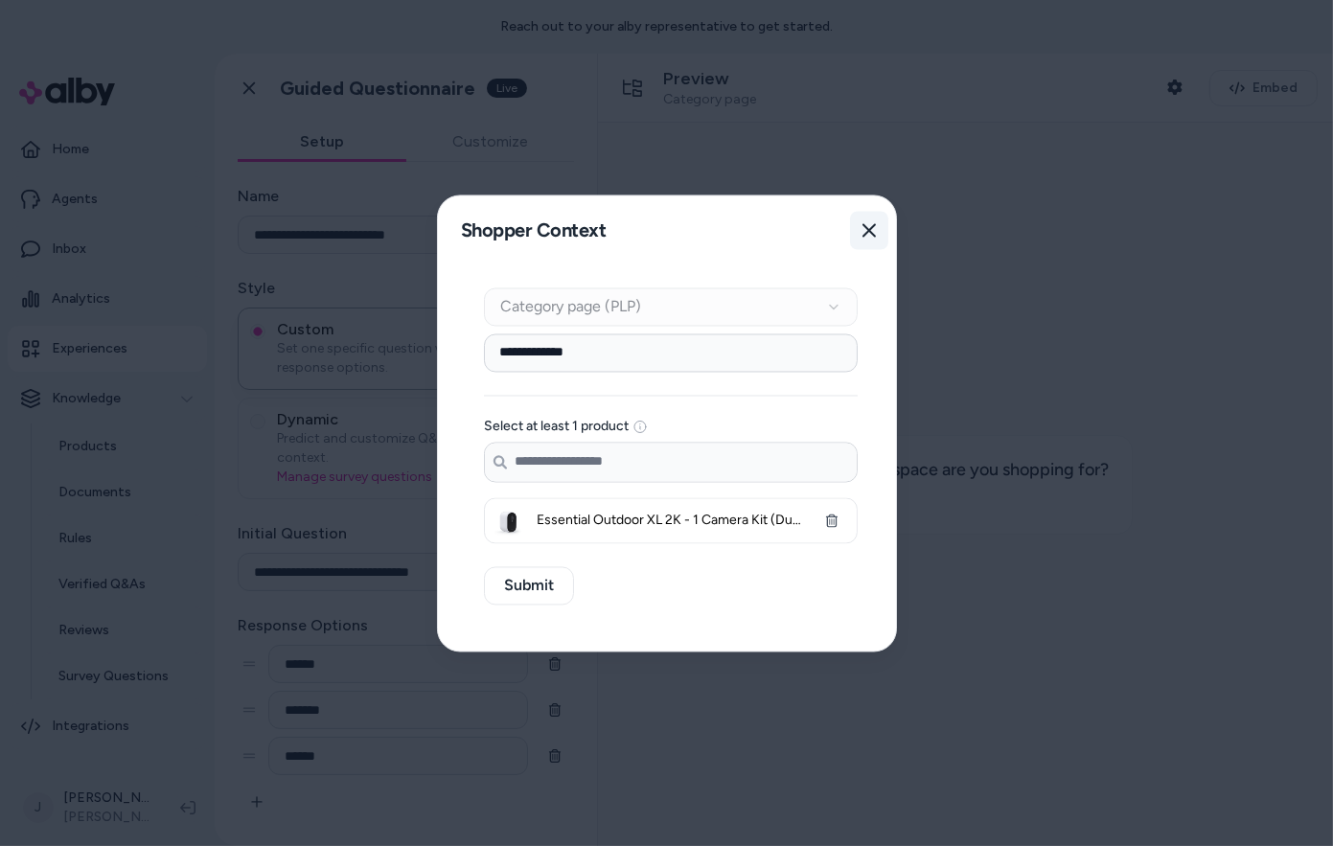
click at [875, 223] on button "Close" at bounding box center [869, 230] width 38 height 38
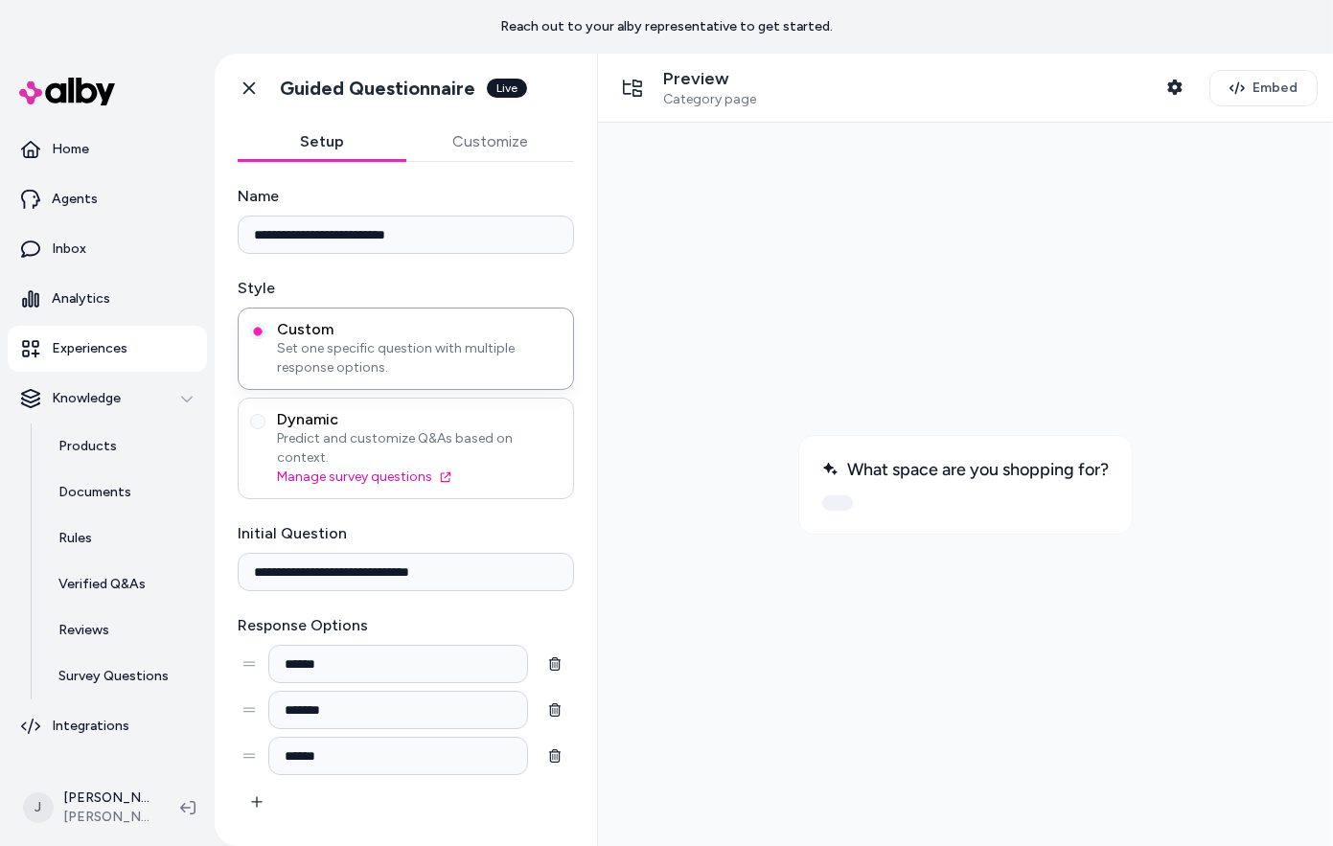
click at [440, 434] on span "Predict and customize Q&As based on context." at bounding box center [419, 448] width 285 height 38
click at [265, 429] on button "Dynamic Predict and customize Q&As based on context. Manage survey questions" at bounding box center [257, 421] width 15 height 15
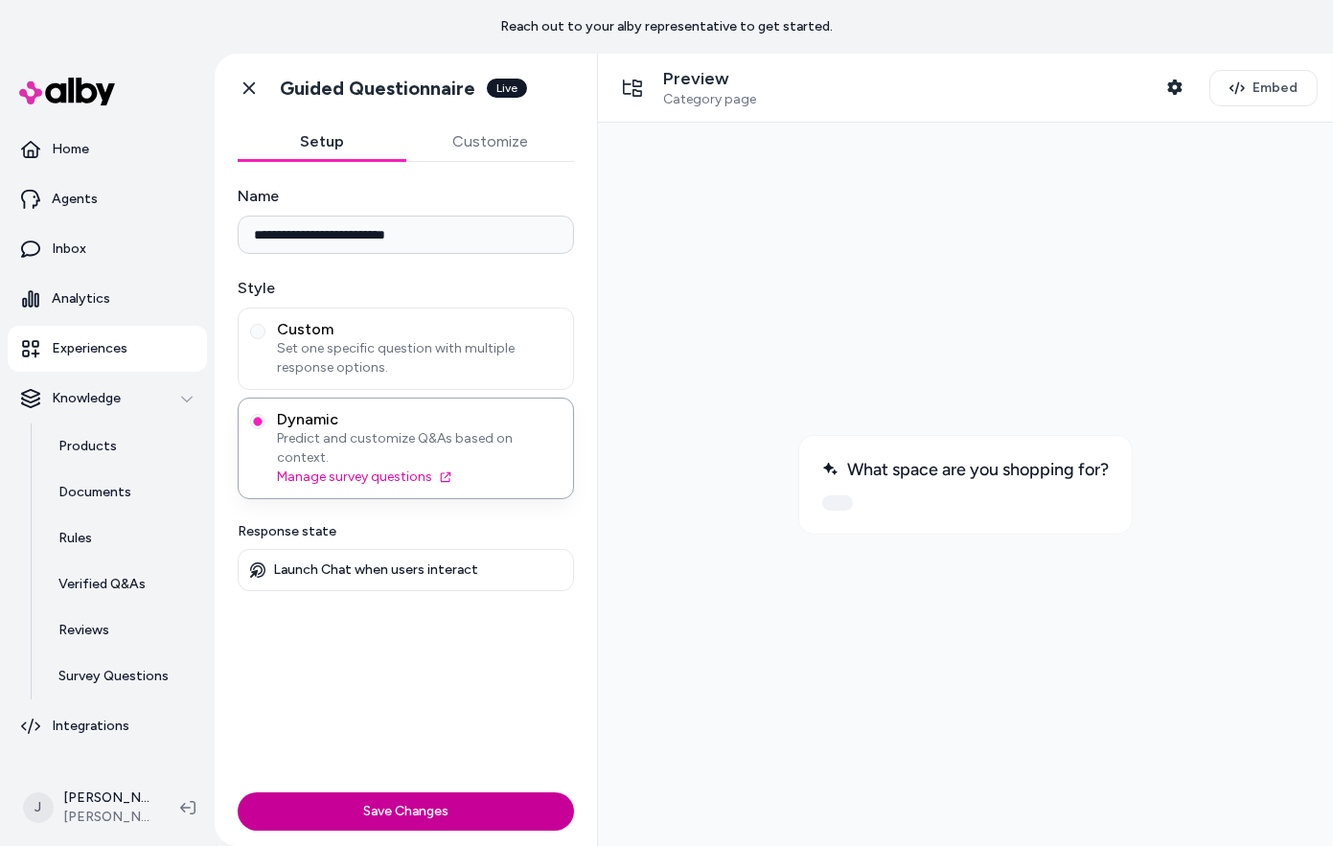
click at [489, 797] on button "Save Changes" at bounding box center [406, 812] width 336 height 38
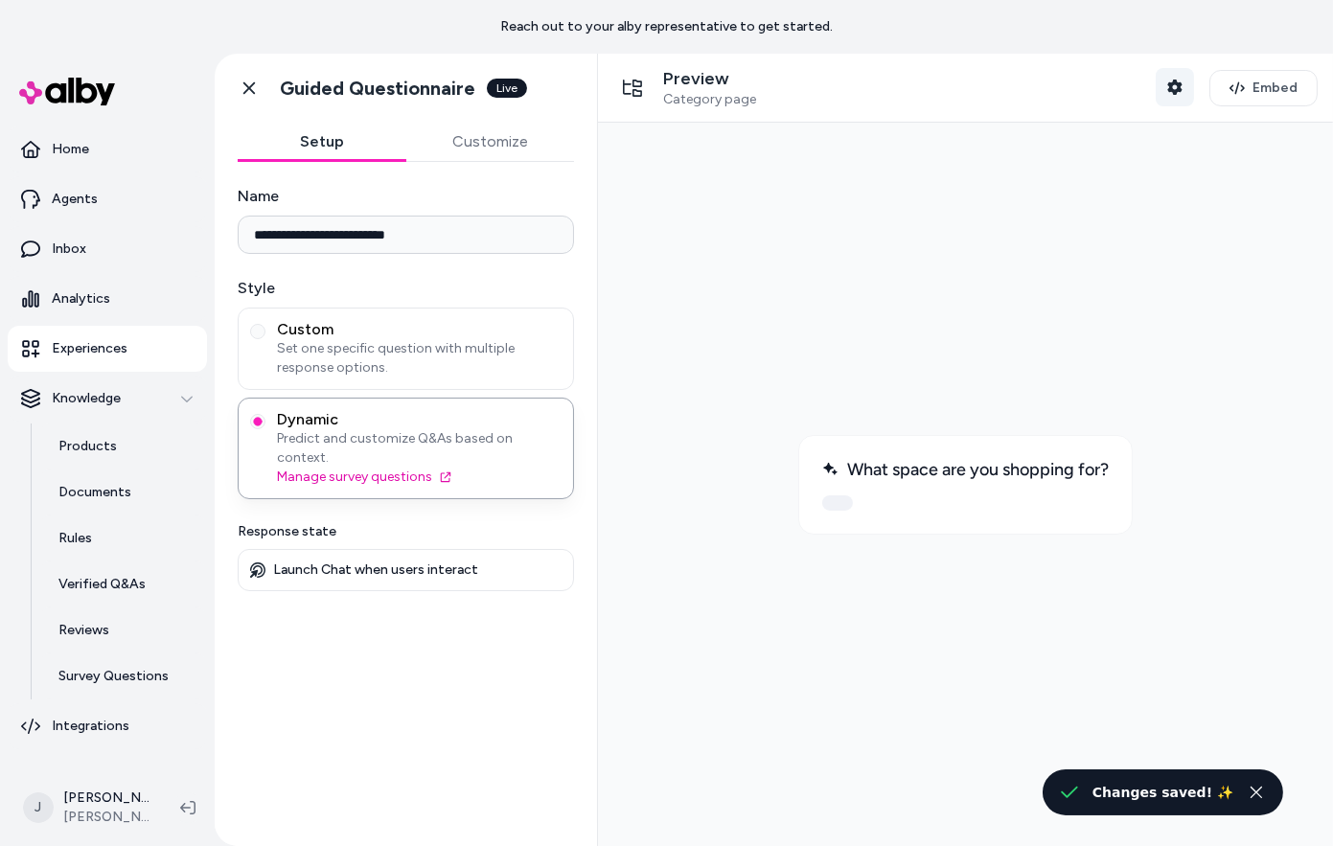
click at [1183, 94] on icon "button" at bounding box center [1174, 87] width 15 height 15
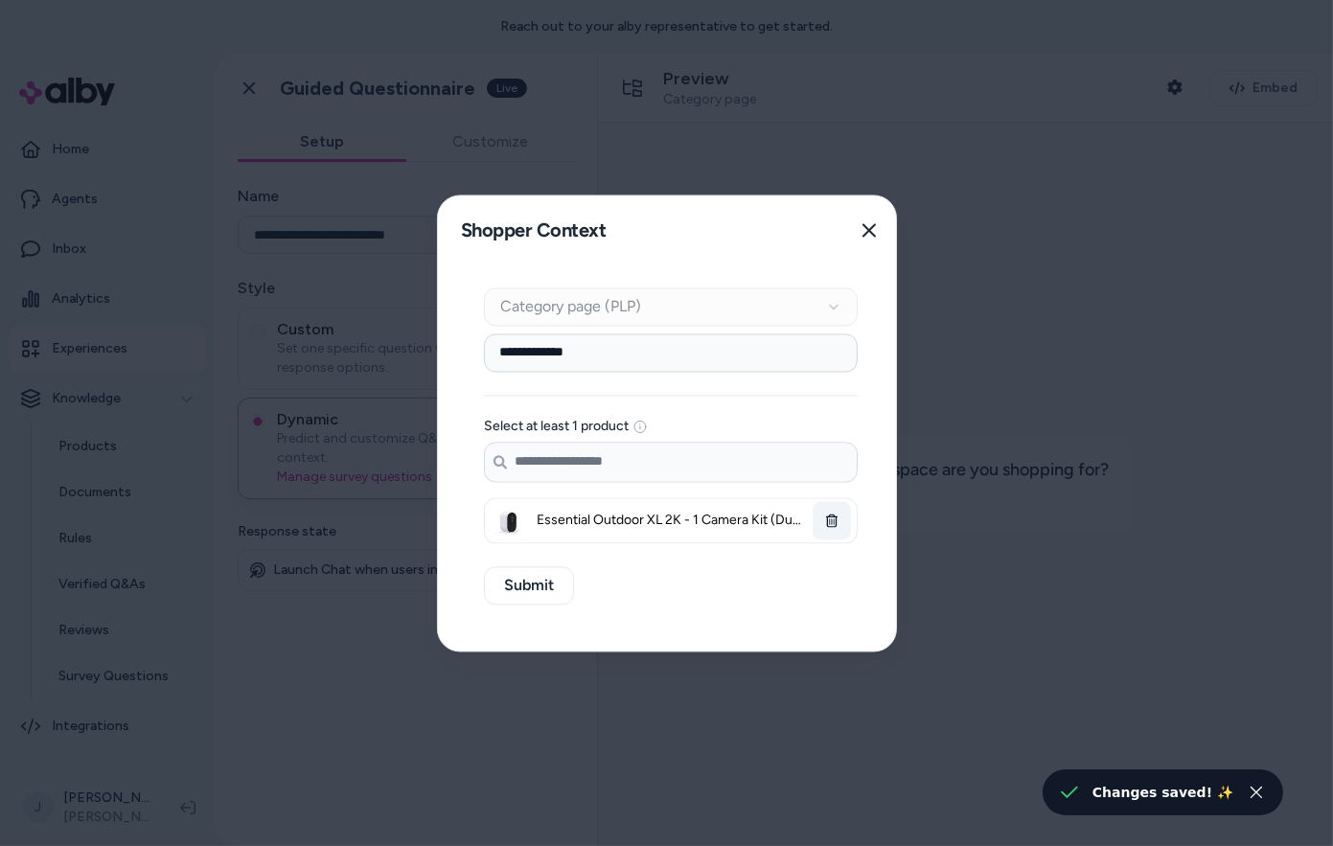
click at [837, 518] on button "button" at bounding box center [832, 520] width 38 height 38
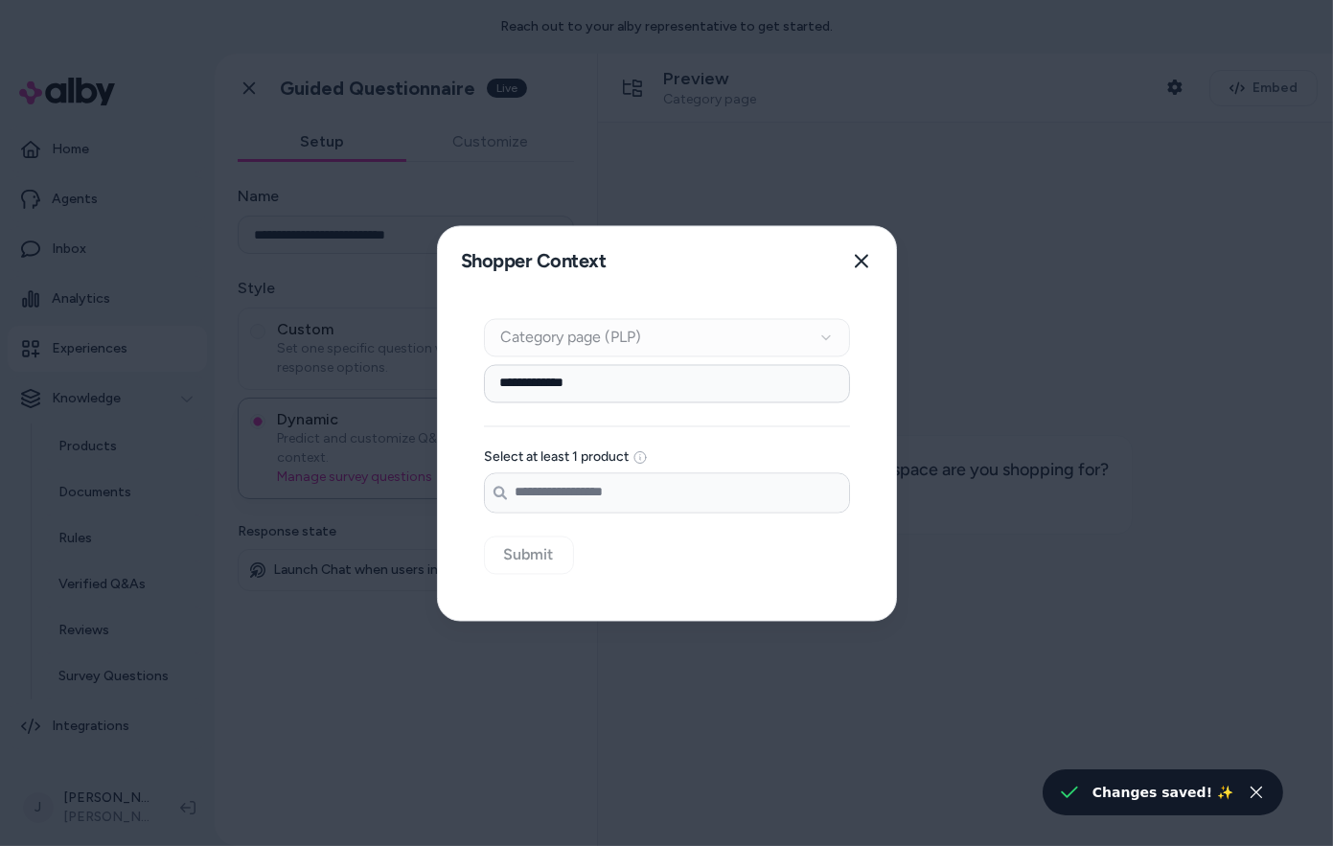
click at [678, 492] on input "Search products..." at bounding box center [667, 492] width 364 height 38
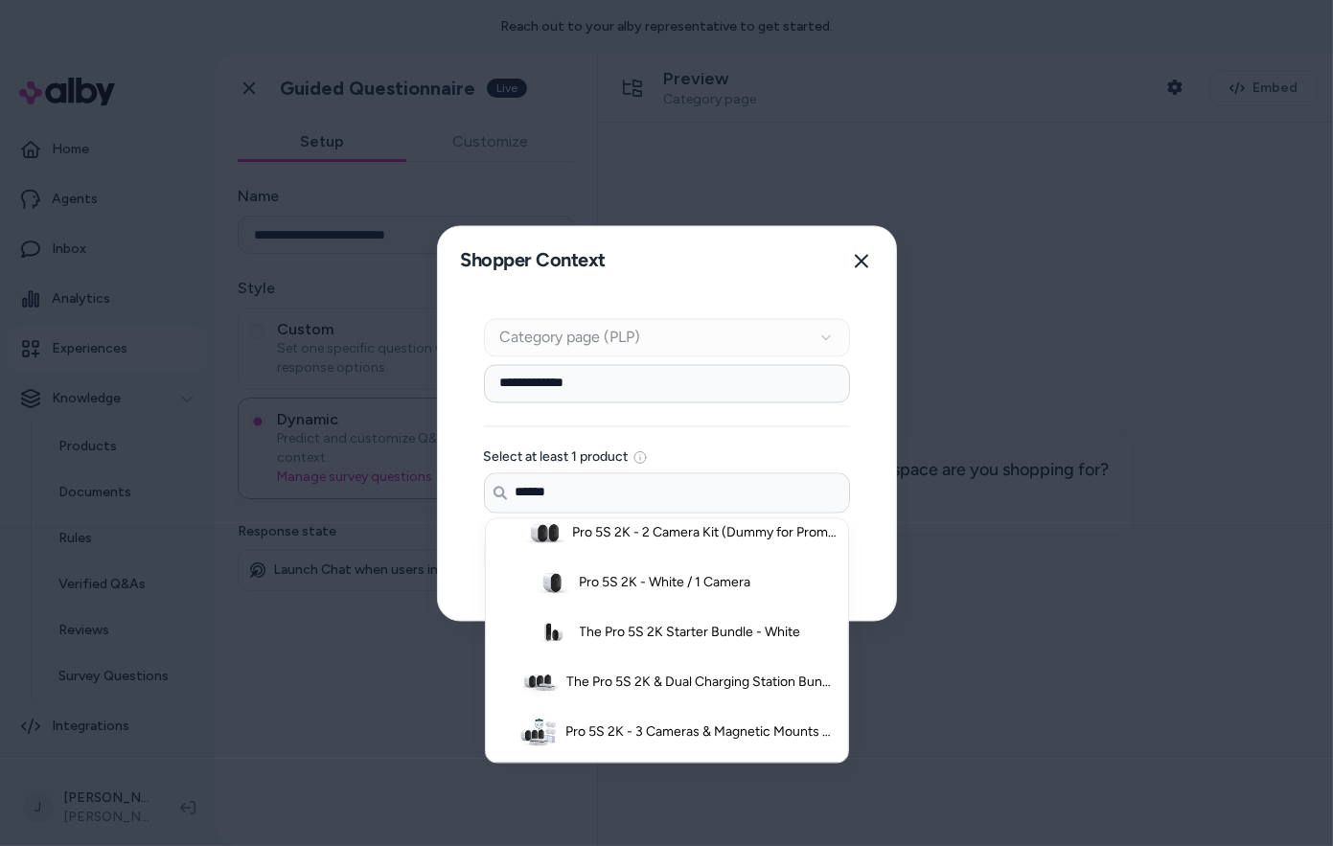
scroll to position [359, 0]
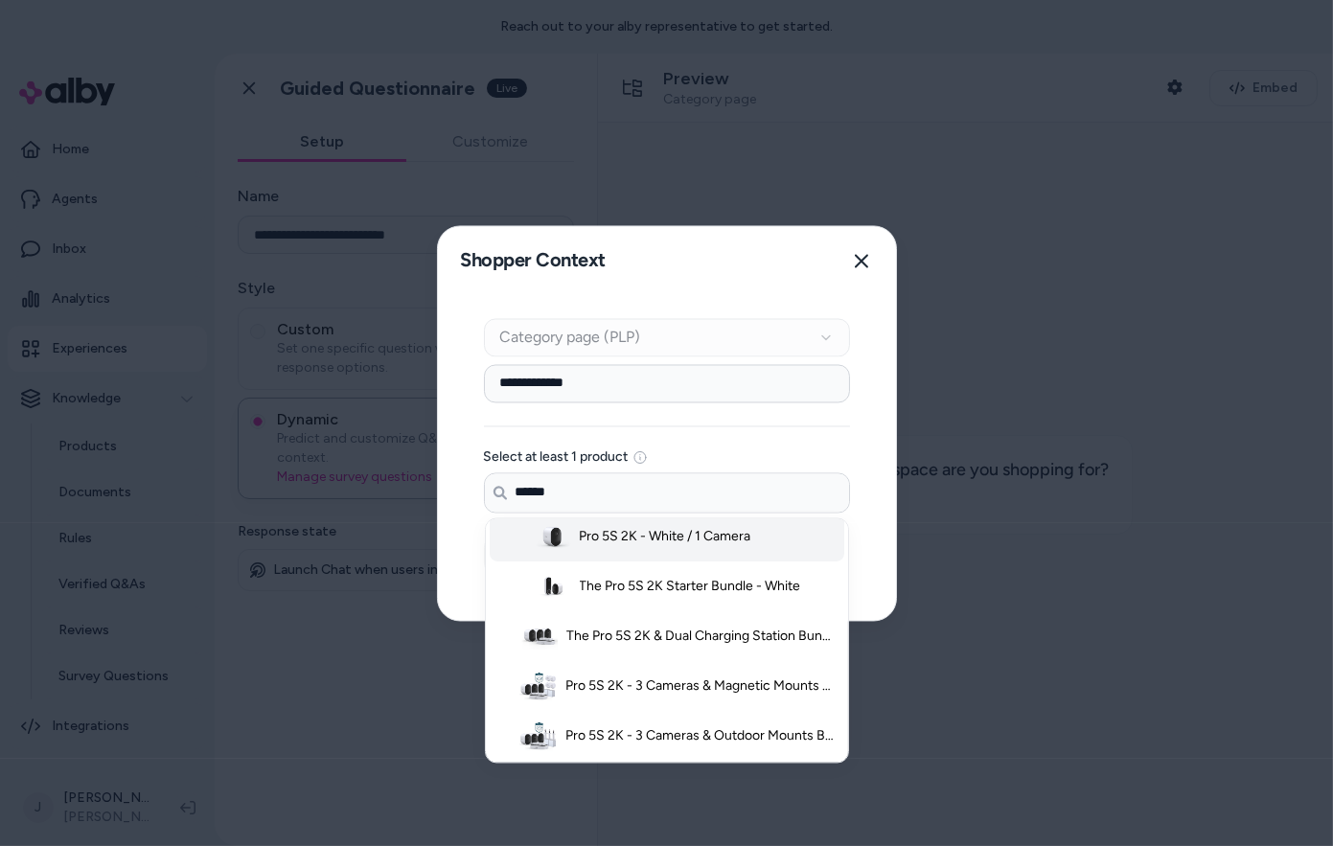
click at [623, 547] on li "Pro 5S 2K - White / 1 Camera" at bounding box center [667, 537] width 355 height 50
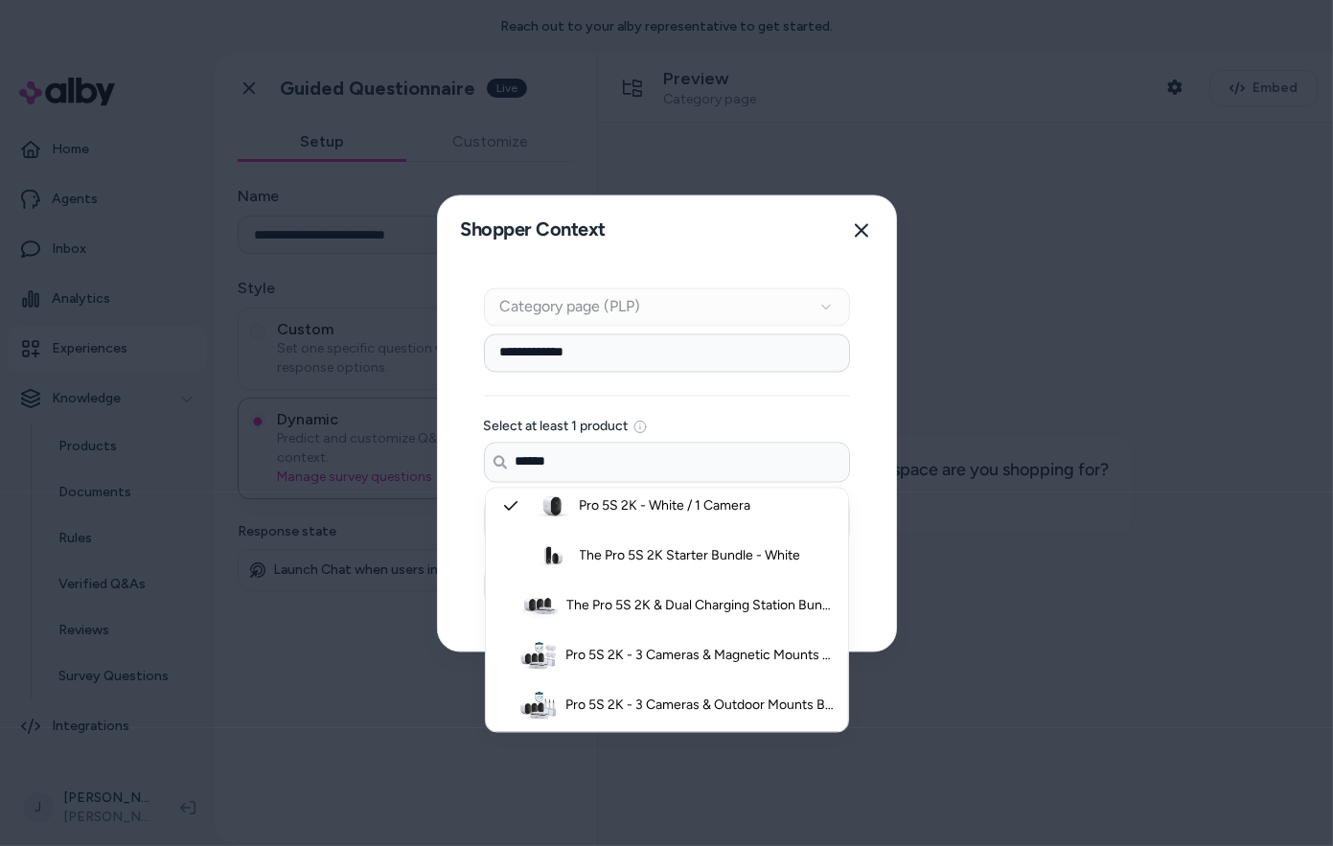
type input "******"
click at [604, 366] on input "**********" at bounding box center [667, 353] width 366 height 38
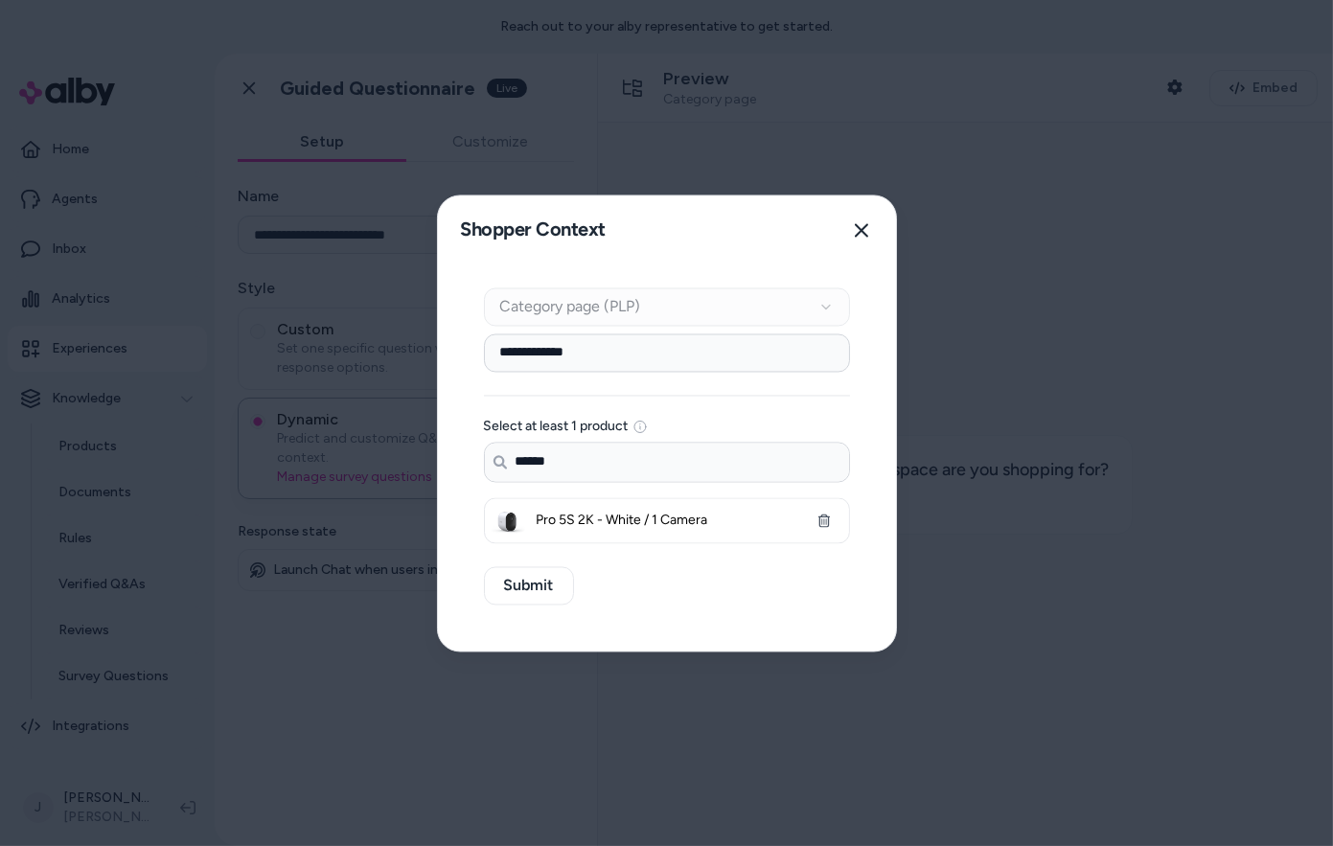
click at [604, 368] on input "**********" at bounding box center [667, 353] width 366 height 38
paste input "**********"
click at [607, 353] on input "**********" at bounding box center [667, 353] width 366 height 38
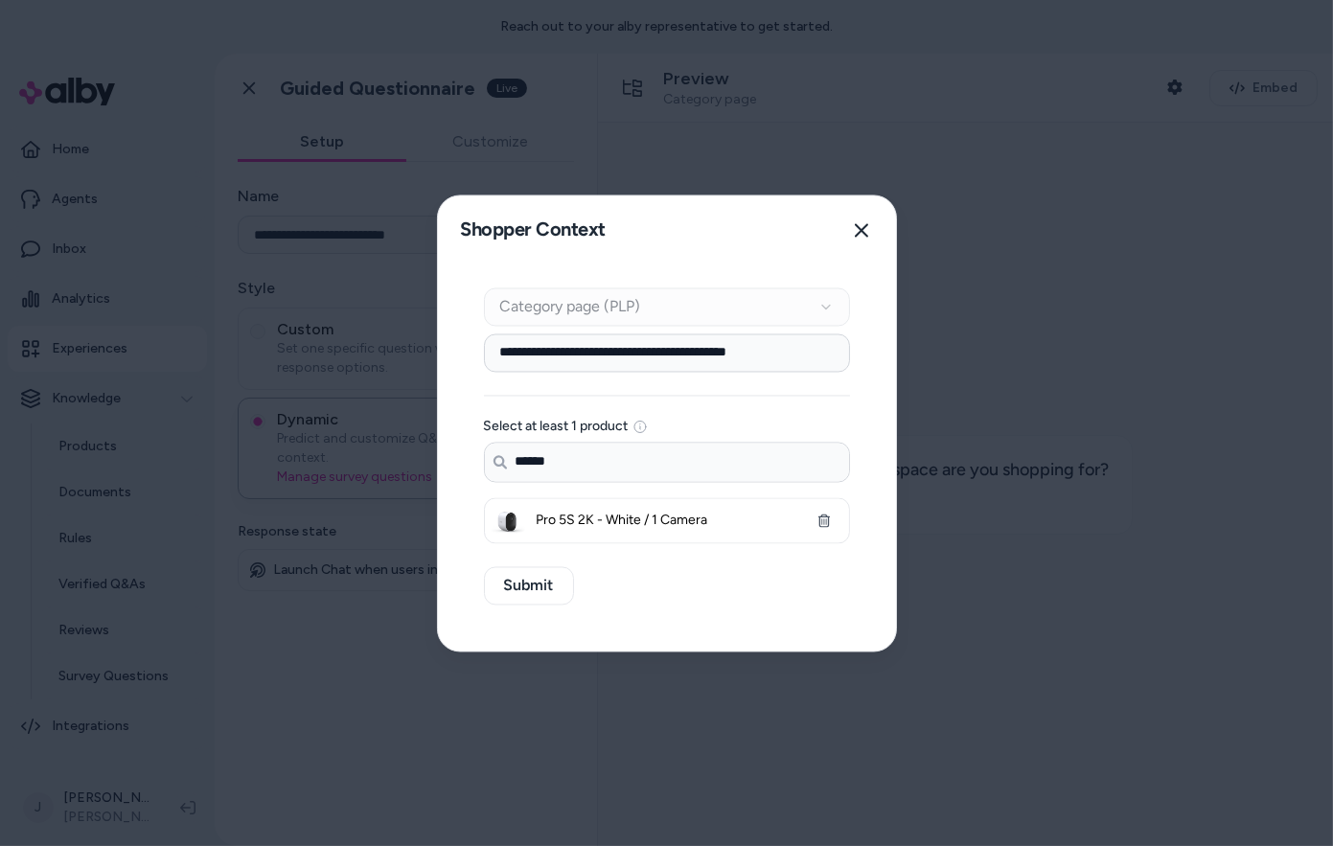
click at [675, 350] on input "**********" at bounding box center [667, 353] width 366 height 38
type input "**********"
click at [519, 589] on button "Submit" at bounding box center [529, 585] width 90 height 38
click at [513, 348] on input "**********" at bounding box center [667, 353] width 366 height 38
click at [473, 401] on div "**********" at bounding box center [667, 458] width 458 height 386
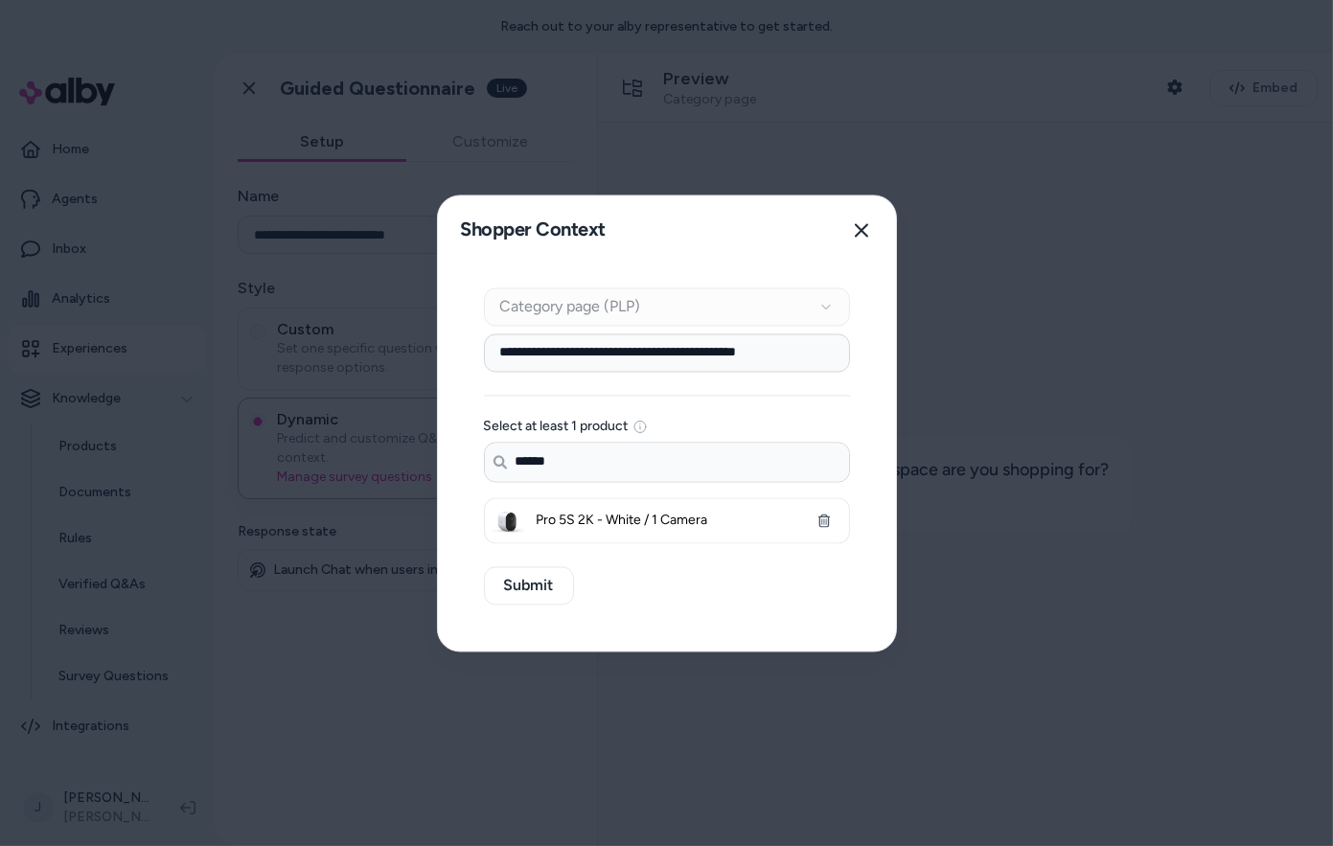
click at [500, 366] on input "**********" at bounding box center [667, 353] width 366 height 38
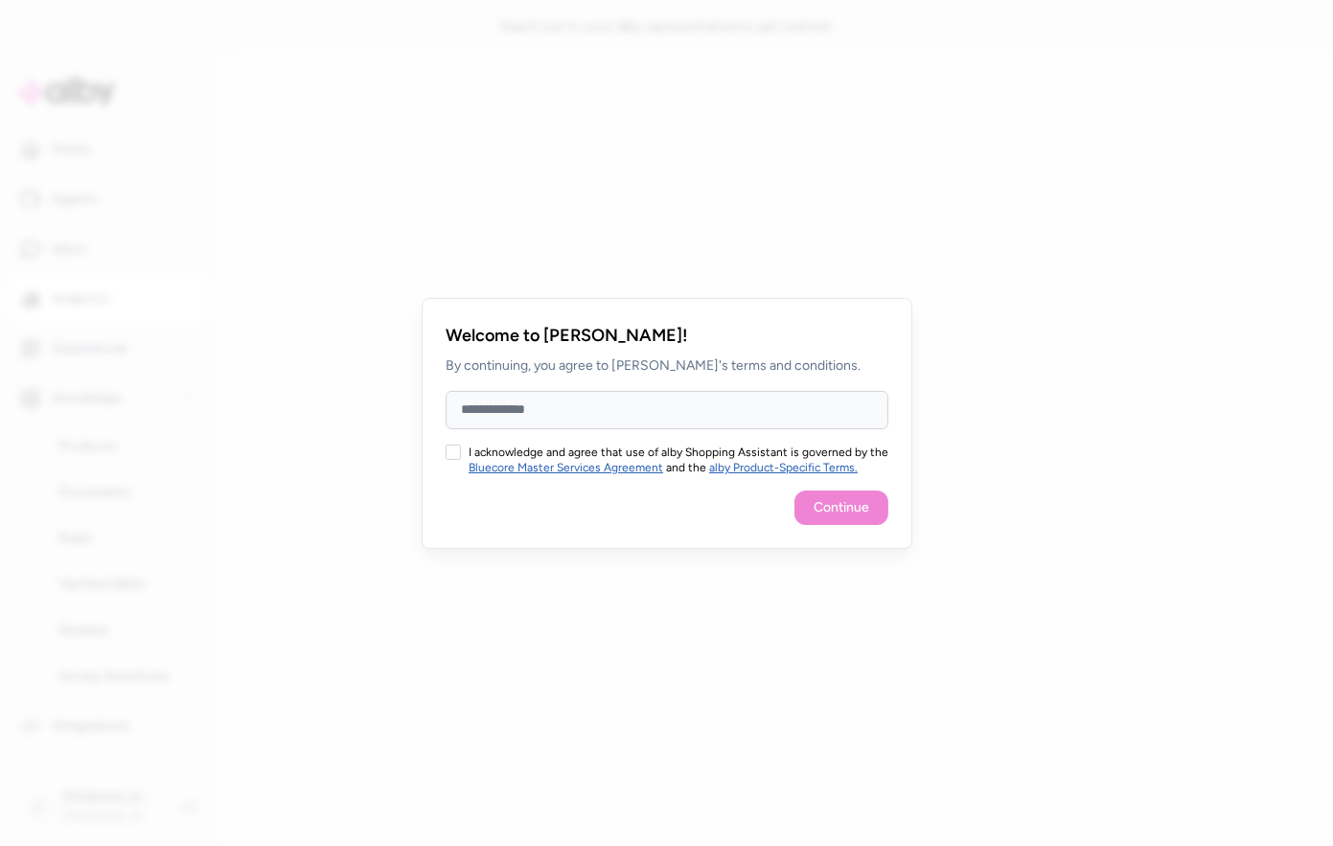
click at [658, 413] on input "Full Name" at bounding box center [667, 410] width 443 height 38
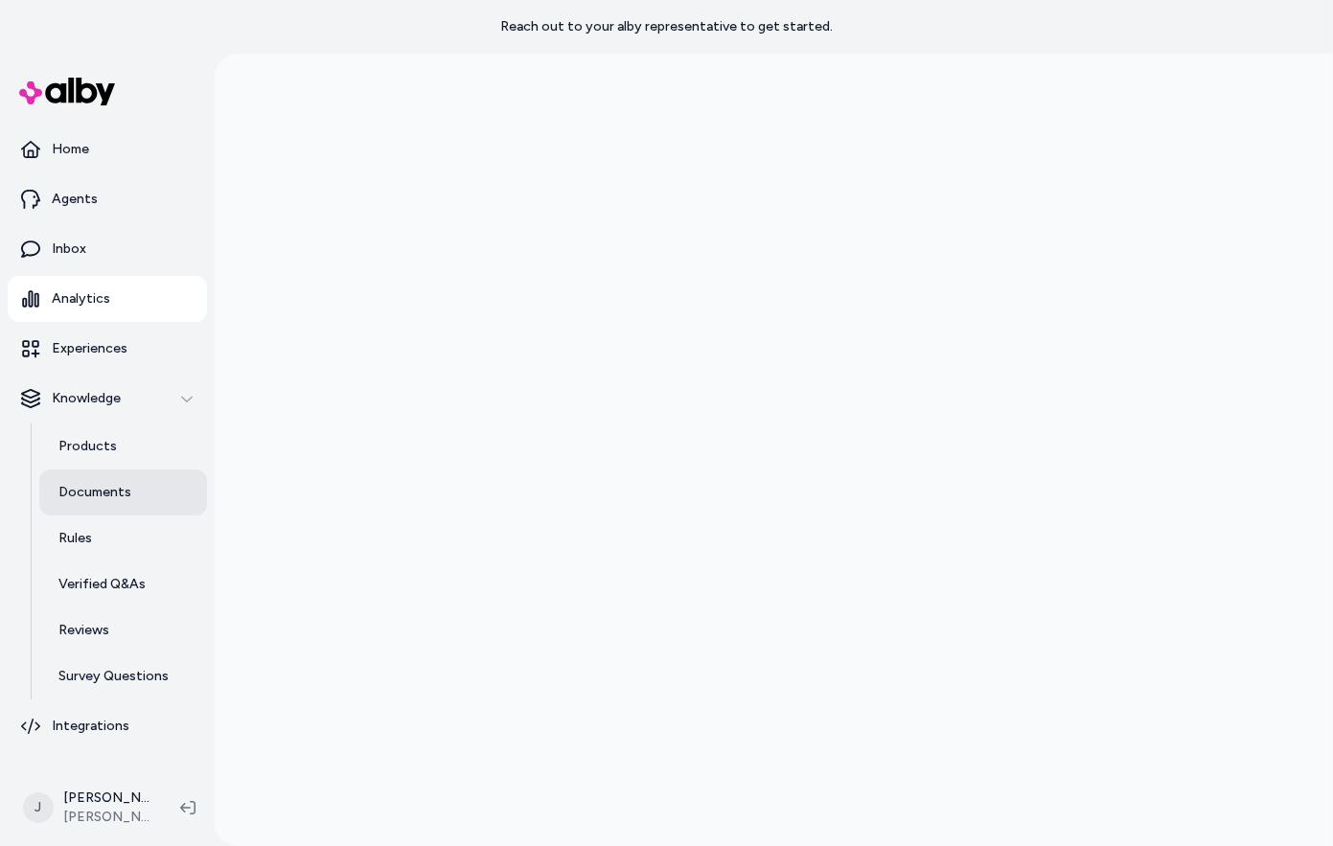
click at [119, 492] on p "Documents" at bounding box center [94, 492] width 73 height 19
click at [119, 491] on p "Documents" at bounding box center [94, 492] width 73 height 19
click at [101, 493] on p "Documents" at bounding box center [94, 492] width 73 height 19
click at [76, 488] on p "Documents" at bounding box center [94, 492] width 73 height 19
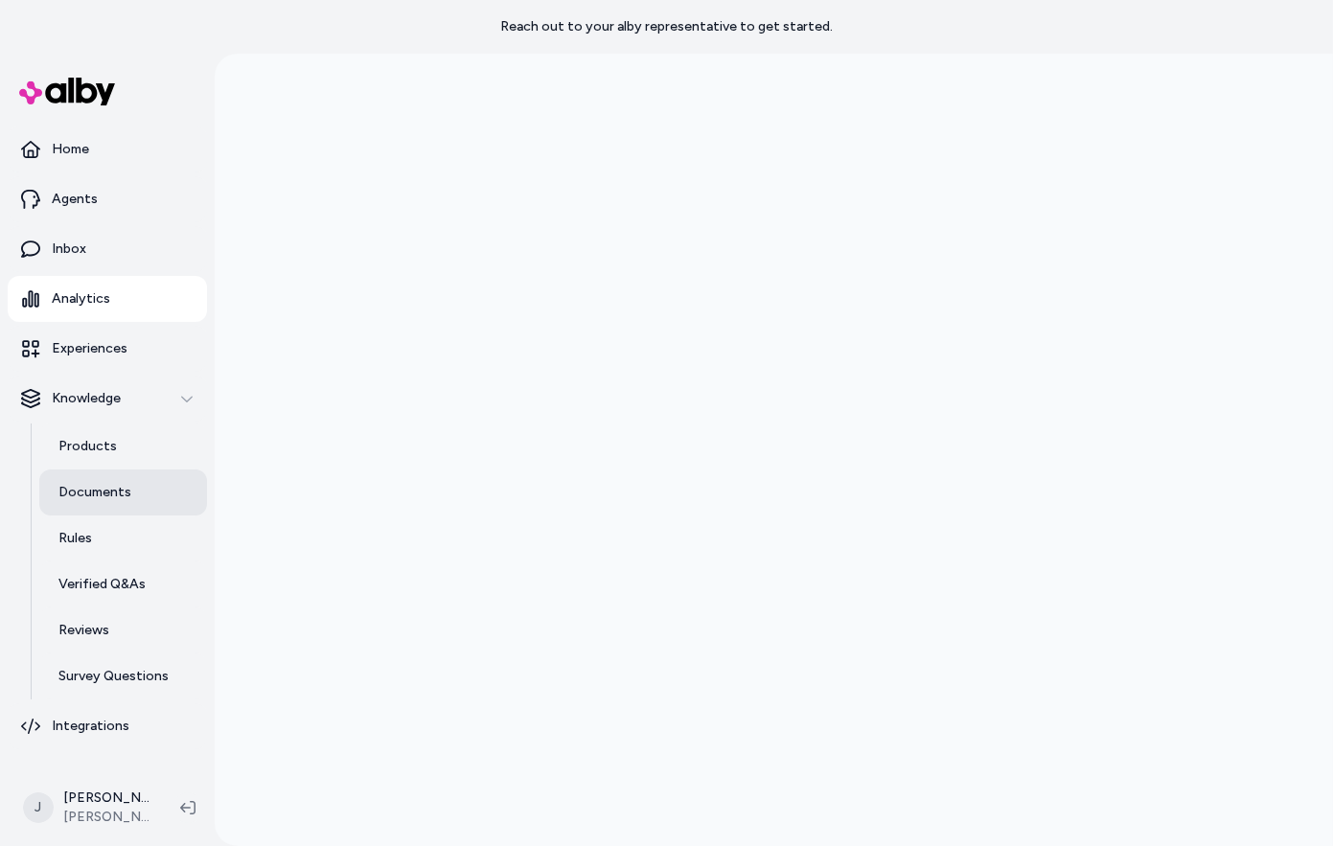
click at [105, 489] on p "Documents" at bounding box center [94, 492] width 73 height 19
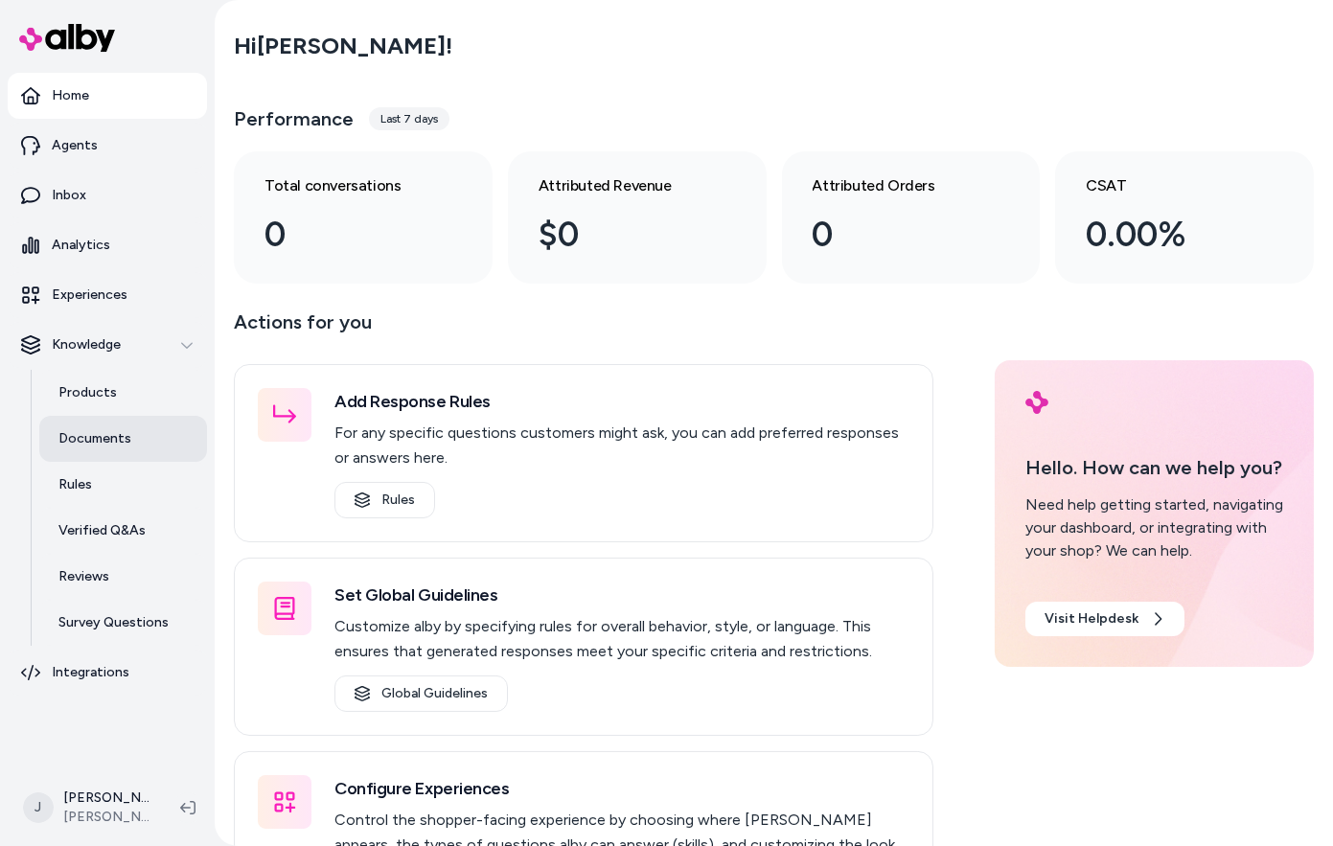
click at [97, 444] on p "Documents" at bounding box center [94, 438] width 73 height 19
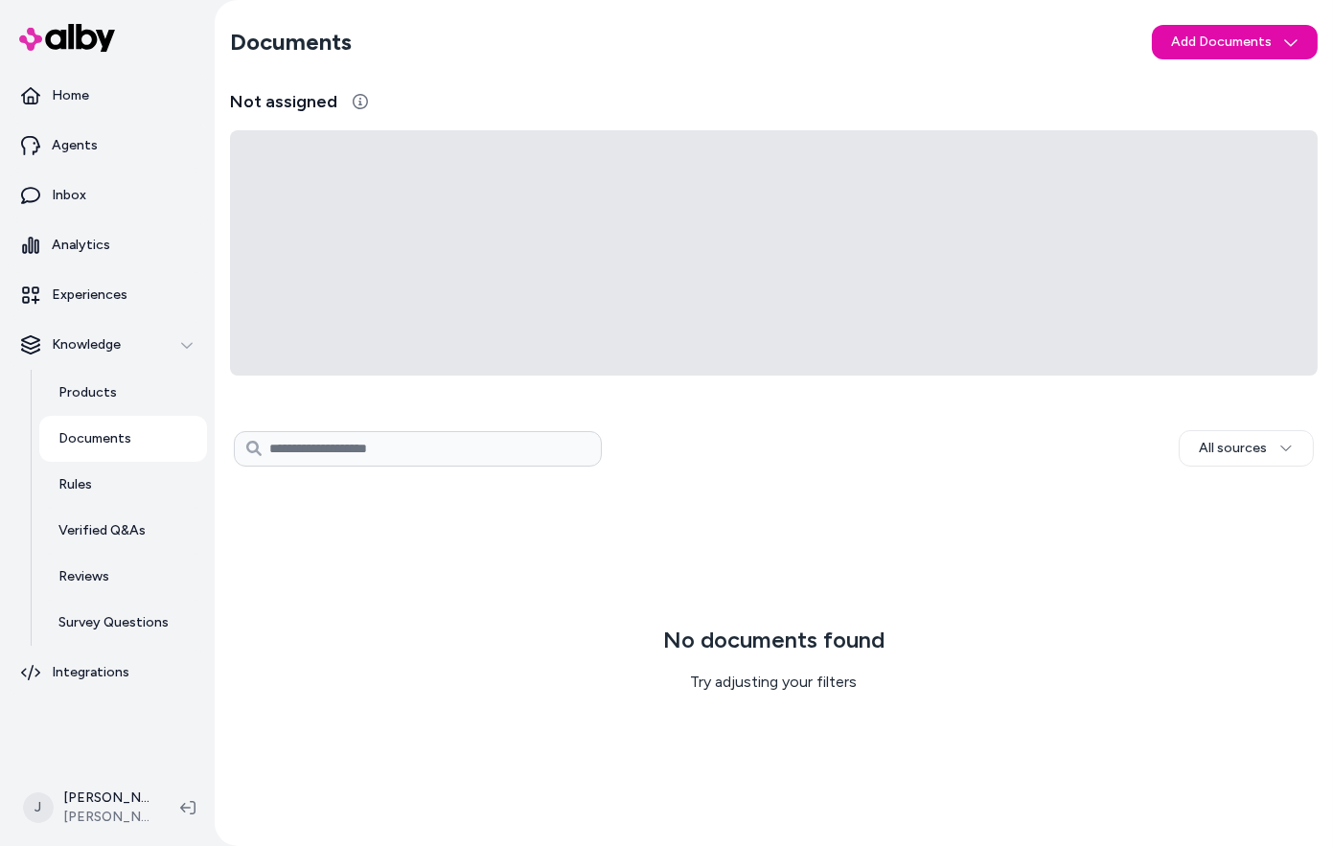
click at [85, 434] on p "Documents" at bounding box center [94, 438] width 73 height 19
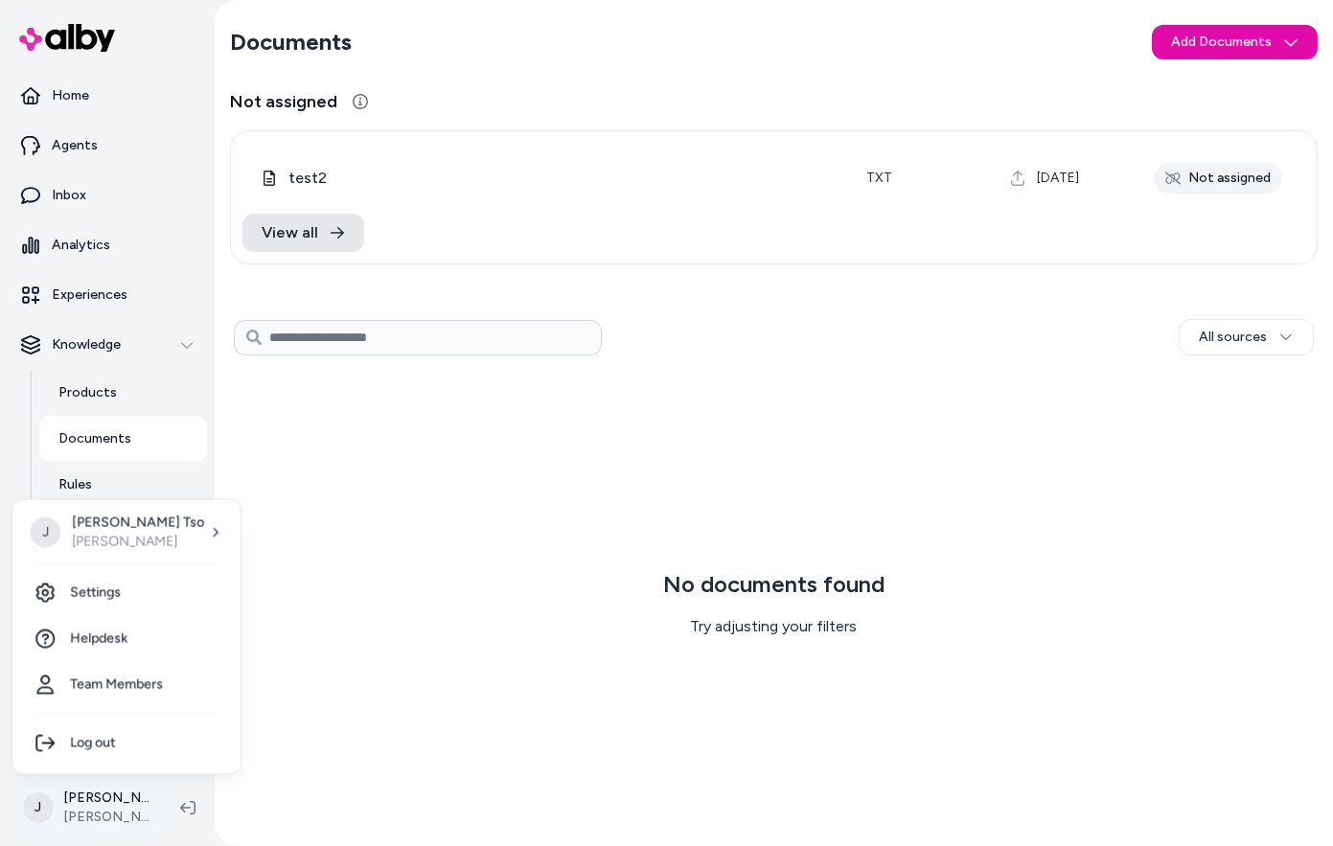
click at [114, 801] on html "Home Agents Inbox Analytics Experiences Knowledge Products Documents Rules Veri…" at bounding box center [666, 423] width 1333 height 846
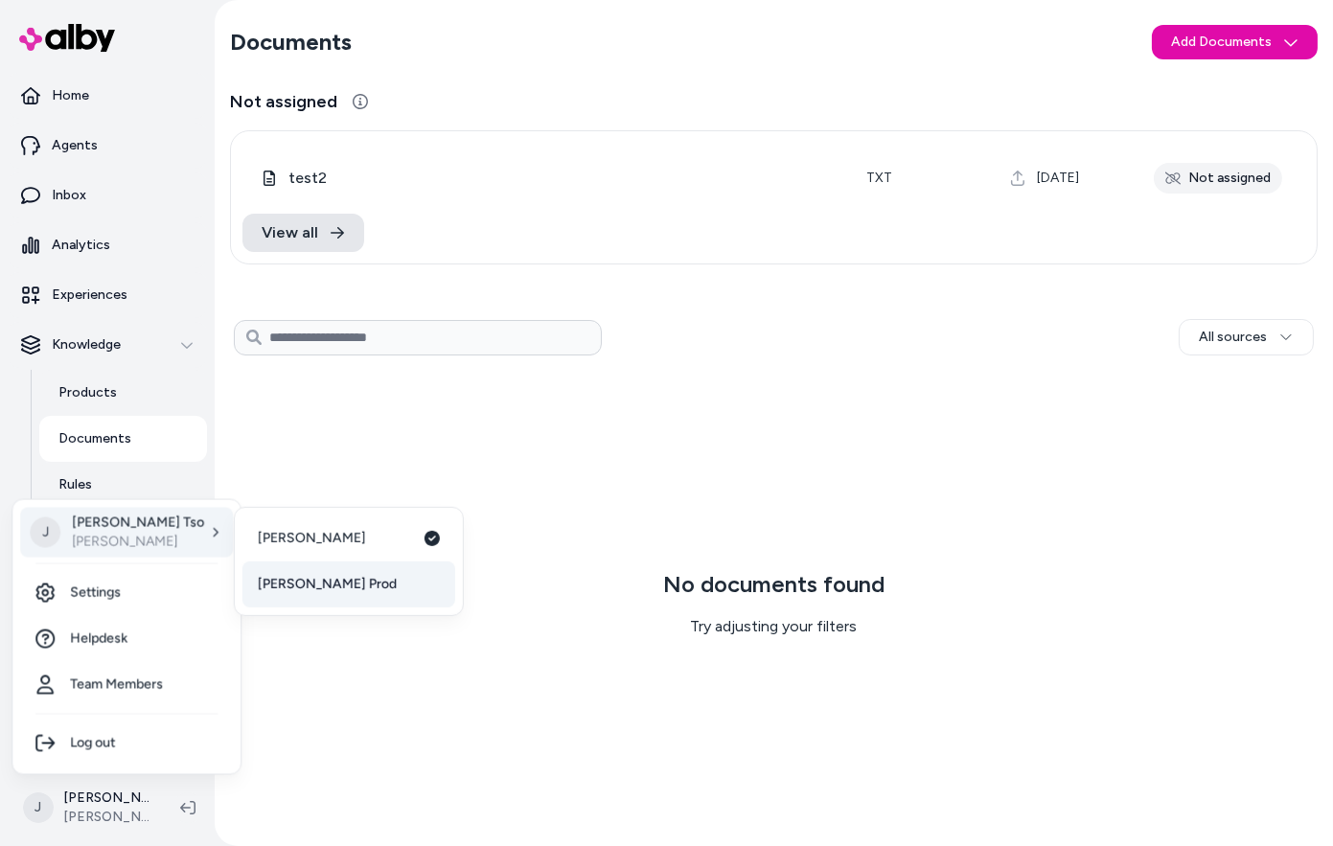
click at [303, 589] on span "[PERSON_NAME] Prod" at bounding box center [327, 584] width 139 height 19
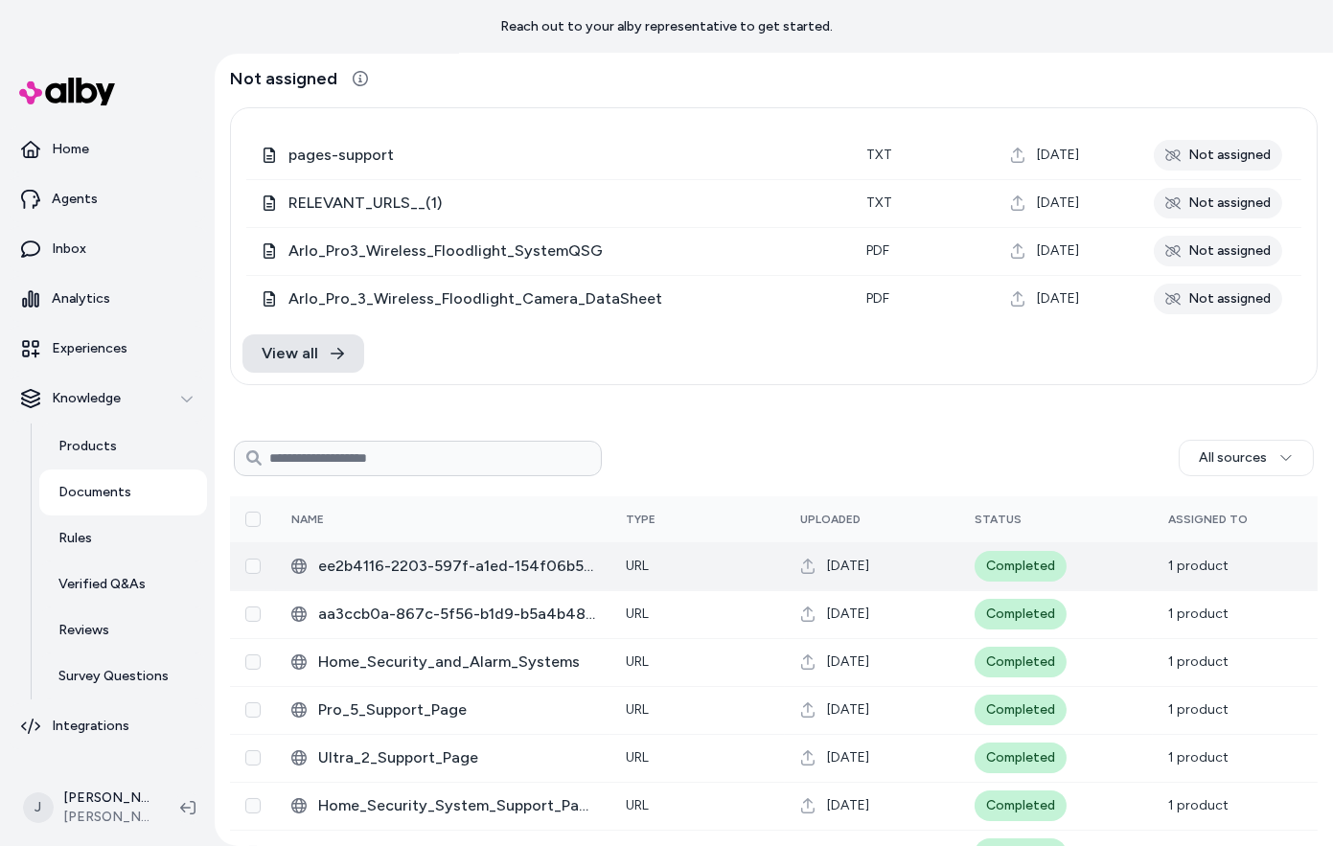
scroll to position [54, 0]
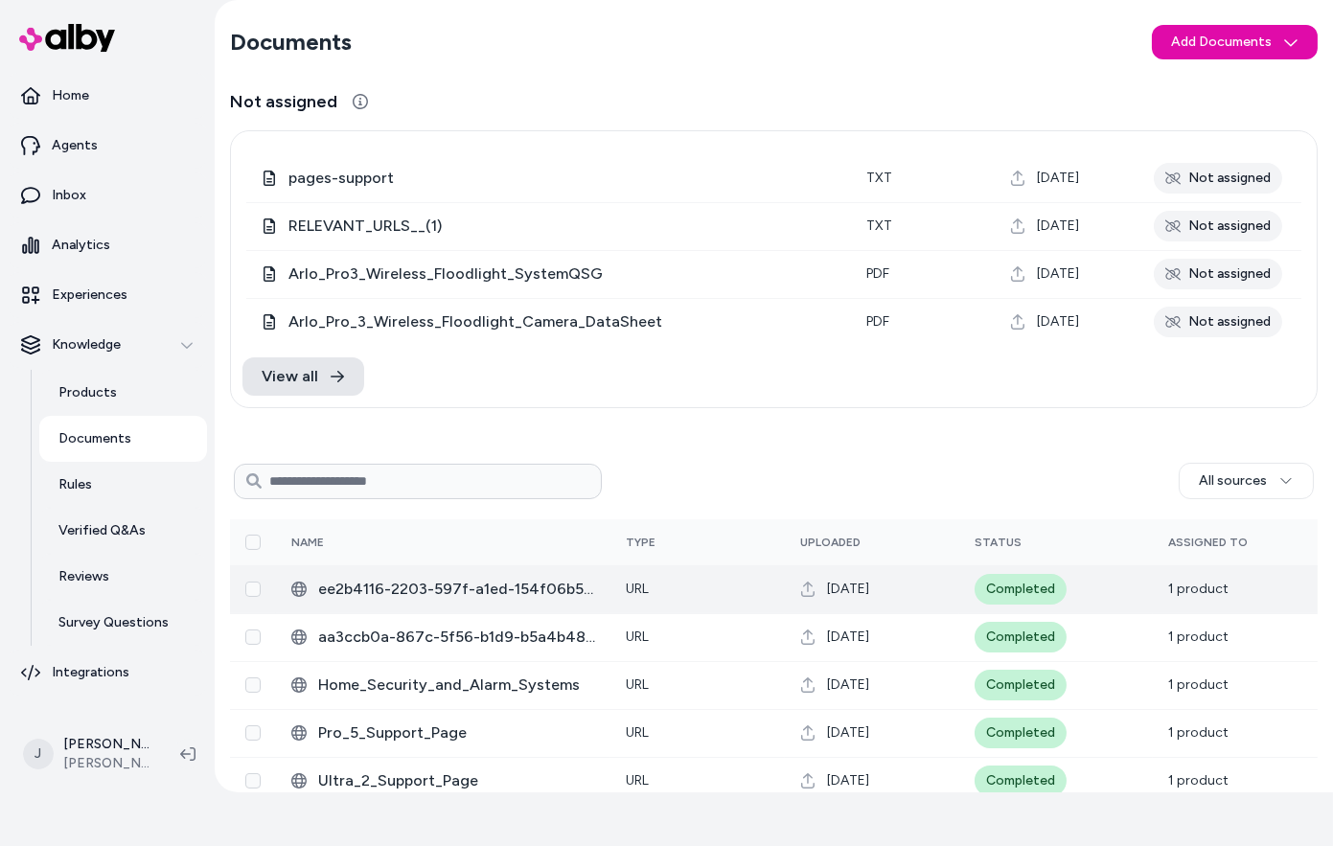
click at [251, 593] on button "Select row" at bounding box center [252, 589] width 15 height 15
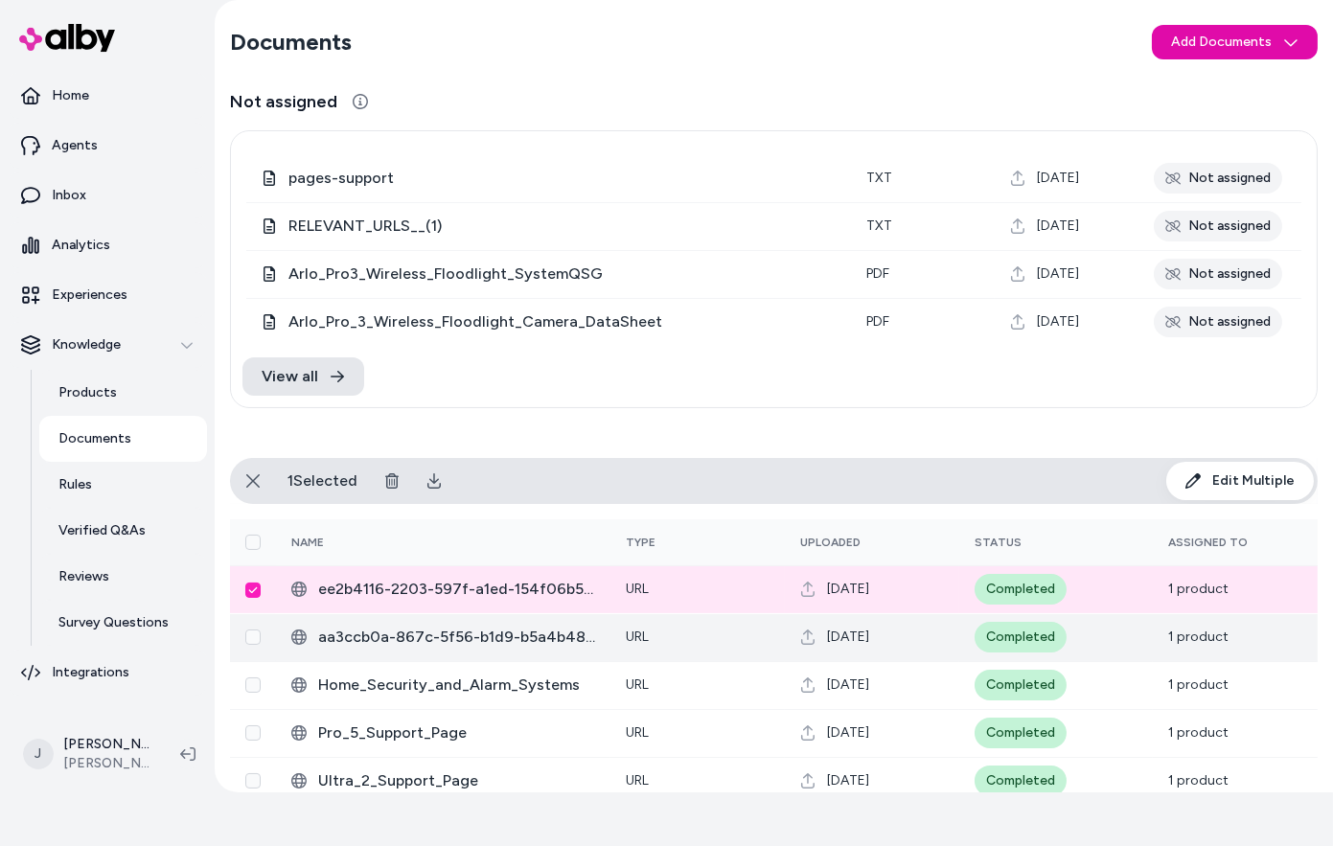
click at [251, 635] on button "Select row" at bounding box center [252, 637] width 15 height 15
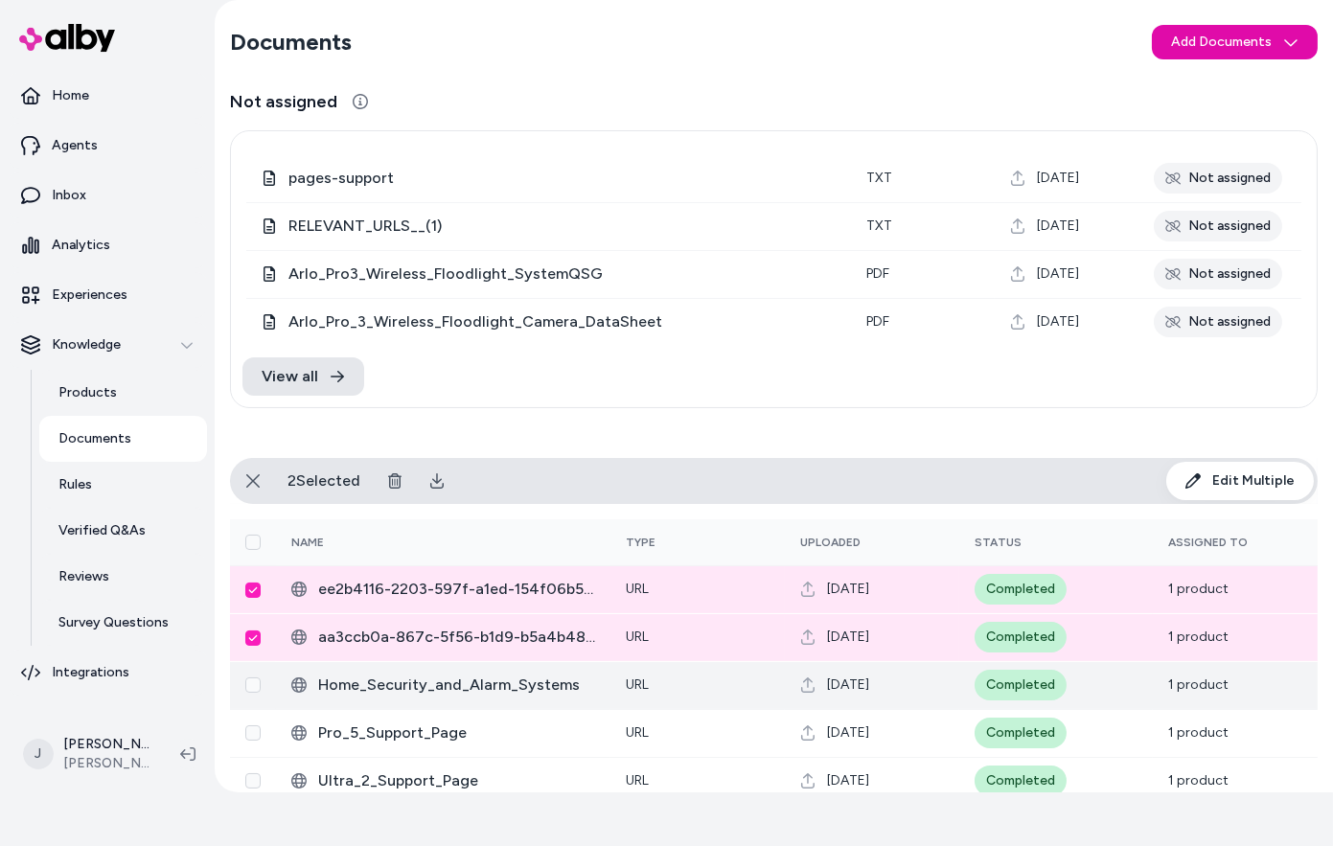
click at [254, 680] on button "Select row" at bounding box center [252, 685] width 15 height 15
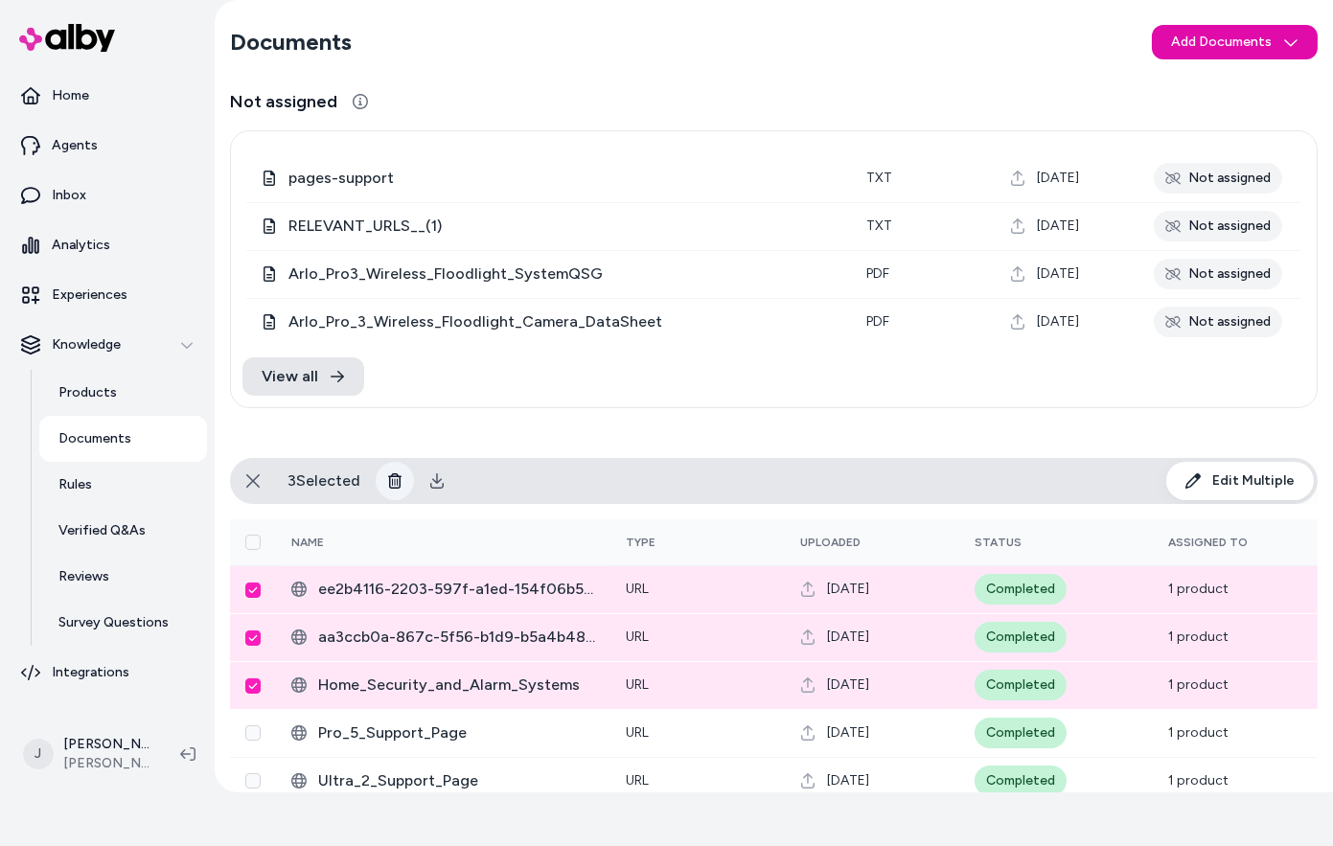
click at [395, 486] on icon at bounding box center [394, 480] width 15 height 15
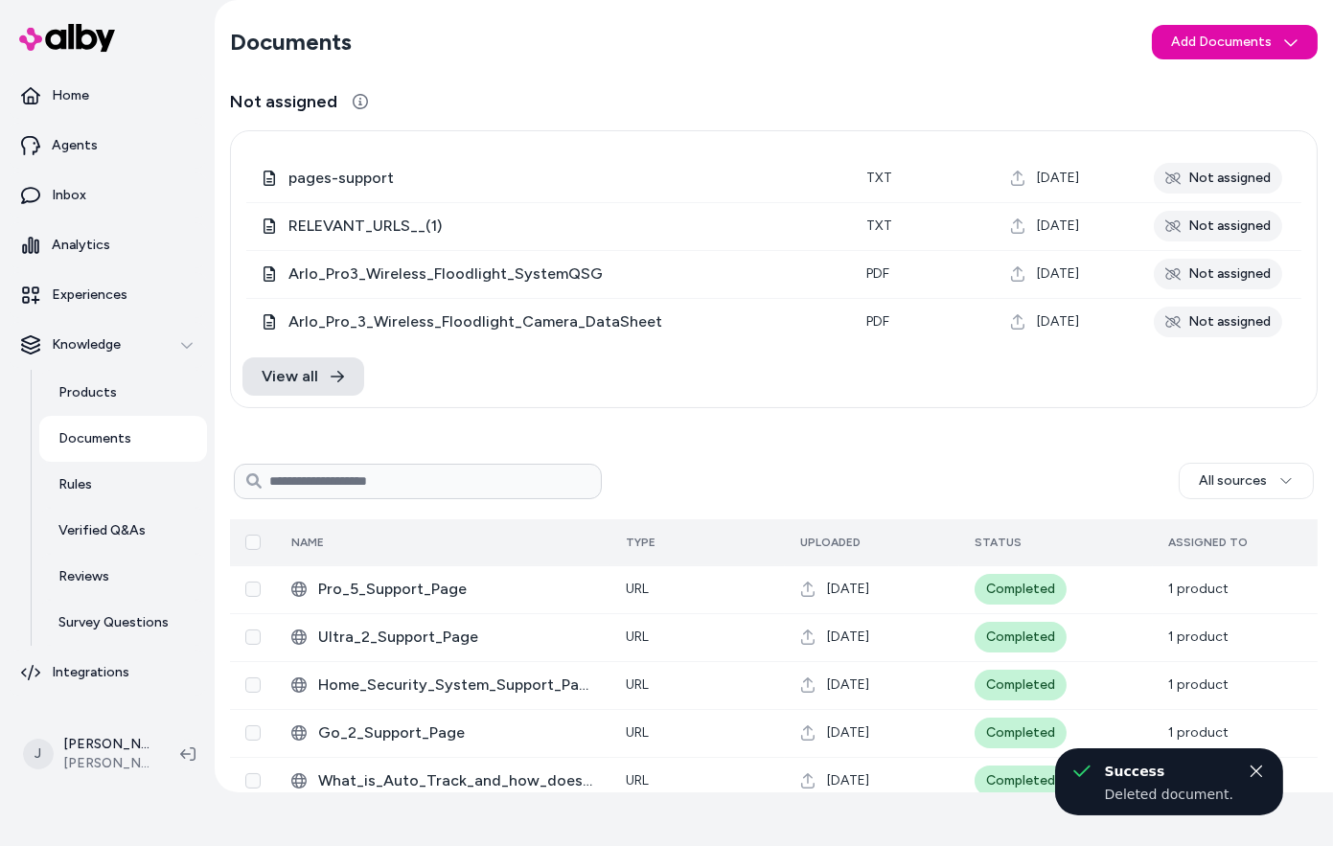
scroll to position [0, 0]
